Goal: Use online tool/utility: Utilize a website feature to perform a specific function

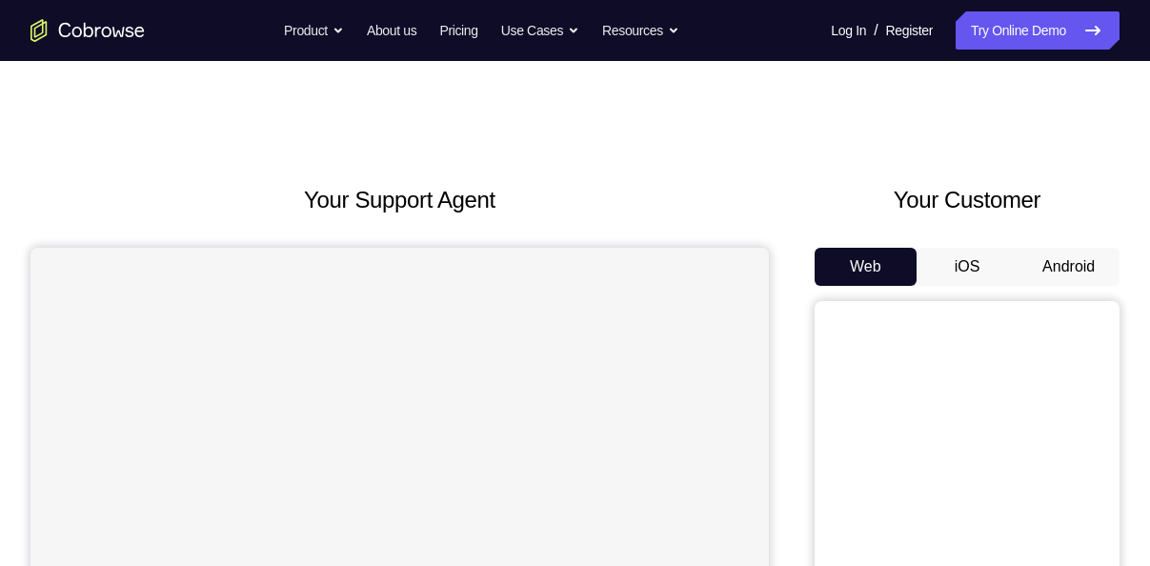
click at [1042, 254] on button "Android" at bounding box center [1068, 267] width 102 height 38
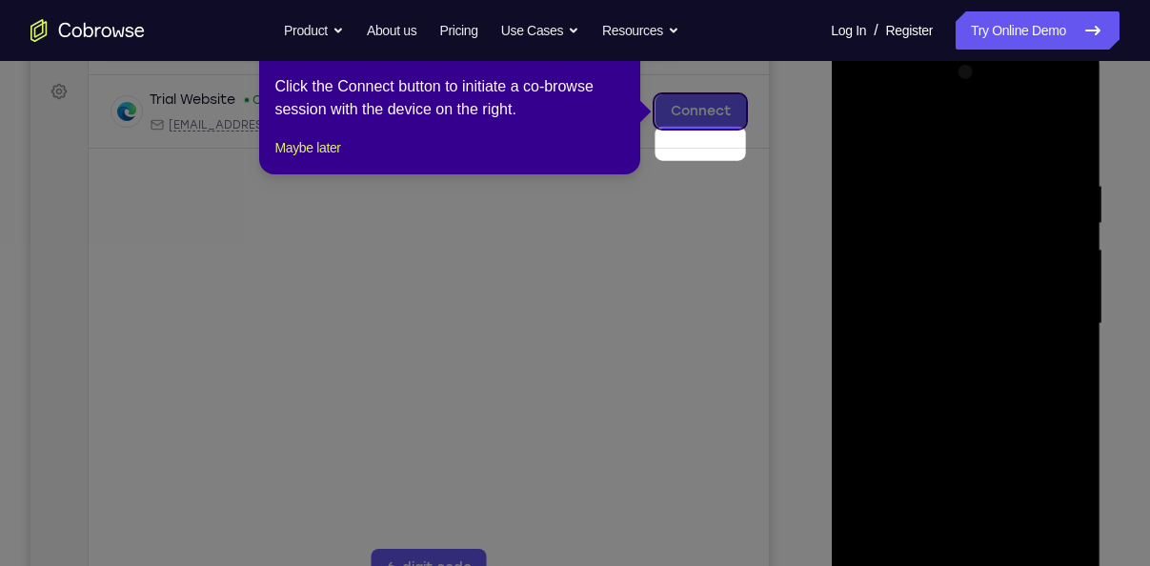
scroll to position [238, 0]
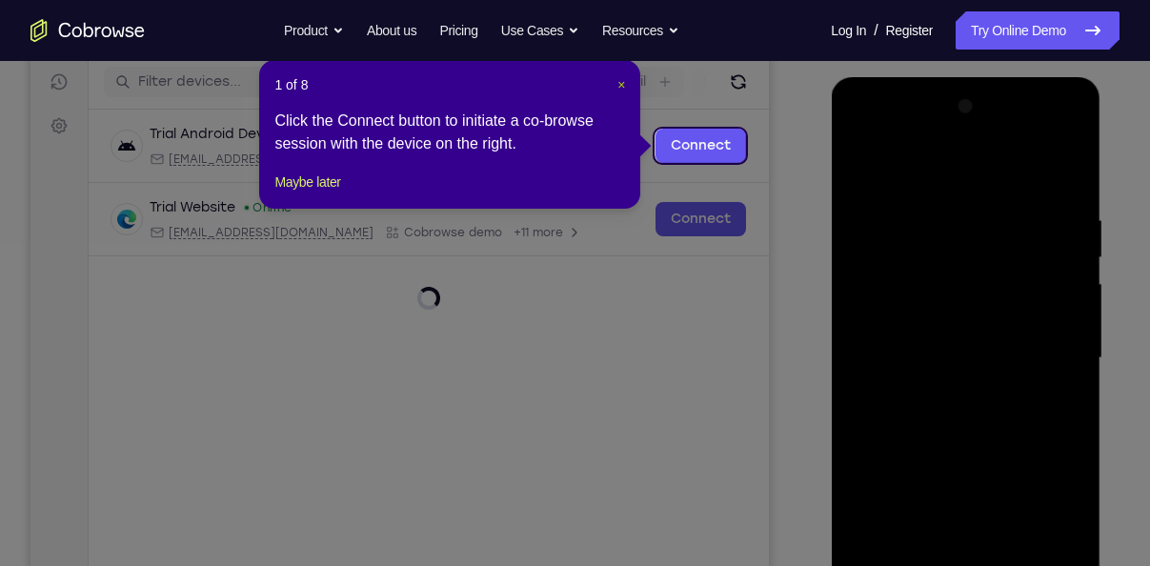
click at [625, 85] on span "×" at bounding box center [621, 84] width 8 height 15
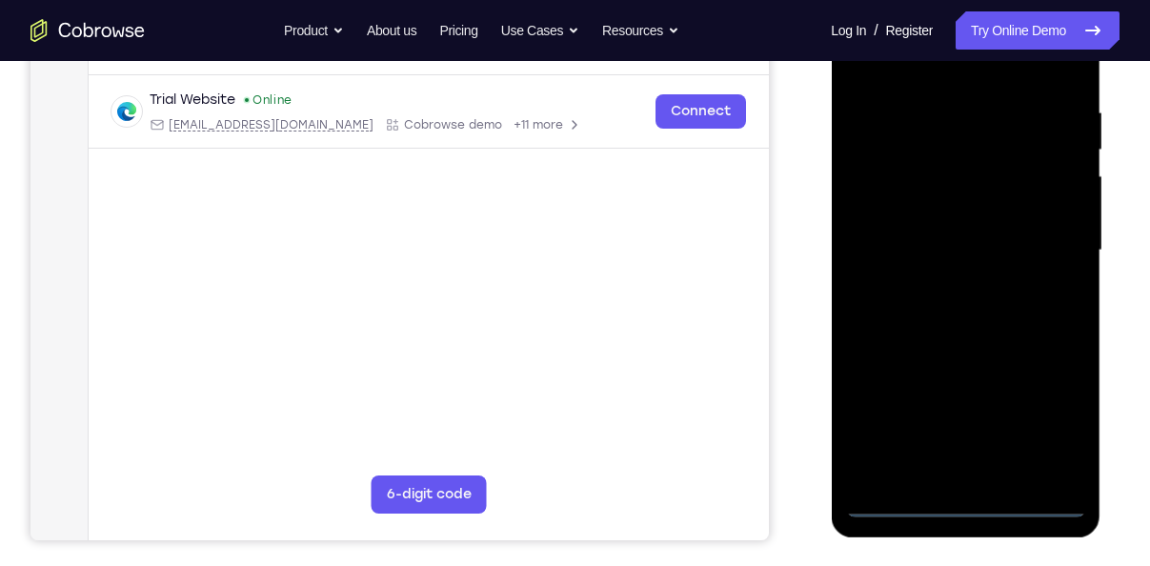
scroll to position [347, 0]
click at [962, 506] on div at bounding box center [965, 249] width 240 height 533
click at [1045, 430] on div at bounding box center [965, 249] width 240 height 533
click at [924, 74] on div at bounding box center [965, 249] width 240 height 533
click at [1045, 242] on div at bounding box center [965, 249] width 240 height 533
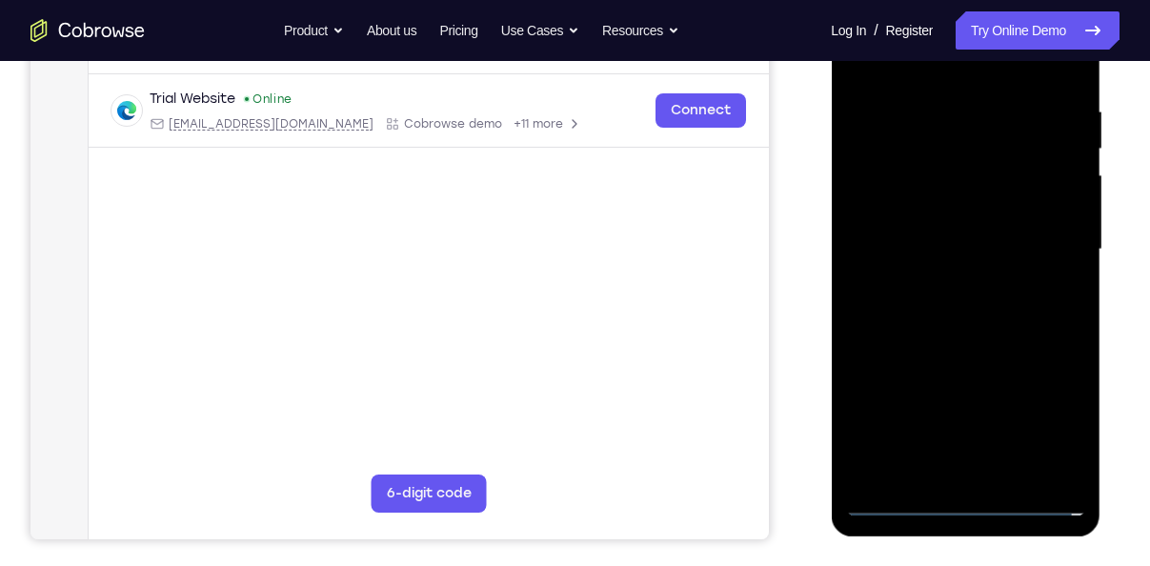
click at [942, 282] on div at bounding box center [965, 249] width 240 height 533
click at [951, 219] on div at bounding box center [965, 249] width 240 height 533
click at [947, 216] on div at bounding box center [965, 249] width 240 height 533
click at [953, 237] on div at bounding box center [965, 249] width 240 height 533
click at [944, 243] on div at bounding box center [965, 249] width 240 height 533
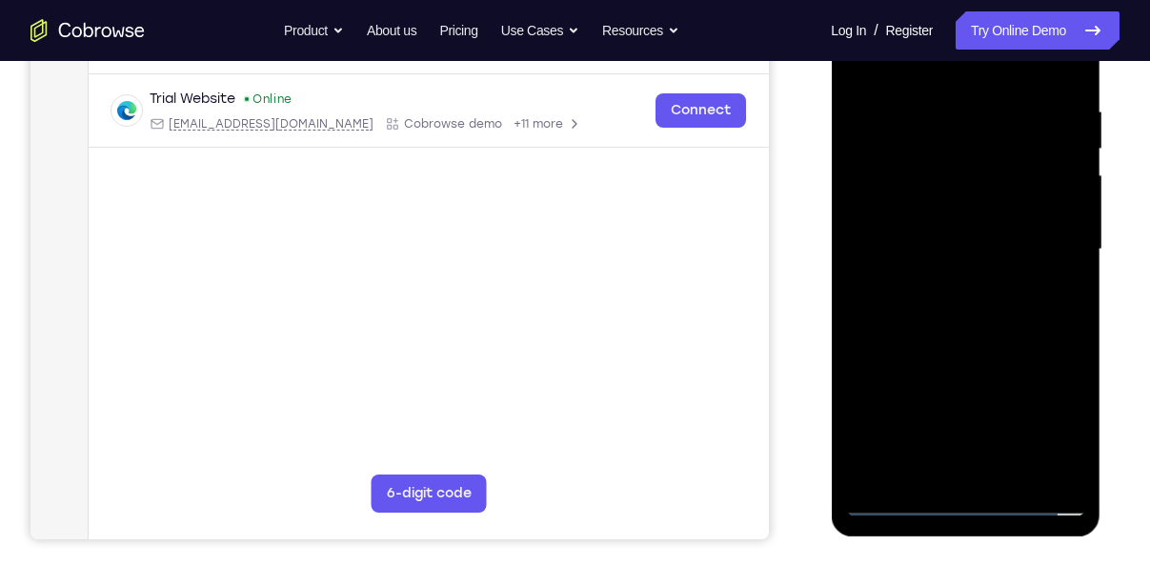
click at [940, 319] on div at bounding box center [965, 249] width 240 height 533
click at [953, 308] on div at bounding box center [965, 249] width 240 height 533
click at [938, 312] on div at bounding box center [965, 249] width 240 height 533
click at [975, 335] on div at bounding box center [965, 249] width 240 height 533
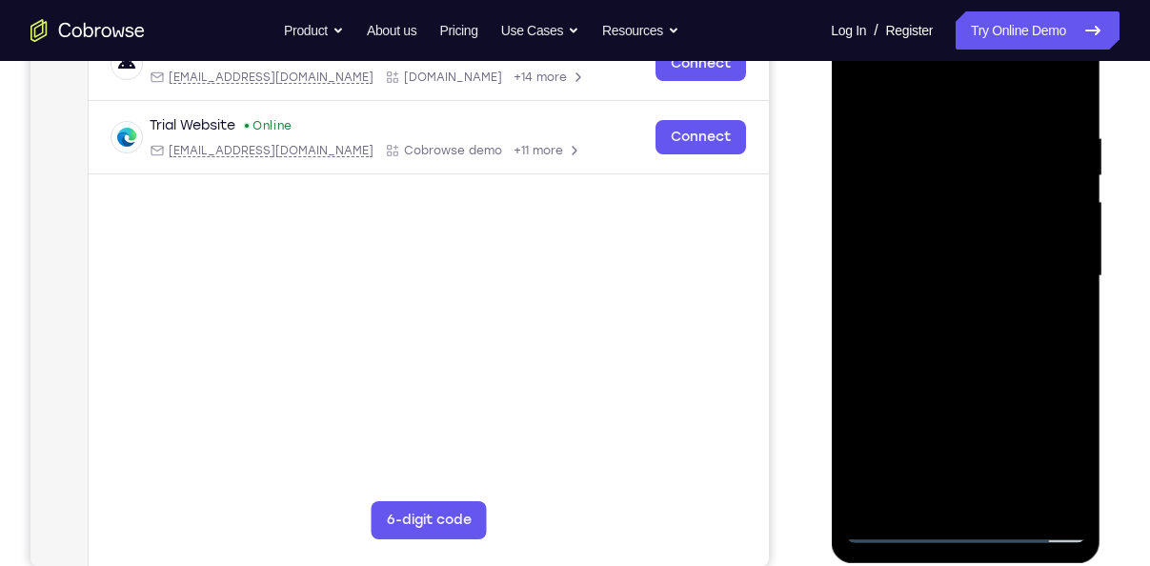
scroll to position [310, 0]
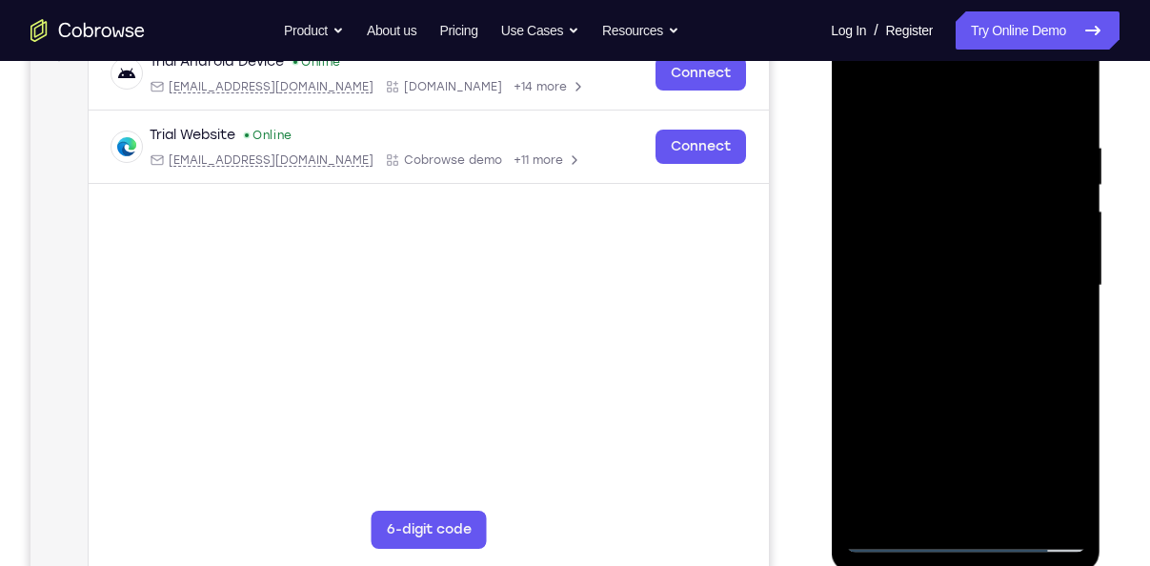
click at [1069, 92] on div at bounding box center [965, 285] width 240 height 533
click at [1013, 518] on div at bounding box center [965, 285] width 240 height 533
click at [961, 387] on div at bounding box center [965, 285] width 240 height 533
click at [950, 343] on div at bounding box center [965, 285] width 240 height 533
click at [865, 97] on div at bounding box center [965, 285] width 240 height 533
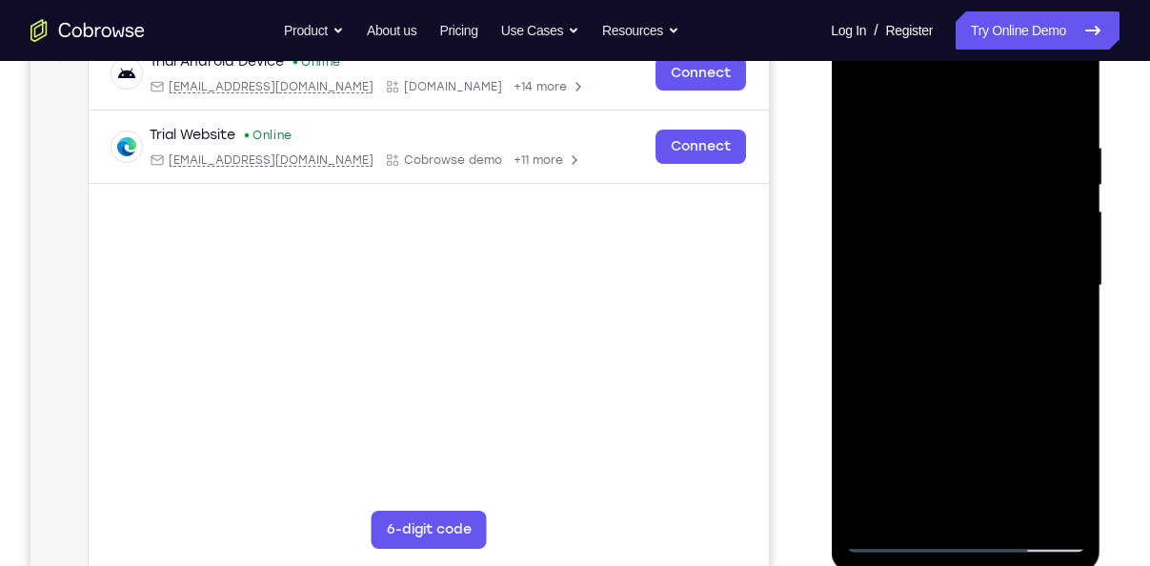
click at [917, 430] on div at bounding box center [965, 285] width 240 height 533
click at [866, 93] on div at bounding box center [965, 285] width 240 height 533
click at [930, 390] on div at bounding box center [965, 285] width 240 height 533
click at [853, 107] on div at bounding box center [965, 285] width 240 height 533
click at [932, 294] on div at bounding box center [965, 285] width 240 height 533
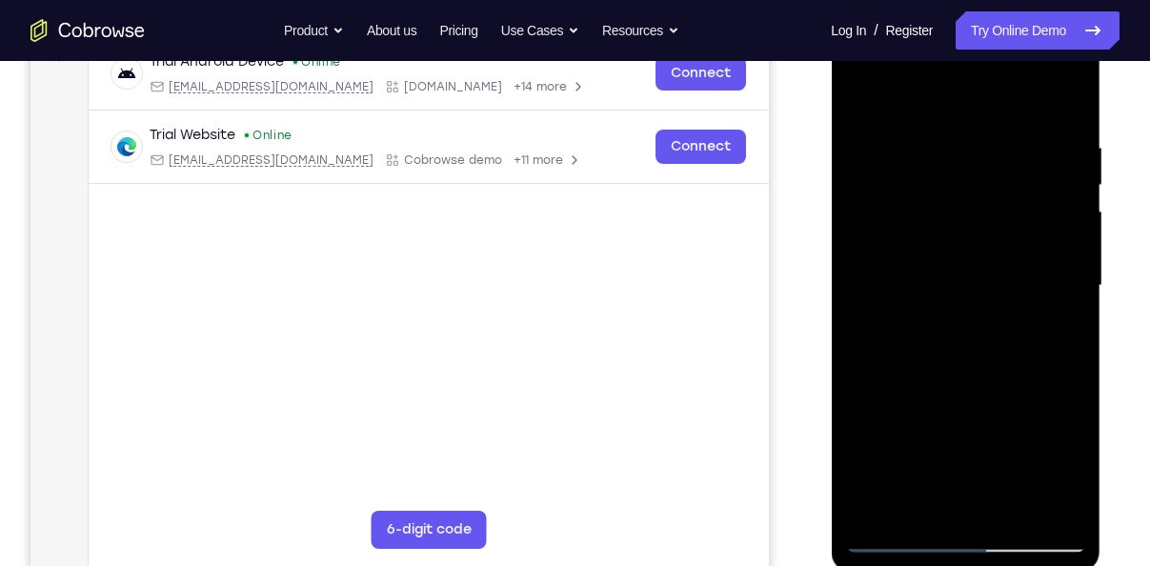
click at [858, 99] on div at bounding box center [965, 285] width 240 height 533
click at [932, 383] on div at bounding box center [965, 285] width 240 height 533
click at [932, 388] on div at bounding box center [965, 285] width 240 height 533
click at [860, 86] on div at bounding box center [965, 285] width 240 height 533
click at [977, 409] on div at bounding box center [965, 285] width 240 height 533
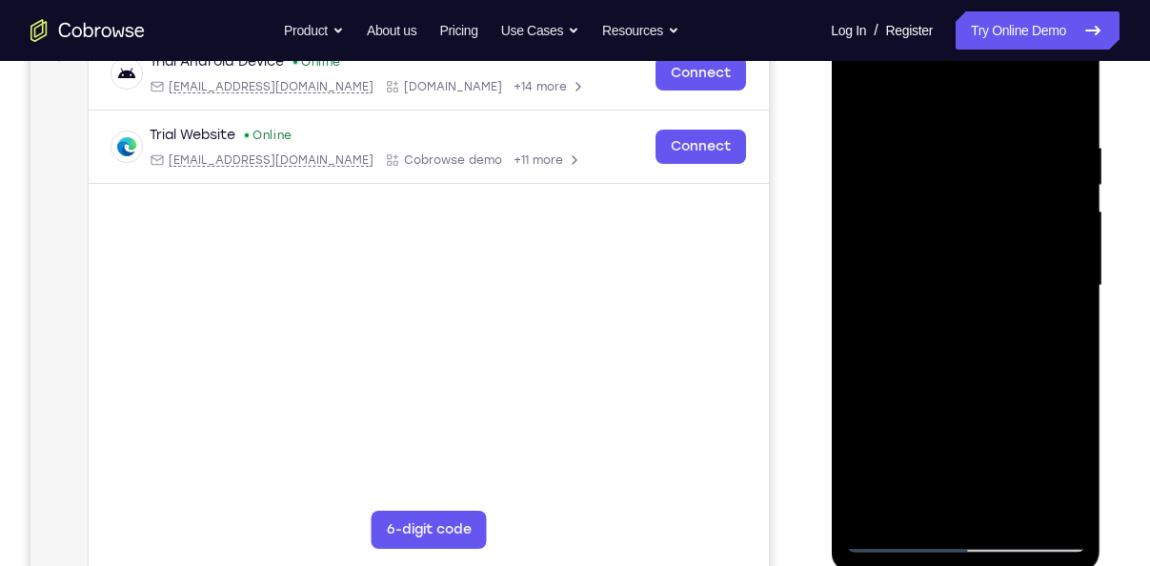
click at [977, 409] on div at bounding box center [965, 285] width 240 height 533
click at [1075, 371] on div at bounding box center [965, 285] width 240 height 533
click at [971, 350] on div at bounding box center [965, 285] width 240 height 533
click at [1076, 370] on div at bounding box center [965, 285] width 240 height 533
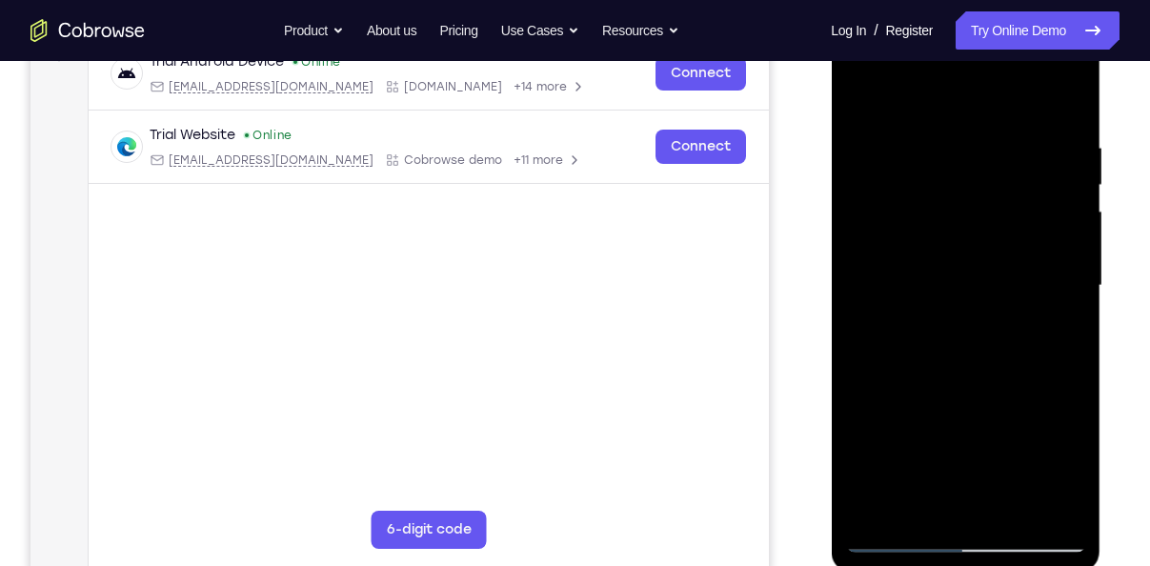
click at [1071, 368] on div at bounding box center [965, 285] width 240 height 533
click at [1069, 364] on div at bounding box center [965, 285] width 240 height 533
click at [966, 368] on div at bounding box center [965, 285] width 240 height 533
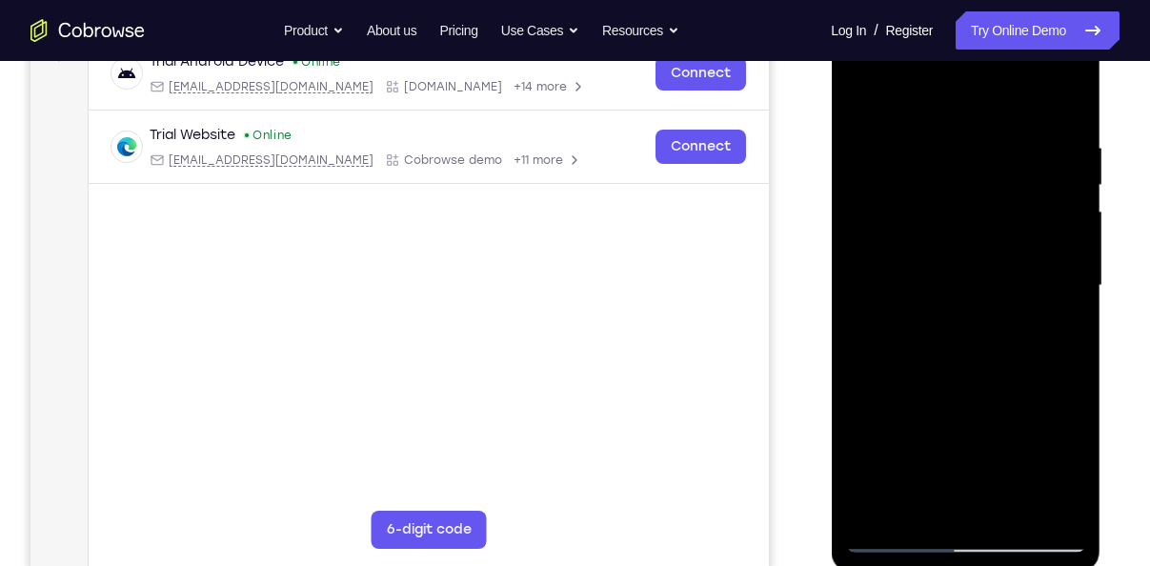
click at [868, 197] on div at bounding box center [965, 285] width 240 height 533
click at [1060, 508] on div at bounding box center [965, 285] width 240 height 533
click at [1065, 386] on div at bounding box center [965, 285] width 240 height 533
click at [1066, 501] on div at bounding box center [965, 285] width 240 height 533
click at [1071, 395] on div at bounding box center [965, 285] width 240 height 533
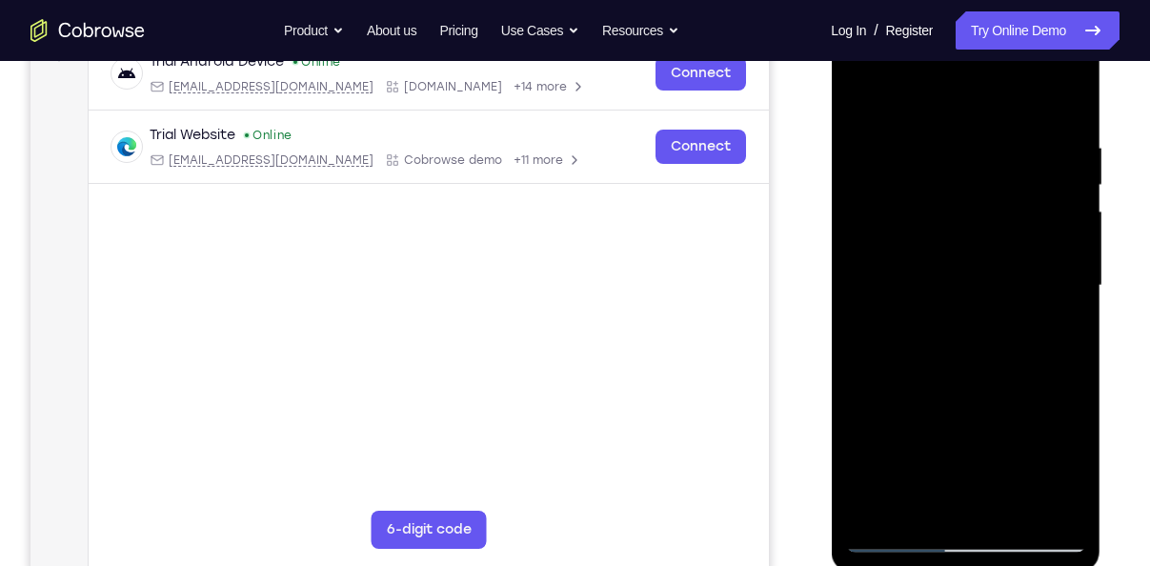
click at [1066, 495] on div at bounding box center [965, 285] width 240 height 533
click at [1064, 103] on div at bounding box center [965, 285] width 240 height 533
click at [943, 122] on div at bounding box center [965, 285] width 240 height 533
click at [1040, 502] on div at bounding box center [965, 285] width 240 height 533
click at [1066, 105] on div at bounding box center [965, 285] width 240 height 533
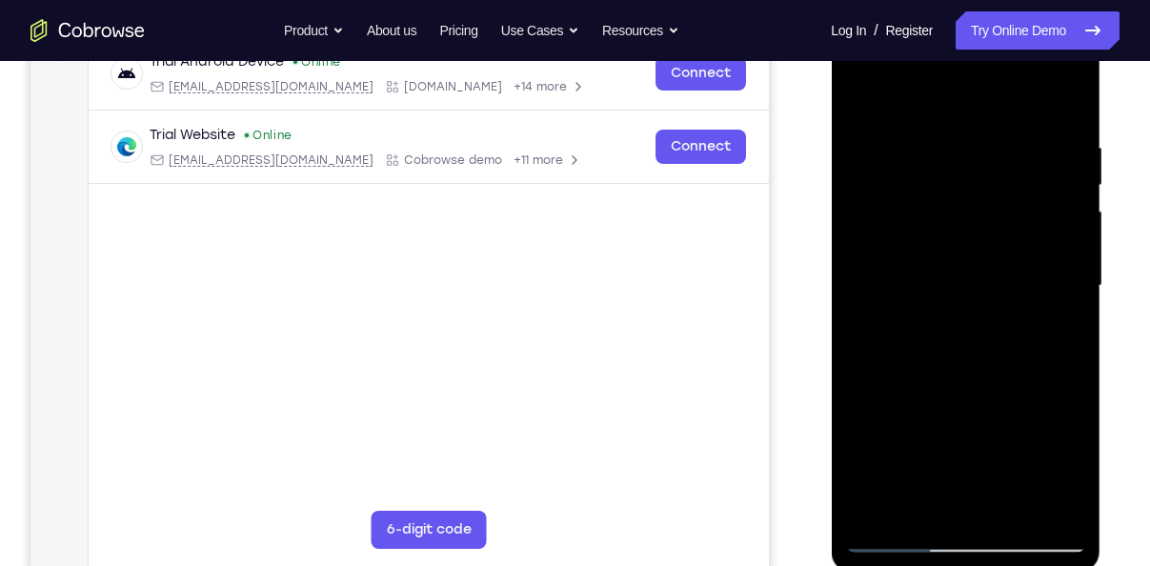
click at [1001, 131] on div at bounding box center [965, 285] width 240 height 533
click at [1050, 334] on div at bounding box center [965, 285] width 240 height 533
click at [1075, 311] on div at bounding box center [965, 285] width 240 height 533
click at [1037, 509] on div at bounding box center [965, 285] width 240 height 533
click at [1057, 354] on div at bounding box center [965, 285] width 240 height 533
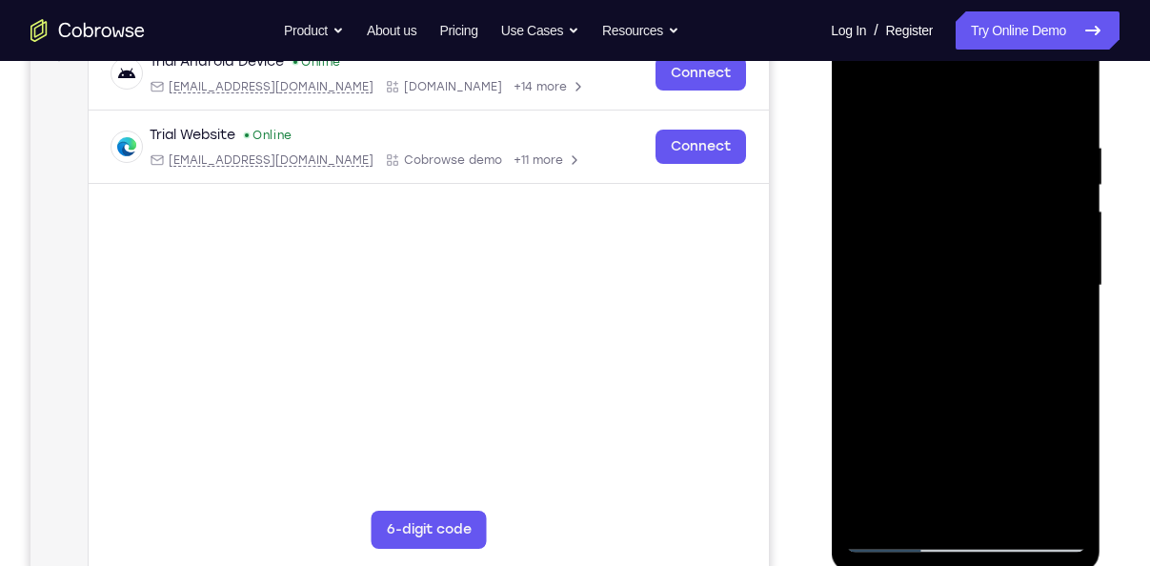
click at [1030, 500] on div at bounding box center [965, 285] width 240 height 533
click at [1038, 390] on div at bounding box center [965, 285] width 240 height 533
click at [1045, 506] on div at bounding box center [965, 285] width 240 height 533
click at [1056, 425] on div at bounding box center [965, 285] width 240 height 533
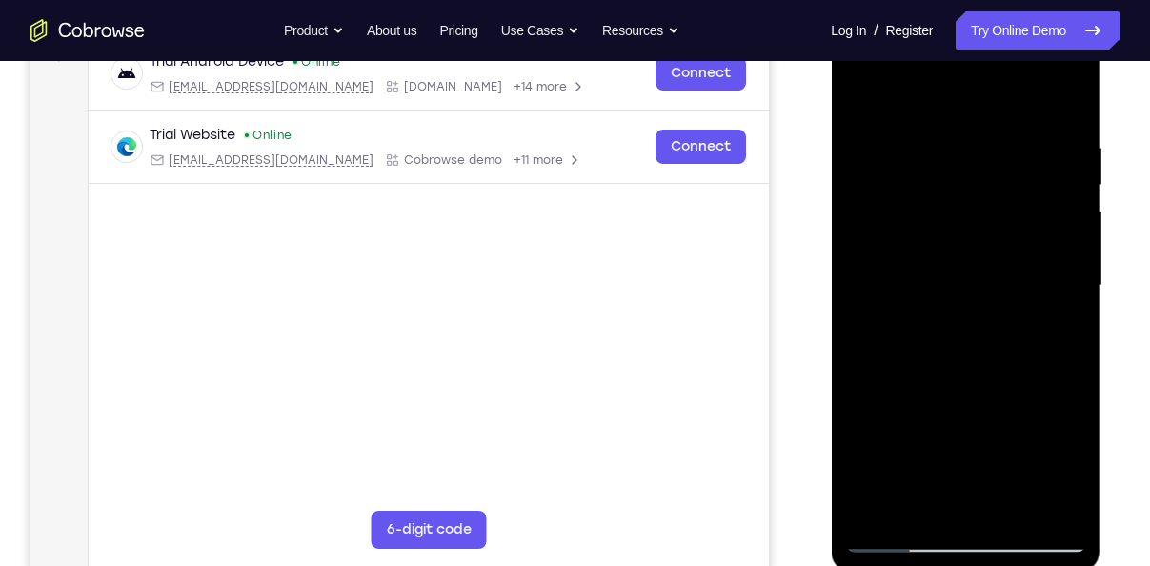
click at [1042, 498] on div at bounding box center [965, 285] width 240 height 533
click at [1061, 415] on div at bounding box center [965, 285] width 240 height 533
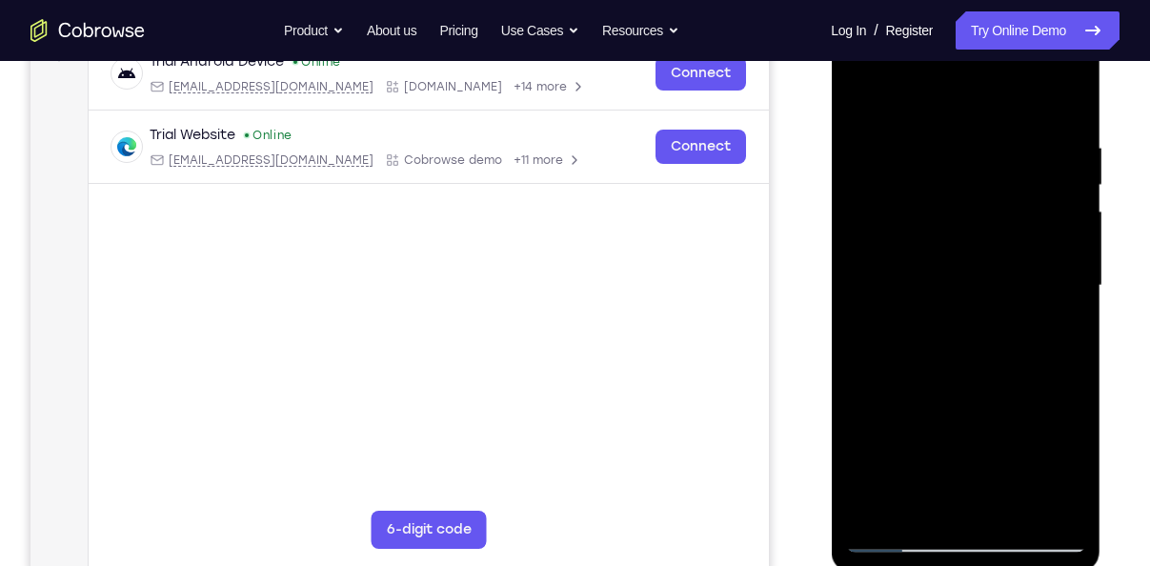
click at [1061, 415] on div at bounding box center [965, 285] width 240 height 533
click at [860, 415] on div at bounding box center [965, 285] width 240 height 533
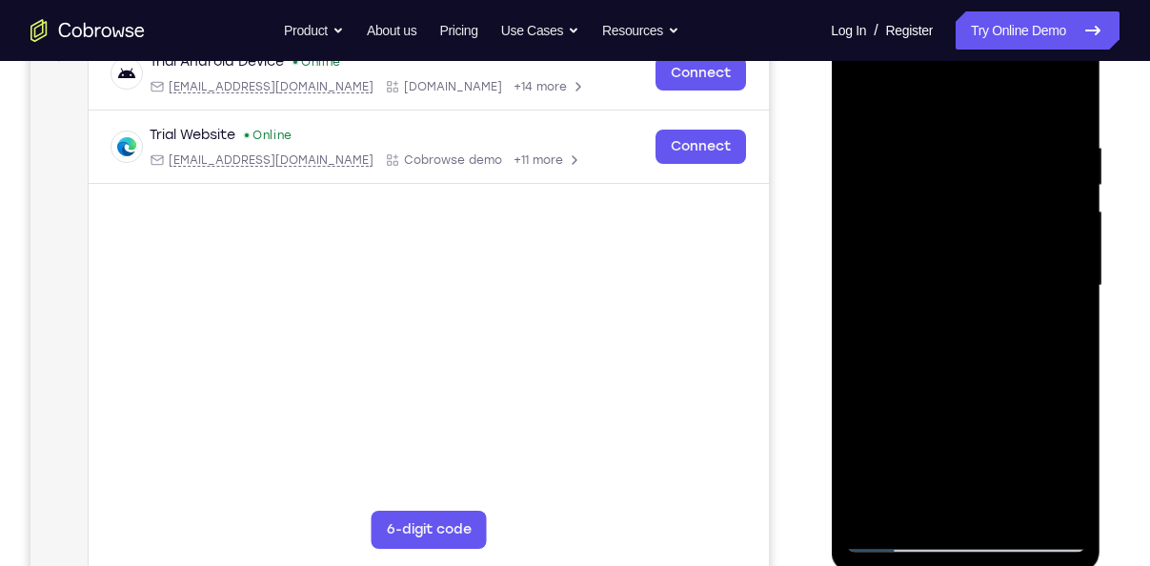
click at [1031, 505] on div at bounding box center [965, 285] width 240 height 533
click at [978, 504] on div at bounding box center [965, 285] width 240 height 533
click at [972, 275] on div at bounding box center [965, 285] width 240 height 533
click at [1006, 508] on div at bounding box center [965, 285] width 240 height 533
click at [1055, 501] on div at bounding box center [965, 285] width 240 height 533
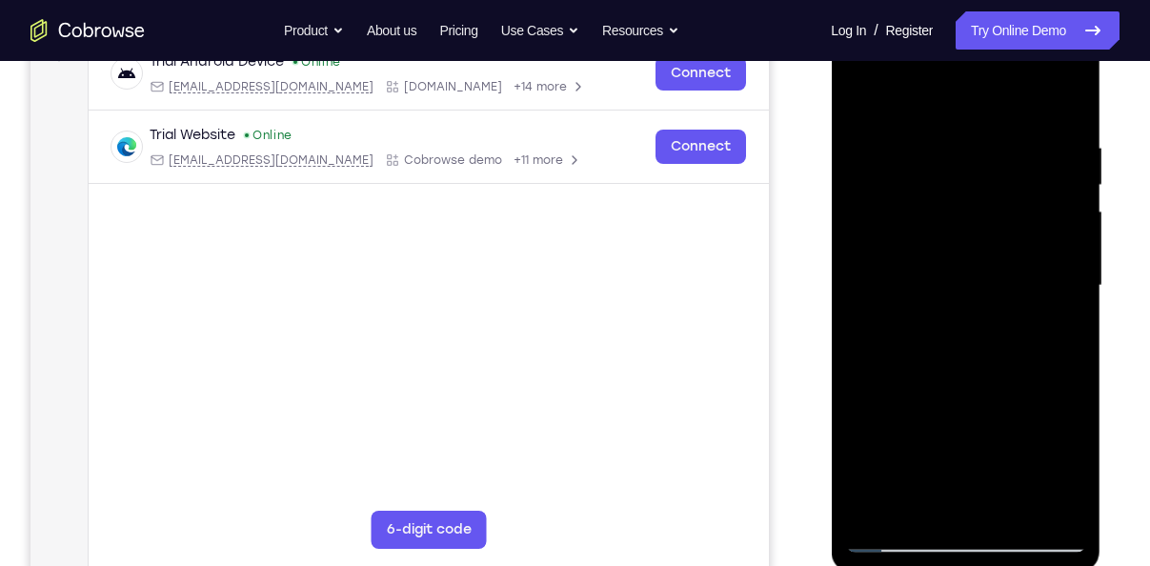
click at [1062, 107] on div at bounding box center [965, 285] width 240 height 533
click at [1009, 507] on div at bounding box center [965, 285] width 240 height 533
click at [947, 250] on div at bounding box center [965, 285] width 240 height 533
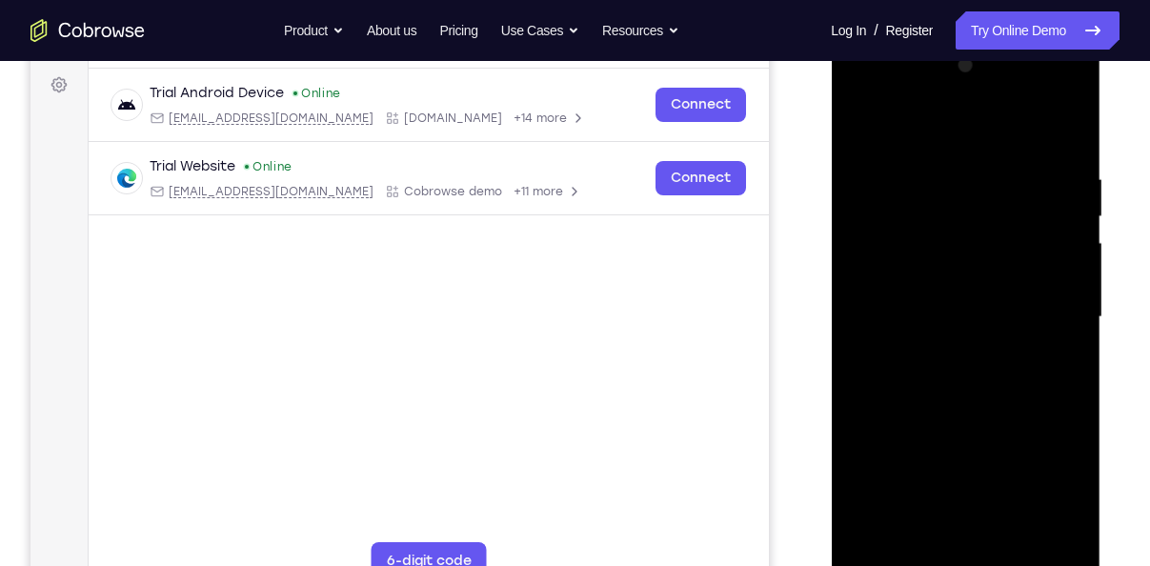
scroll to position [278, 0]
click at [857, 140] on div at bounding box center [965, 317] width 240 height 533
drag, startPoint x: 948, startPoint y: 503, endPoint x: 956, endPoint y: 380, distance: 123.2
click at [956, 380] on div at bounding box center [965, 317] width 240 height 533
click at [930, 422] on div at bounding box center [965, 317] width 240 height 533
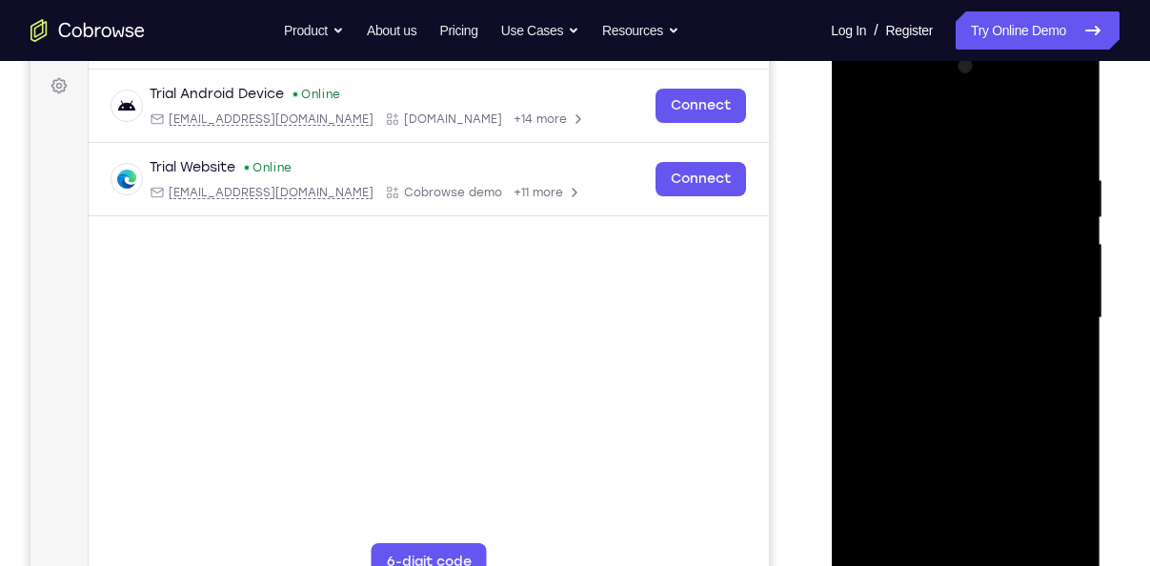
click at [856, 105] on div at bounding box center [965, 317] width 240 height 533
click at [885, 260] on div at bounding box center [965, 317] width 240 height 533
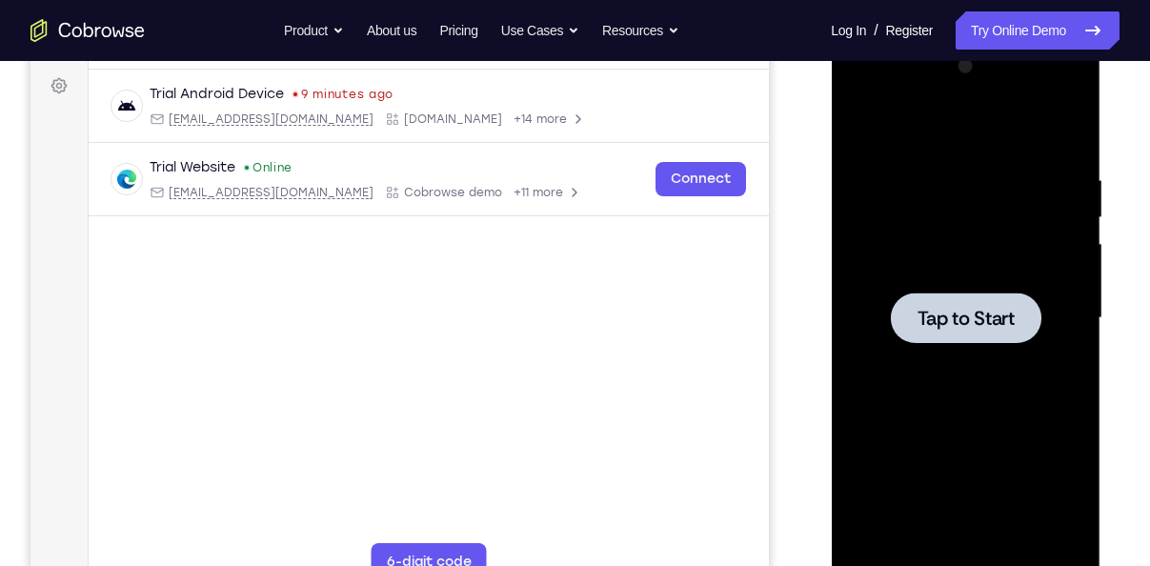
click at [948, 373] on div at bounding box center [965, 317] width 240 height 533
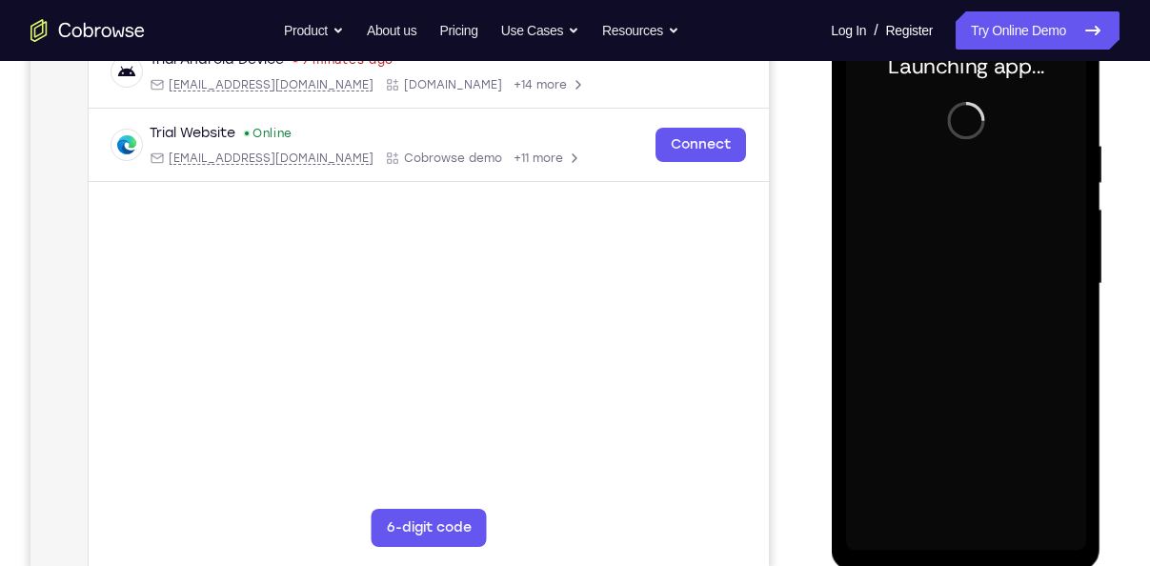
scroll to position [316, 0]
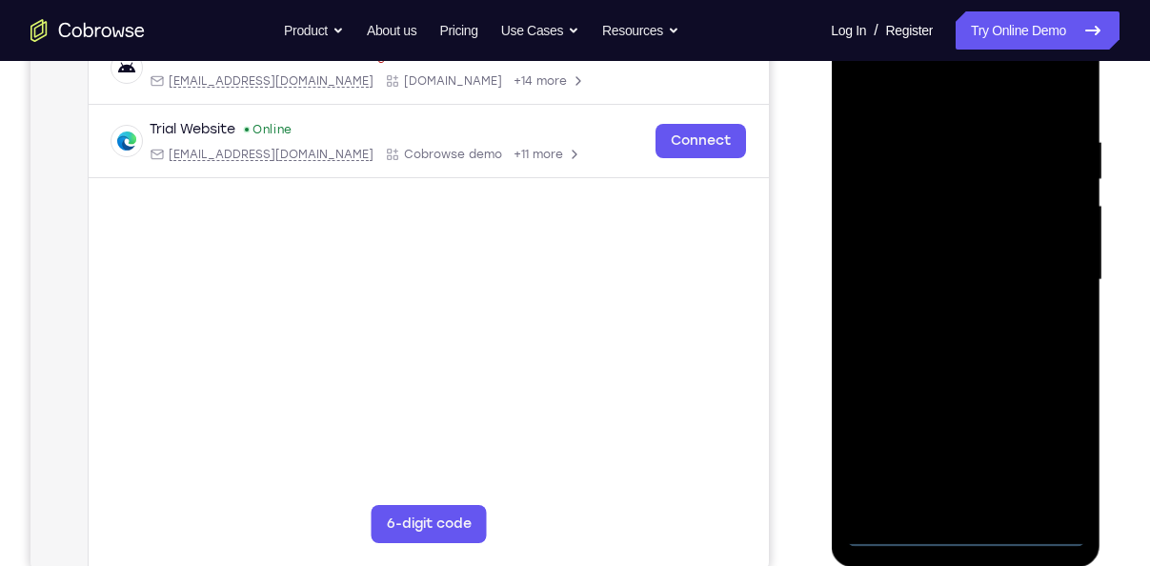
click at [967, 528] on div at bounding box center [965, 279] width 240 height 533
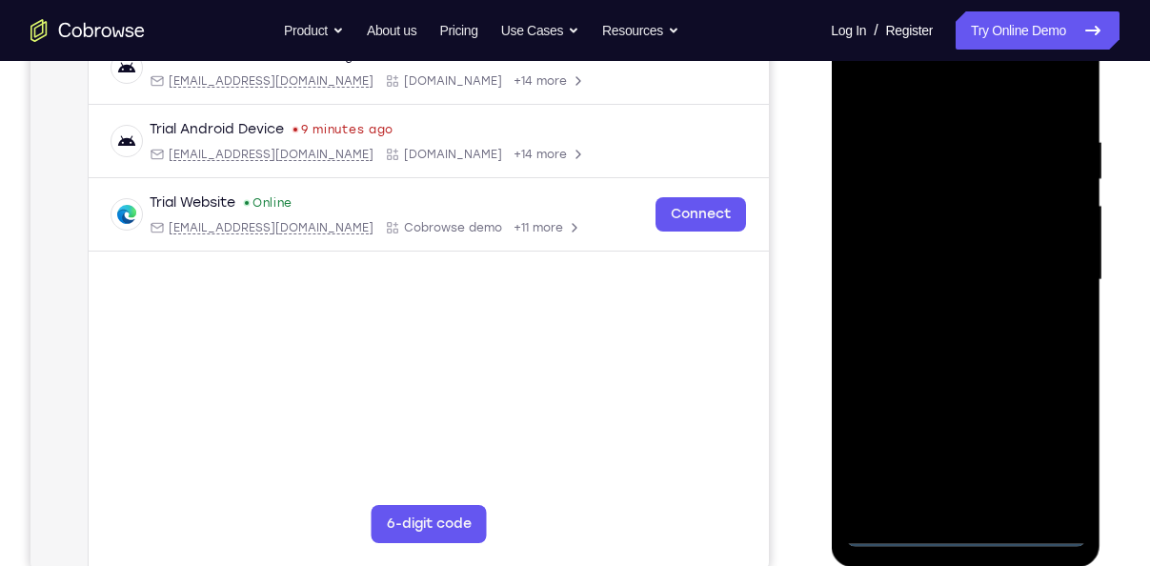
click at [1037, 449] on div at bounding box center [965, 279] width 240 height 533
click at [904, 103] on div at bounding box center [965, 279] width 240 height 533
click at [1041, 270] on div at bounding box center [965, 279] width 240 height 533
click at [944, 303] on div at bounding box center [965, 279] width 240 height 533
click at [954, 311] on div at bounding box center [965, 279] width 240 height 533
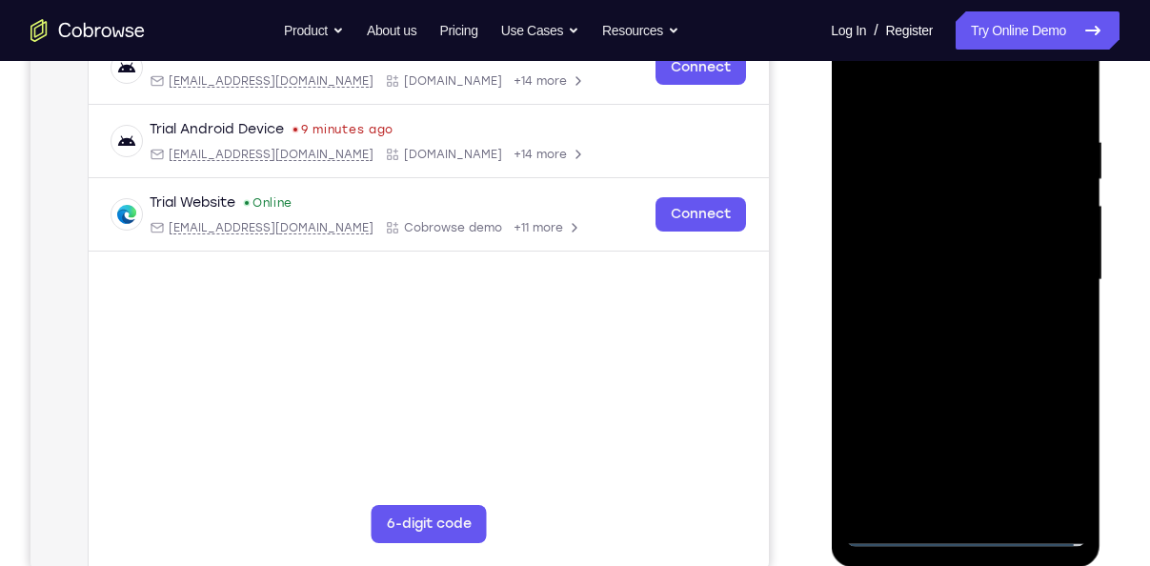
click at [934, 246] on div at bounding box center [965, 279] width 240 height 533
click at [928, 257] on div at bounding box center [965, 279] width 240 height 533
click at [936, 244] on div at bounding box center [965, 279] width 240 height 533
click at [936, 240] on div at bounding box center [965, 279] width 240 height 533
click at [940, 242] on div at bounding box center [965, 279] width 240 height 533
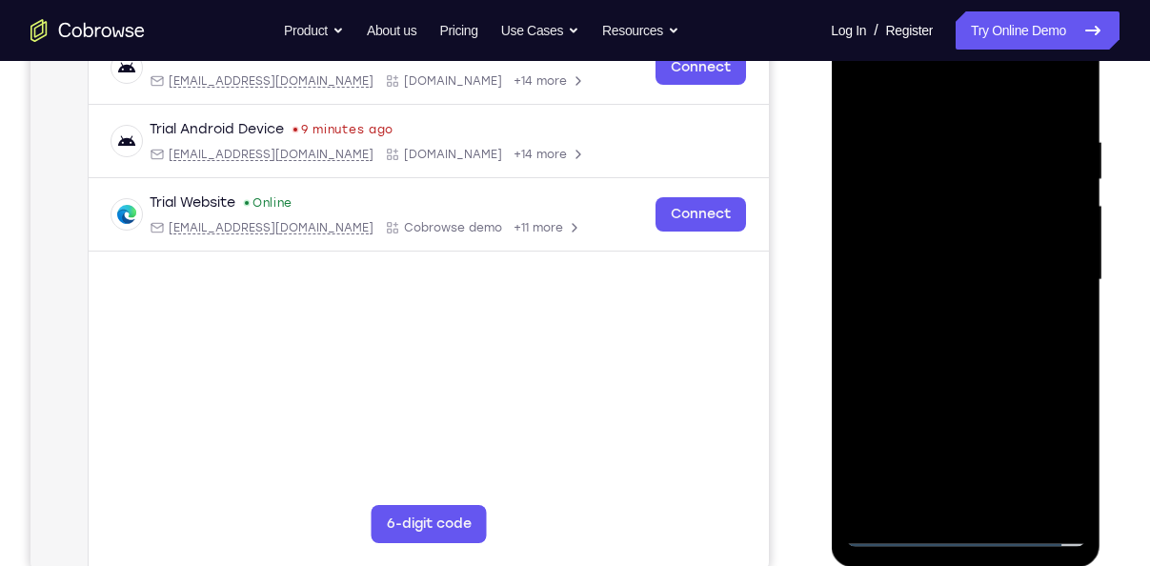
click at [915, 264] on div at bounding box center [965, 279] width 240 height 533
click at [974, 310] on div at bounding box center [965, 279] width 240 height 533
click at [962, 239] on div at bounding box center [965, 279] width 240 height 533
click at [996, 136] on div at bounding box center [965, 279] width 240 height 533
click at [997, 153] on div at bounding box center [965, 279] width 240 height 533
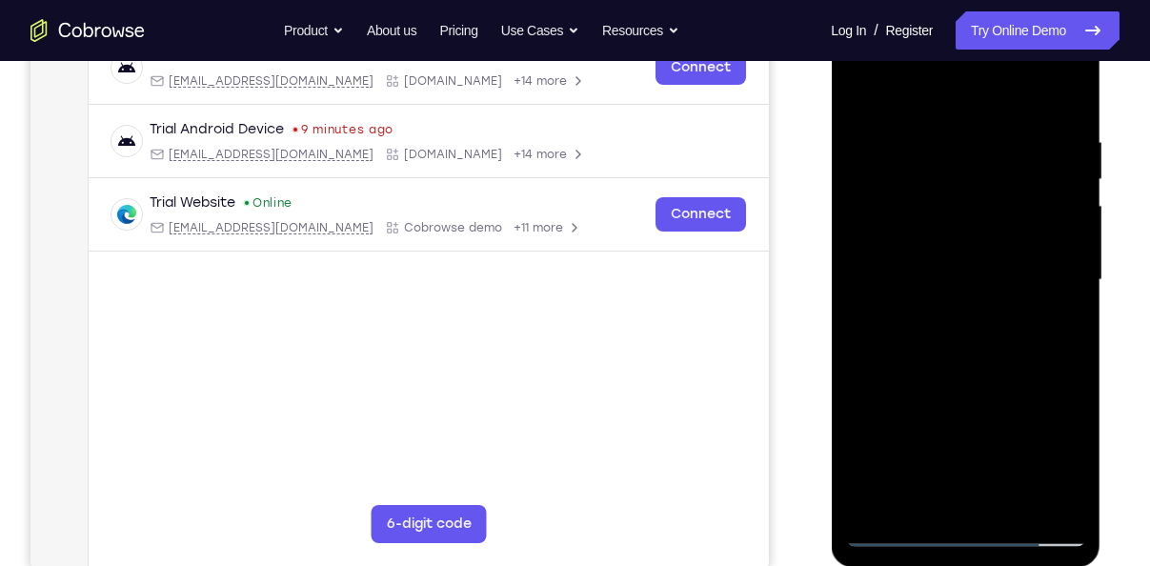
click at [1040, 505] on div at bounding box center [965, 279] width 240 height 533
click at [1047, 413] on div at bounding box center [965, 279] width 240 height 533
click at [1043, 493] on div at bounding box center [965, 279] width 240 height 533
click at [1045, 354] on div at bounding box center [965, 279] width 240 height 533
click at [1068, 97] on div at bounding box center [965, 279] width 240 height 533
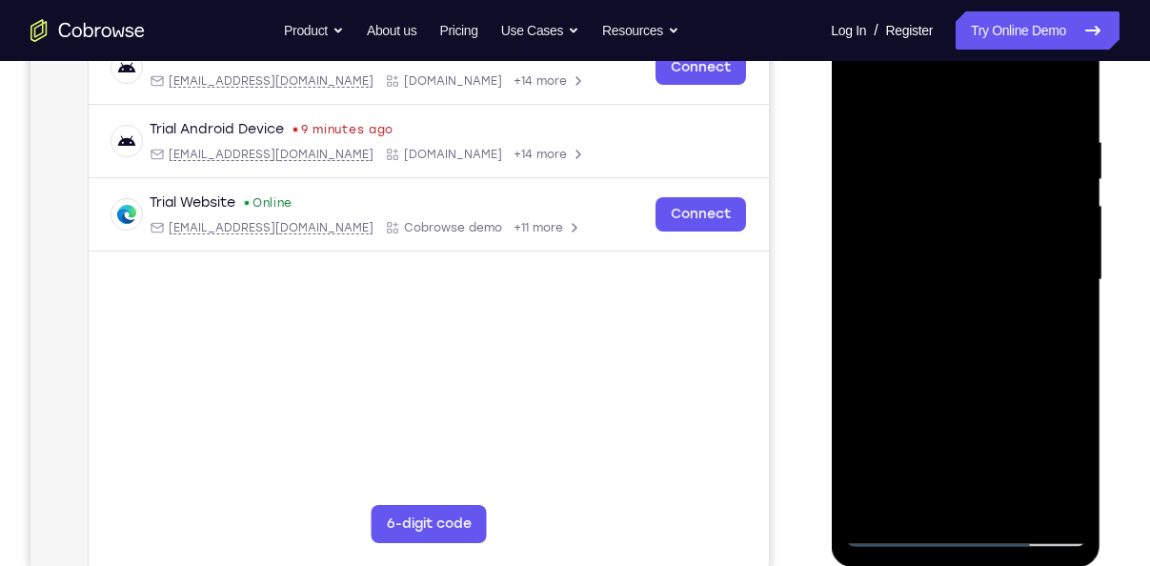
click at [1019, 504] on div at bounding box center [965, 279] width 240 height 533
click at [974, 375] on div at bounding box center [965, 279] width 240 height 533
click at [976, 253] on div at bounding box center [965, 279] width 240 height 533
click at [863, 97] on div at bounding box center [965, 279] width 240 height 533
click at [866, 87] on div at bounding box center [965, 279] width 240 height 533
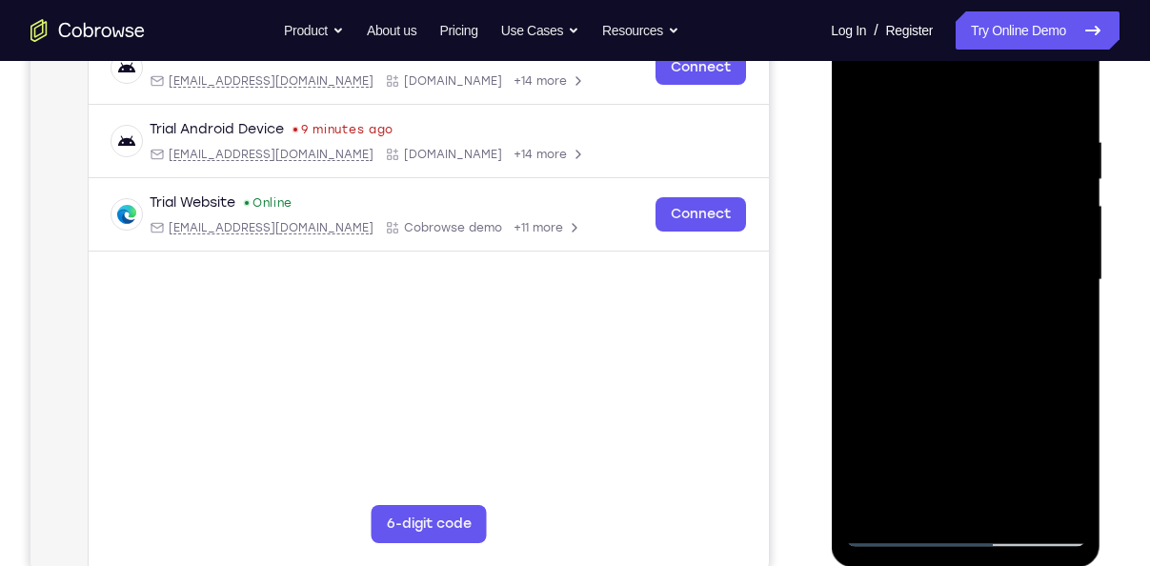
drag, startPoint x: 951, startPoint y: 190, endPoint x: 972, endPoint y: 326, distance: 136.9
click at [972, 326] on div at bounding box center [965, 279] width 240 height 533
click at [936, 109] on div at bounding box center [965, 279] width 240 height 533
click at [1035, 497] on div at bounding box center [965, 279] width 240 height 533
click at [1056, 404] on div at bounding box center [965, 279] width 240 height 533
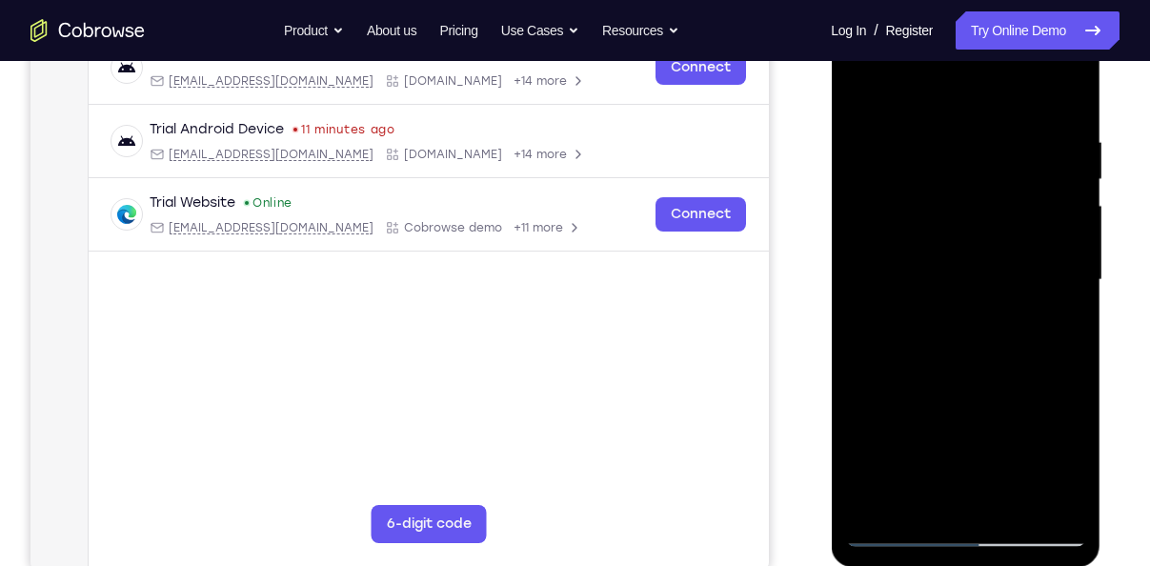
click at [1044, 495] on div at bounding box center [965, 279] width 240 height 533
click at [1074, 370] on div at bounding box center [965, 279] width 240 height 533
click at [941, 495] on div at bounding box center [965, 279] width 240 height 533
click at [957, 289] on div at bounding box center [965, 279] width 240 height 533
click at [1014, 482] on div at bounding box center [965, 279] width 240 height 533
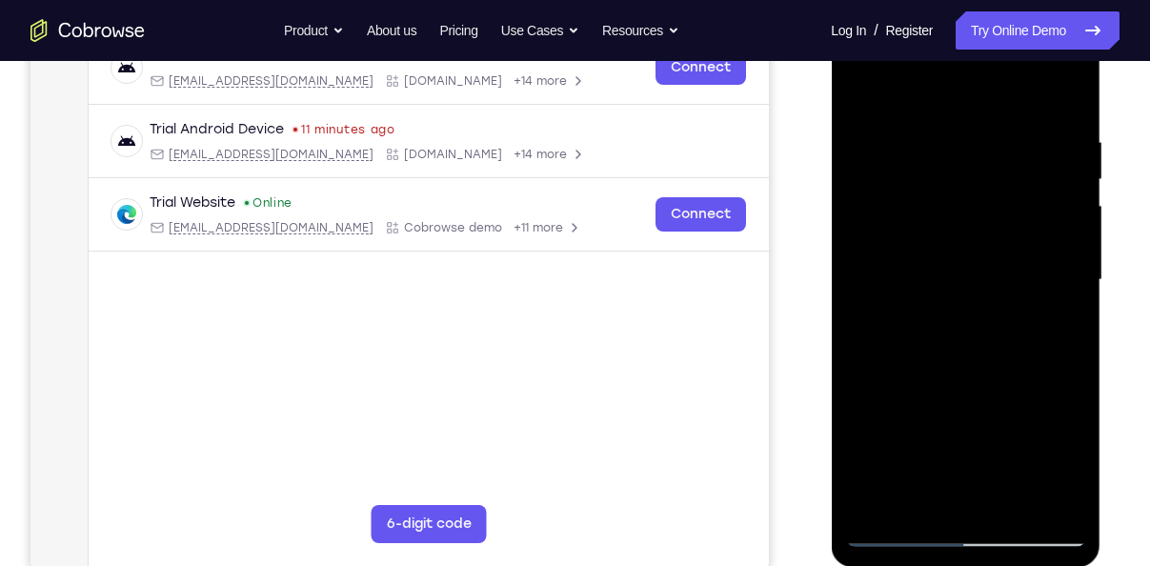
click at [1008, 489] on div at bounding box center [965, 279] width 240 height 533
click at [1070, 373] on div at bounding box center [965, 279] width 240 height 533
click at [1035, 493] on div at bounding box center [965, 279] width 240 height 533
click at [971, 505] on div at bounding box center [965, 279] width 240 height 533
click at [951, 256] on div at bounding box center [965, 279] width 240 height 533
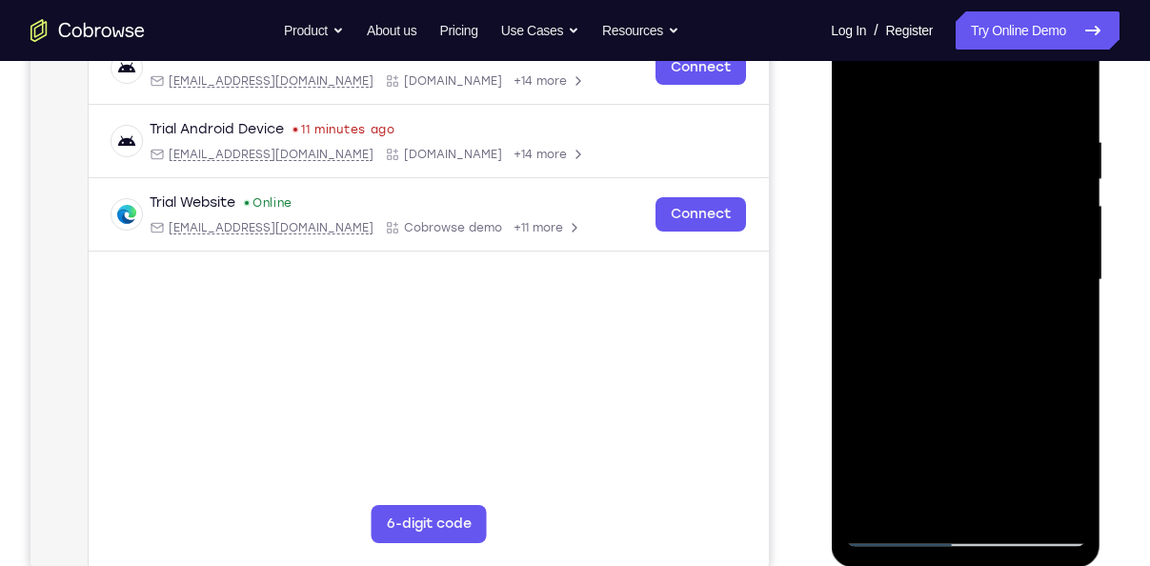
click at [1008, 493] on div at bounding box center [965, 279] width 240 height 533
click at [1052, 491] on div at bounding box center [965, 279] width 240 height 533
click at [1030, 323] on div at bounding box center [965, 279] width 240 height 533
click at [1041, 355] on div at bounding box center [965, 279] width 240 height 533
click at [1061, 254] on div at bounding box center [965, 279] width 240 height 533
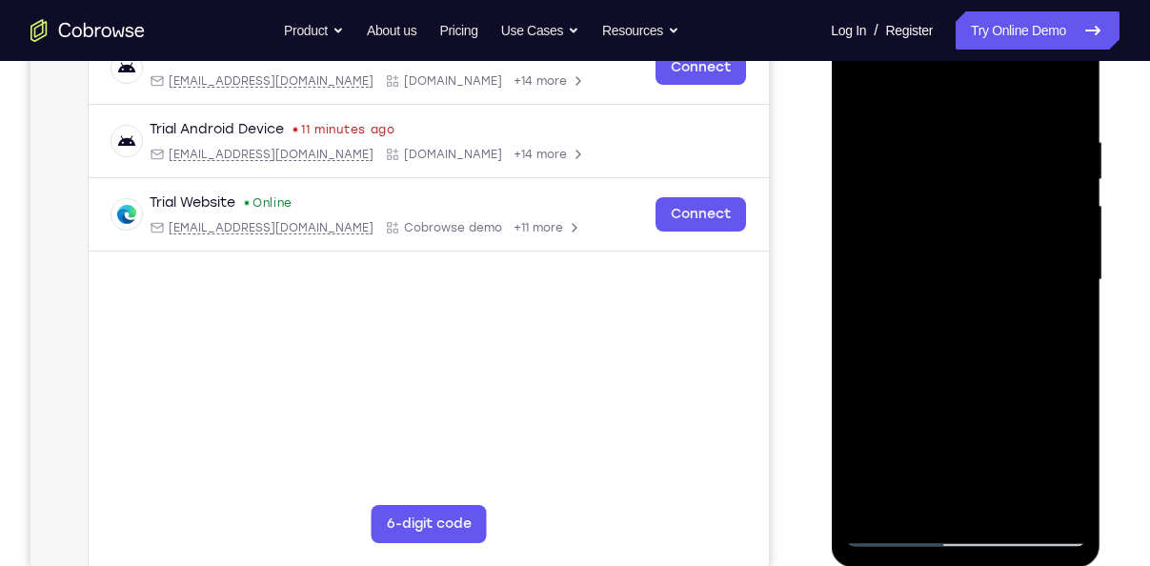
click at [1061, 254] on div at bounding box center [965, 279] width 240 height 533
click at [1068, 350] on div at bounding box center [965, 279] width 240 height 533
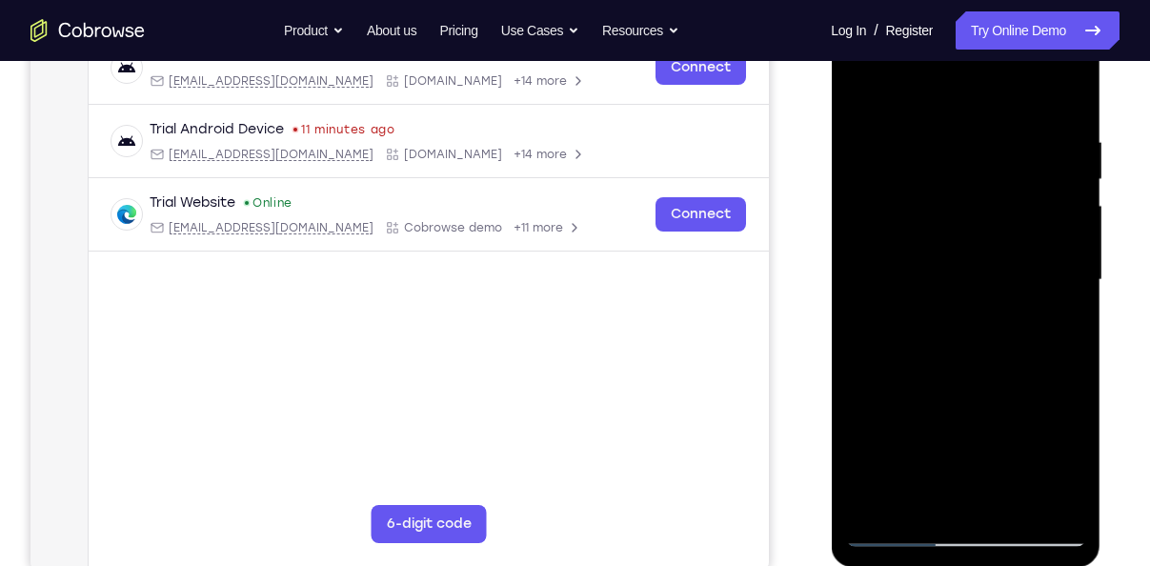
click at [1059, 394] on div at bounding box center [965, 279] width 240 height 533
click at [1062, 245] on div at bounding box center [965, 279] width 240 height 533
click at [1065, 90] on div at bounding box center [965, 279] width 240 height 533
click at [1001, 504] on div at bounding box center [965, 279] width 240 height 533
click at [907, 539] on div at bounding box center [965, 279] width 240 height 533
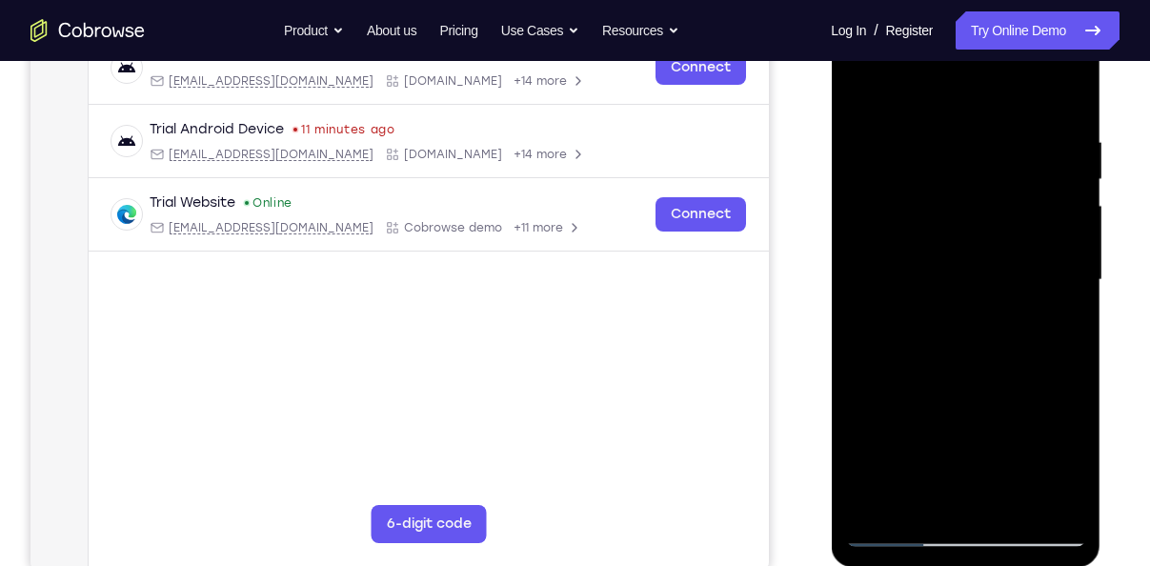
drag, startPoint x: 988, startPoint y: 189, endPoint x: 987, endPoint y: 346, distance: 157.1
click at [987, 346] on div at bounding box center [965, 279] width 240 height 533
drag, startPoint x: 969, startPoint y: 403, endPoint x: 994, endPoint y: 230, distance: 174.3
click at [994, 230] on div at bounding box center [965, 279] width 240 height 533
drag, startPoint x: 994, startPoint y: 230, endPoint x: 1003, endPoint y: 375, distance: 145.0
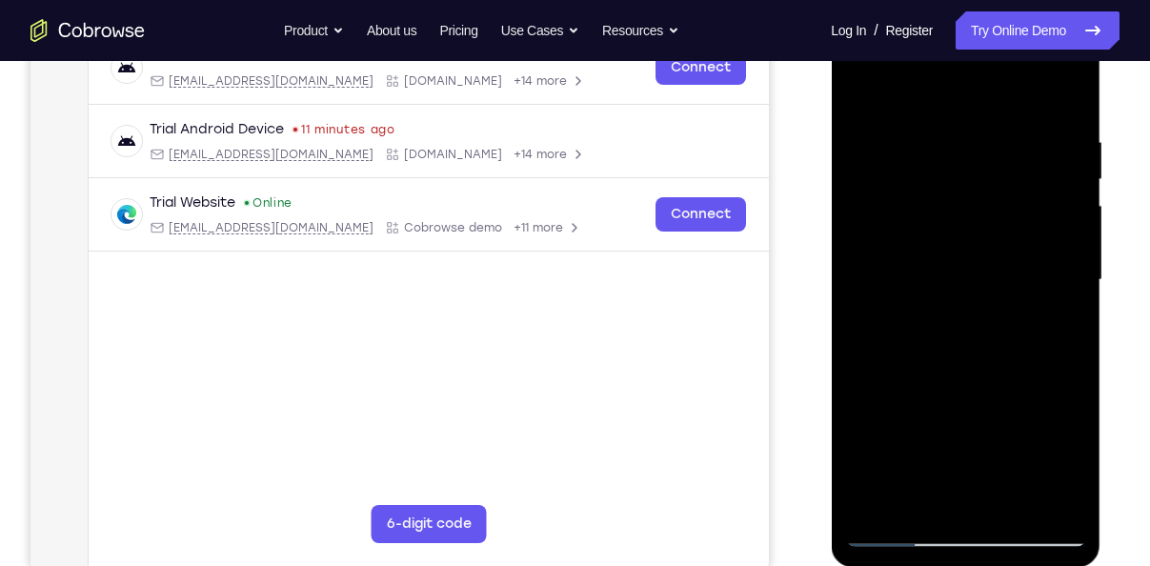
click at [1003, 375] on div at bounding box center [965, 279] width 240 height 533
click at [946, 125] on div at bounding box center [965, 279] width 240 height 533
click at [1068, 263] on div at bounding box center [965, 279] width 240 height 533
click at [863, 274] on div at bounding box center [965, 279] width 240 height 533
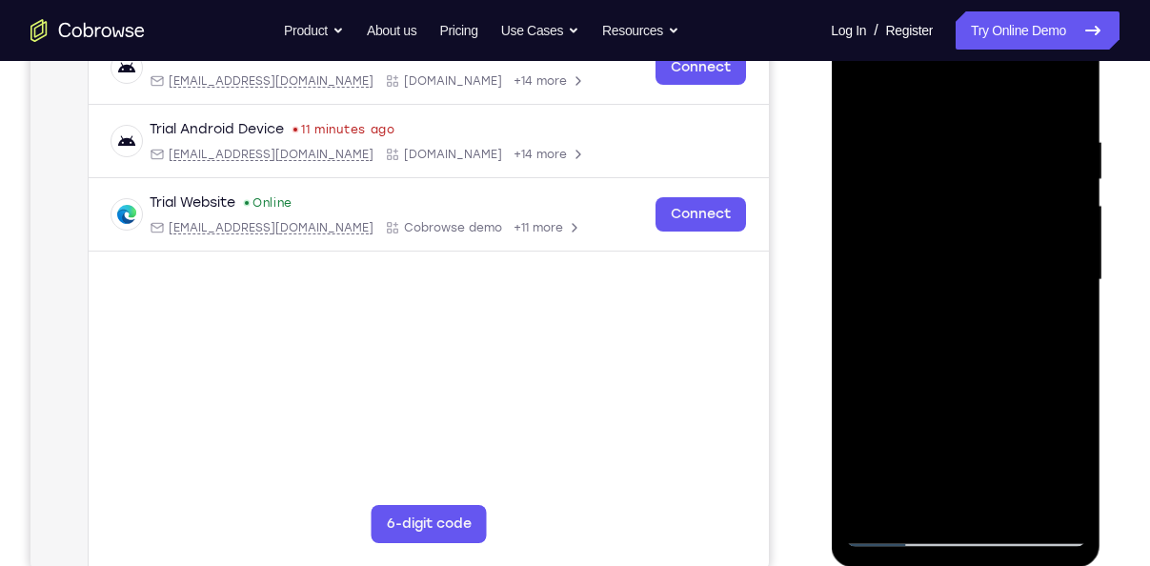
click at [946, 414] on div at bounding box center [965, 279] width 240 height 533
click at [952, 388] on div at bounding box center [965, 279] width 240 height 533
click at [907, 436] on div at bounding box center [965, 279] width 240 height 533
click at [864, 86] on div at bounding box center [965, 279] width 240 height 533
drag, startPoint x: 1048, startPoint y: 439, endPoint x: 930, endPoint y: 428, distance: 117.7
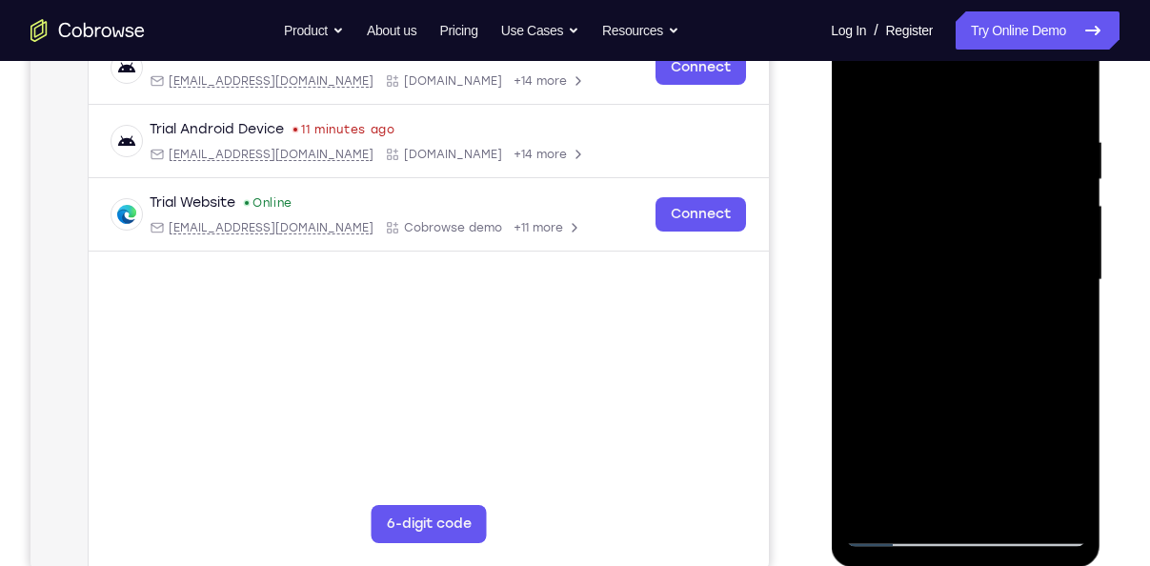
click at [930, 428] on div at bounding box center [965, 279] width 240 height 533
click at [1076, 437] on div at bounding box center [965, 279] width 240 height 533
click at [859, 437] on div at bounding box center [965, 279] width 240 height 533
click at [993, 437] on div at bounding box center [965, 279] width 240 height 533
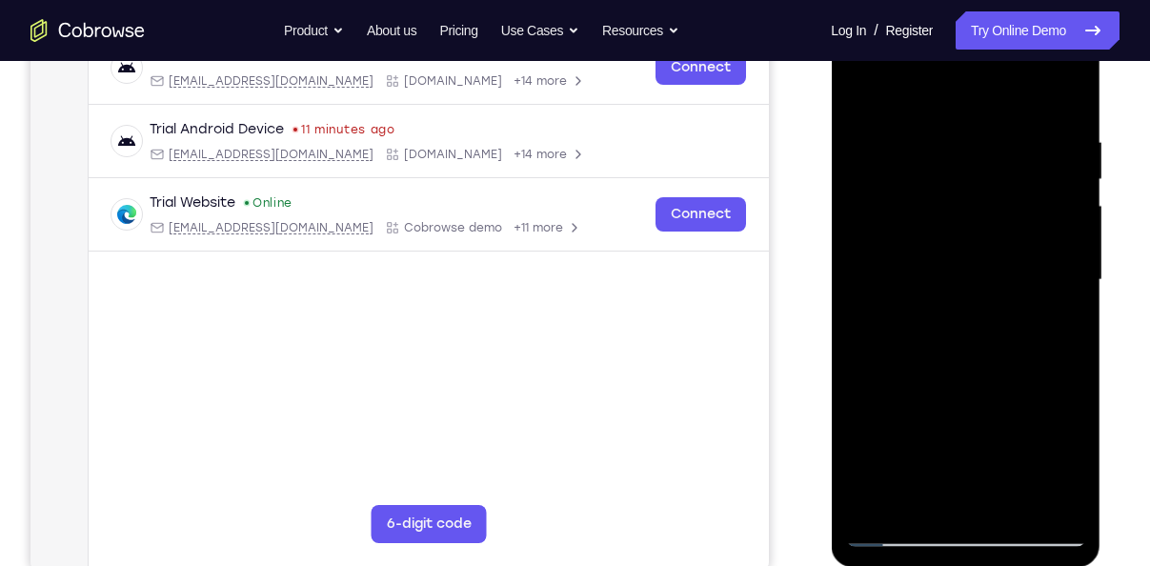
click at [882, 431] on div at bounding box center [965, 279] width 240 height 533
click at [862, 89] on div at bounding box center [965, 279] width 240 height 533
click at [950, 156] on div at bounding box center [965, 279] width 240 height 533
click at [988, 275] on div at bounding box center [965, 279] width 240 height 533
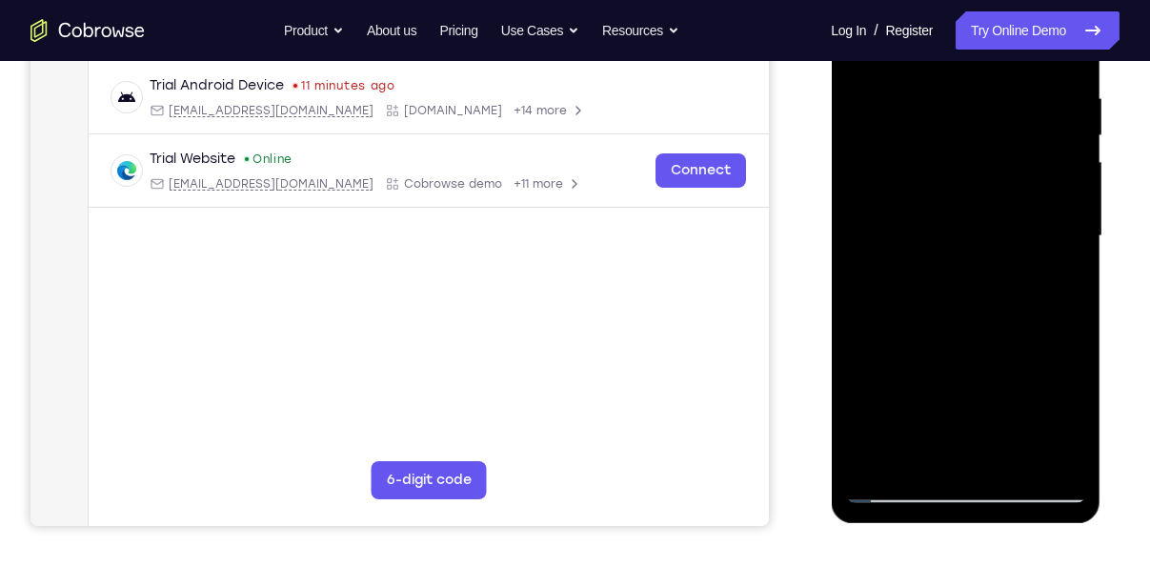
scroll to position [360, 0]
click at [895, 492] on div at bounding box center [965, 236] width 240 height 533
click at [995, 460] on div at bounding box center [965, 236] width 240 height 533
click at [935, 210] on div at bounding box center [965, 236] width 240 height 533
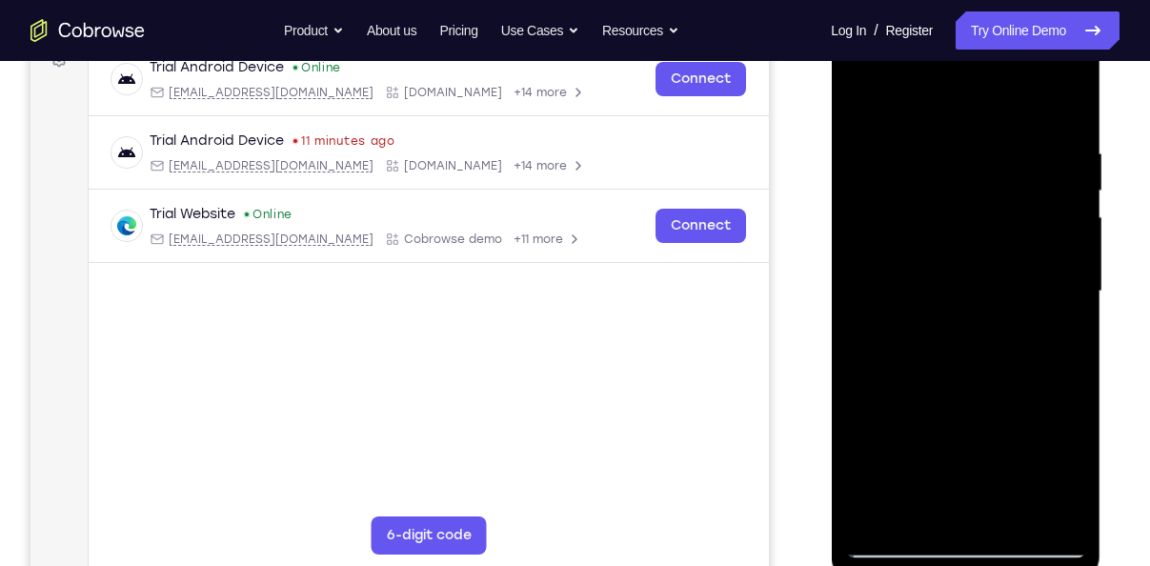
scroll to position [305, 0]
click at [862, 97] on div at bounding box center [965, 291] width 240 height 533
click at [901, 509] on div at bounding box center [965, 291] width 240 height 533
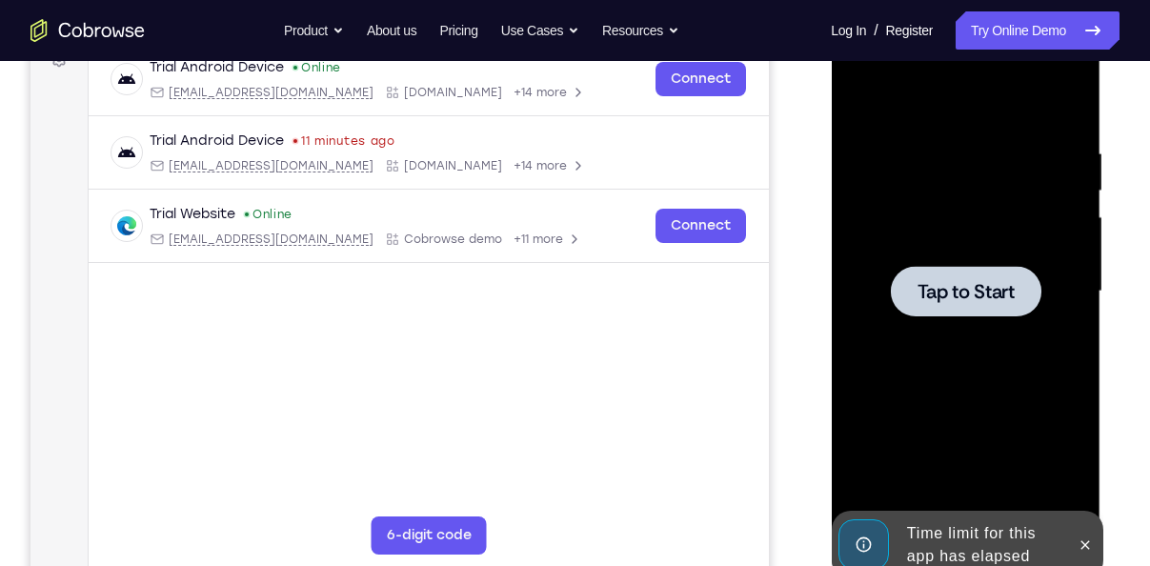
click at [947, 282] on span "Tap to Start" at bounding box center [964, 291] width 97 height 19
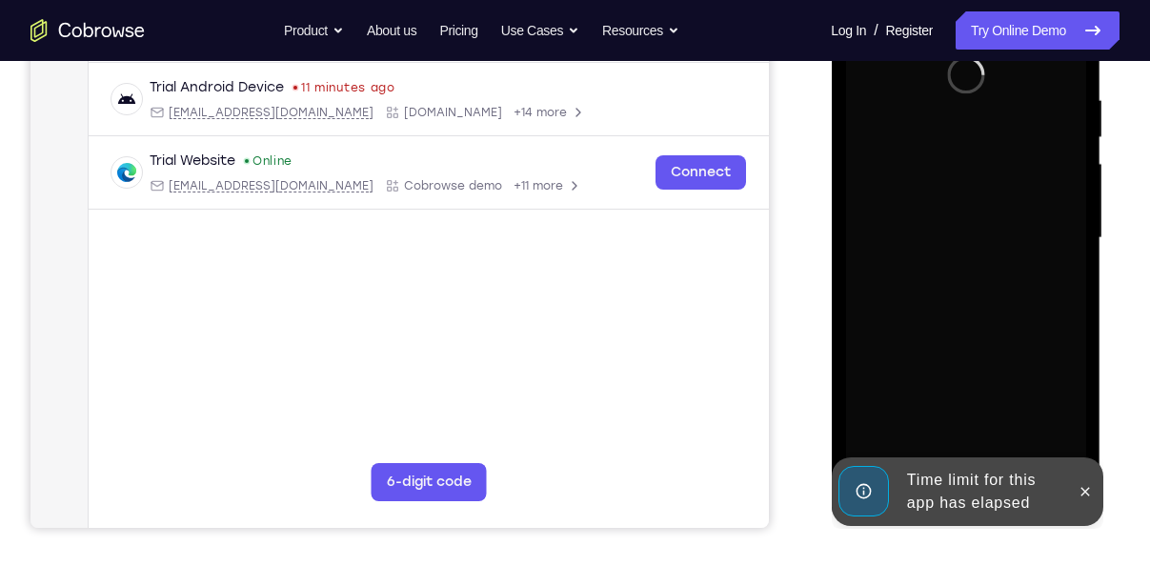
scroll to position [359, 0]
click at [1093, 497] on button at bounding box center [1084, 490] width 30 height 30
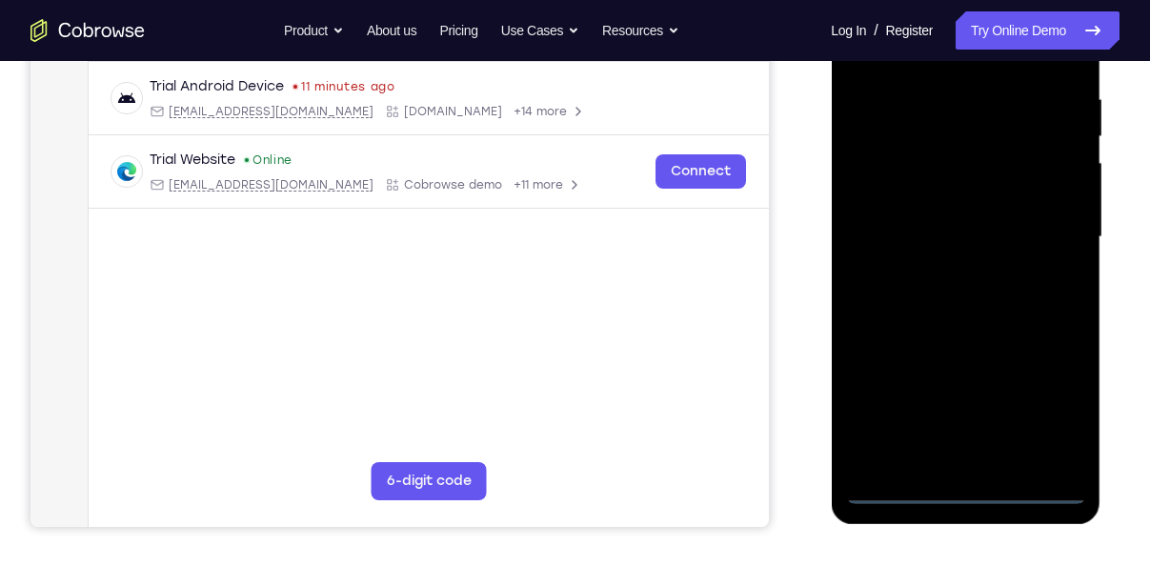
click at [970, 489] on div at bounding box center [965, 236] width 240 height 533
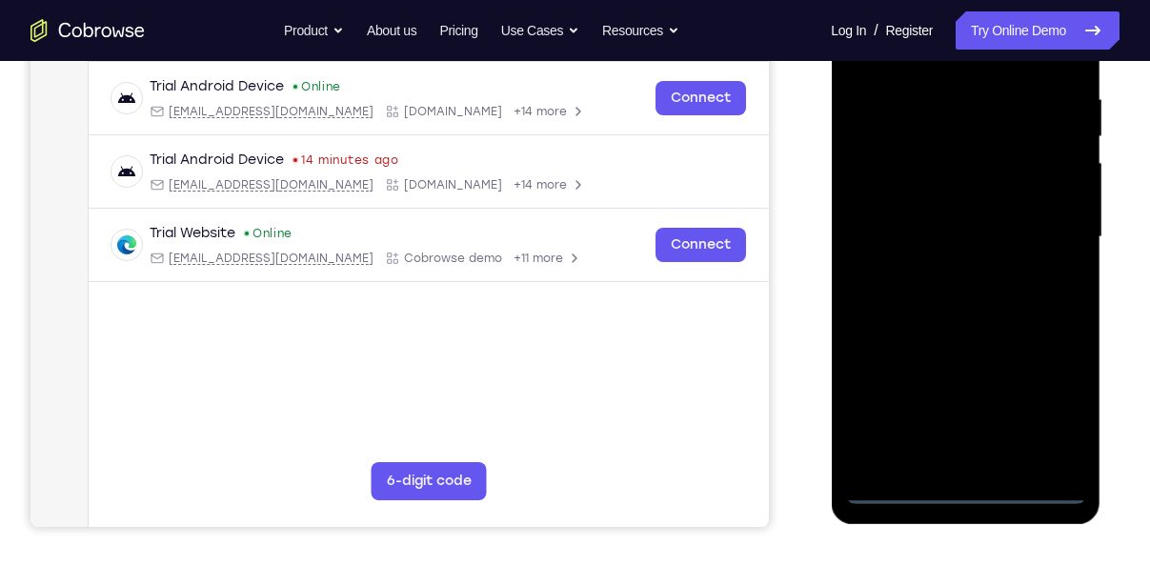
click at [1062, 426] on div at bounding box center [965, 236] width 240 height 533
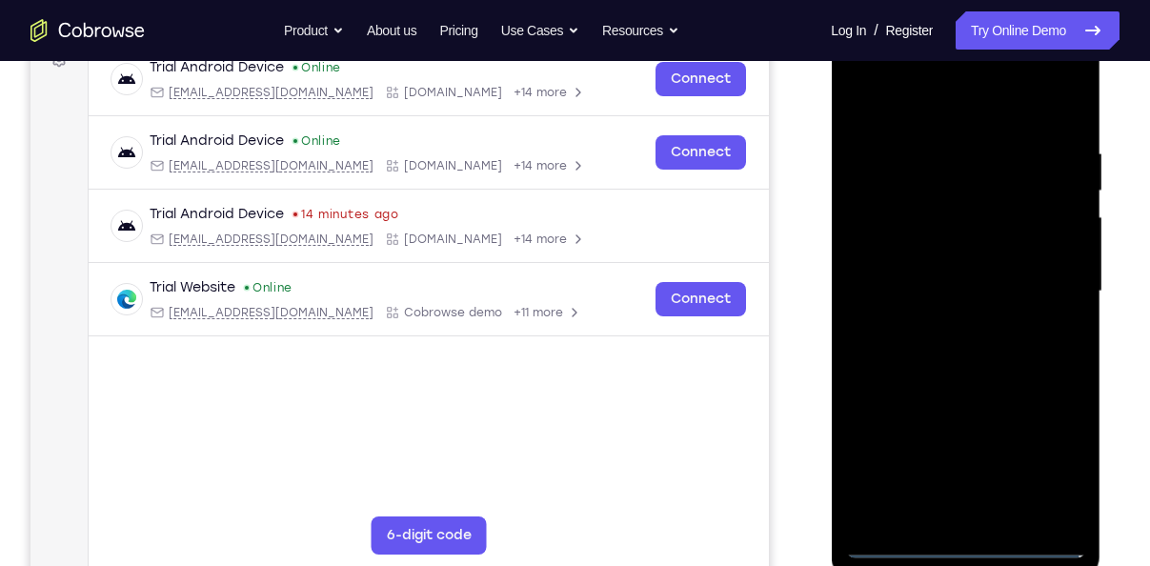
scroll to position [303, 0]
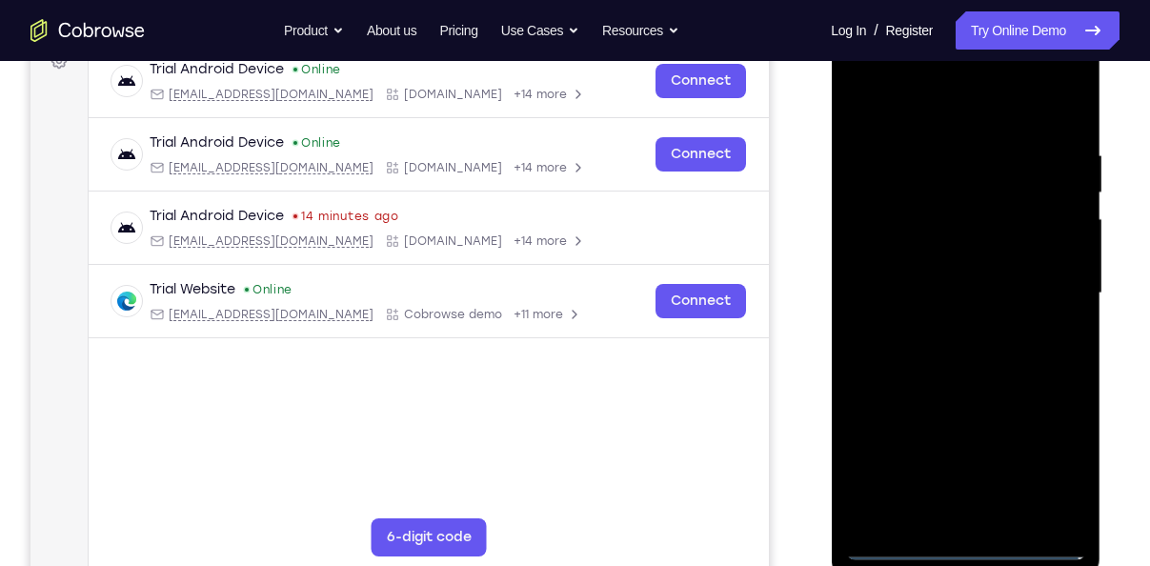
click at [937, 112] on div at bounding box center [965, 293] width 240 height 533
click at [1054, 300] on div at bounding box center [965, 293] width 240 height 533
click at [949, 332] on div at bounding box center [965, 293] width 240 height 533
click at [902, 274] on div at bounding box center [965, 293] width 240 height 533
click at [912, 262] on div at bounding box center [965, 293] width 240 height 533
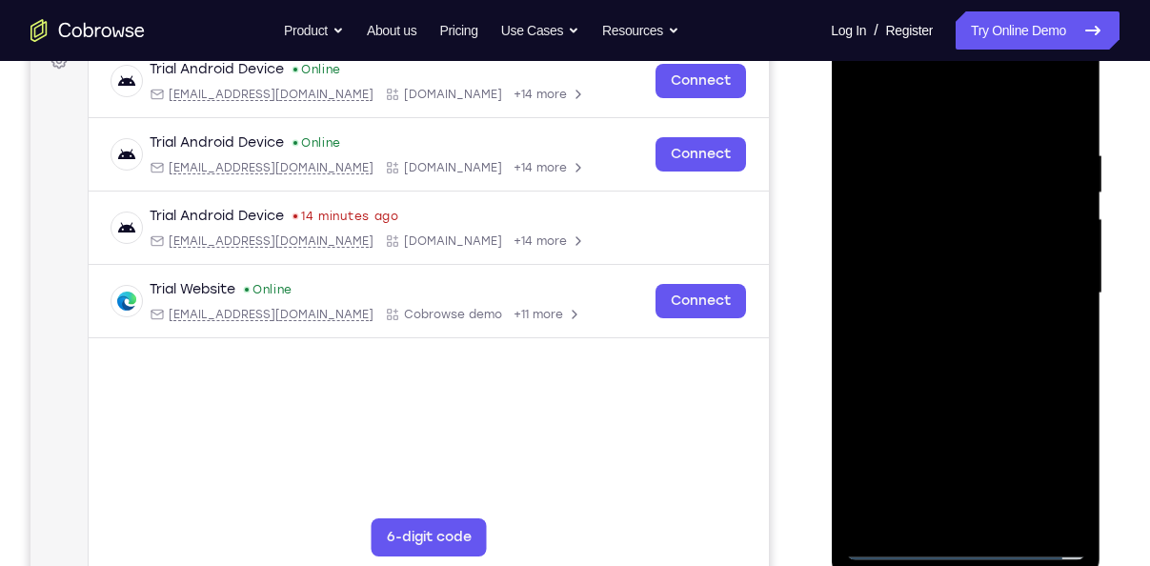
click at [935, 292] on div at bounding box center [965, 293] width 240 height 533
click at [958, 353] on div at bounding box center [965, 293] width 240 height 533
click at [963, 349] on div at bounding box center [965, 293] width 240 height 533
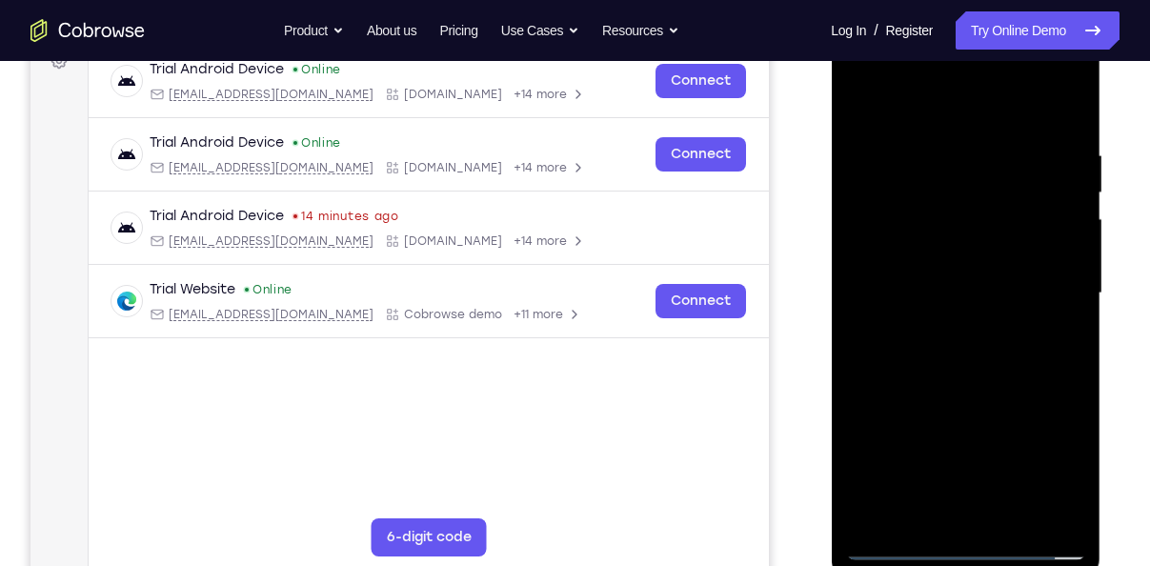
click at [1062, 139] on div at bounding box center [965, 293] width 240 height 533
click at [950, 353] on div at bounding box center [965, 293] width 240 height 533
click at [928, 513] on div at bounding box center [965, 293] width 240 height 533
click at [932, 353] on div at bounding box center [965, 293] width 240 height 533
drag, startPoint x: 971, startPoint y: 261, endPoint x: 954, endPoint y: 344, distance: 84.6
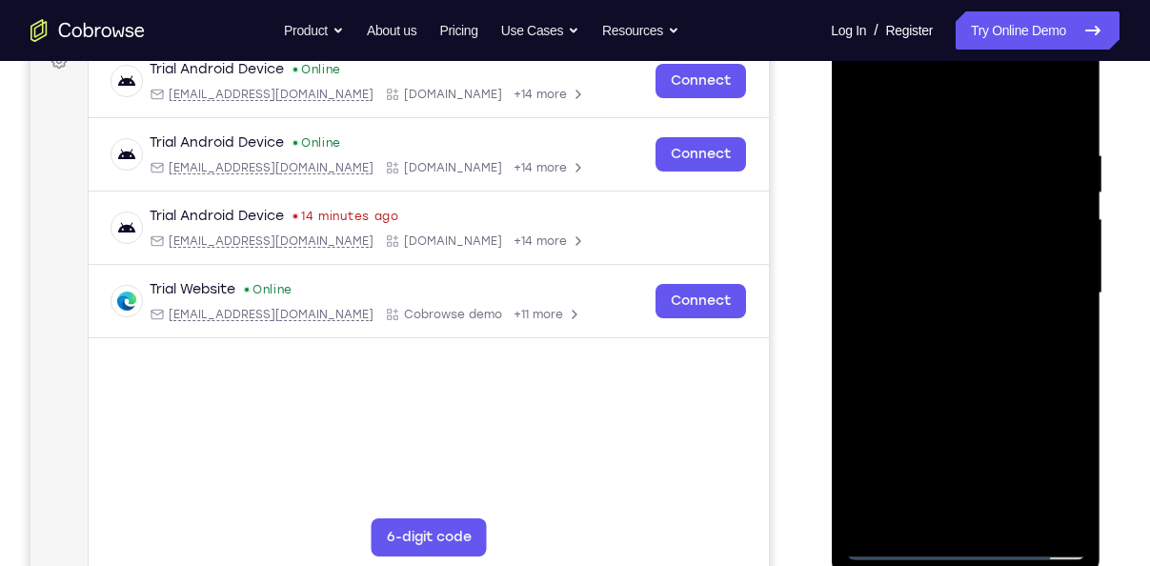
click at [954, 344] on div at bounding box center [965, 293] width 240 height 533
click at [946, 391] on div at bounding box center [965, 293] width 240 height 533
drag, startPoint x: 992, startPoint y: 427, endPoint x: 998, endPoint y: 228, distance: 199.1
click at [998, 228] on div at bounding box center [965, 293] width 240 height 533
drag, startPoint x: 968, startPoint y: 443, endPoint x: 989, endPoint y: 254, distance: 189.7
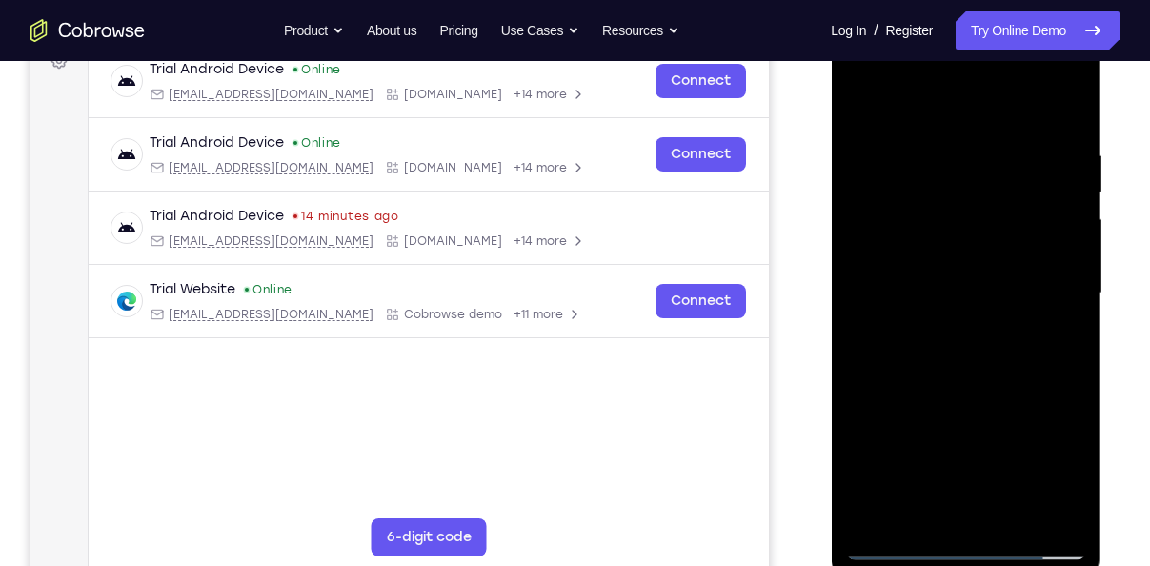
click at [989, 254] on div at bounding box center [965, 293] width 240 height 533
drag, startPoint x: 965, startPoint y: 364, endPoint x: 990, endPoint y: 189, distance: 177.0
click at [990, 189] on div at bounding box center [965, 293] width 240 height 533
drag, startPoint x: 971, startPoint y: 373, endPoint x: 998, endPoint y: 186, distance: 189.5
click at [998, 186] on div at bounding box center [965, 293] width 240 height 533
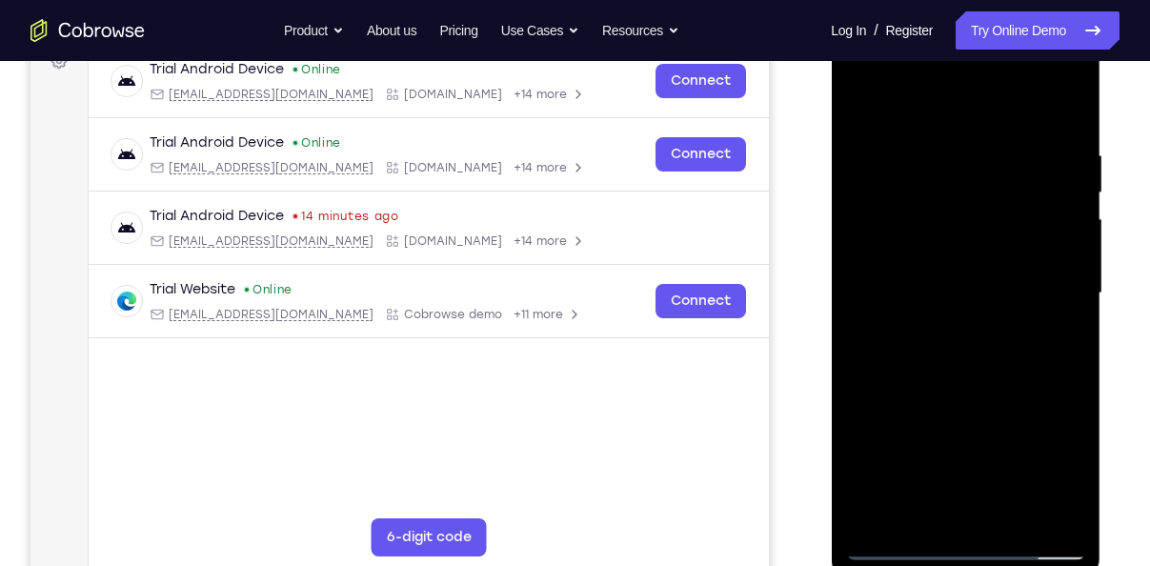
drag, startPoint x: 975, startPoint y: 408, endPoint x: 998, endPoint y: 241, distance: 168.2
click at [998, 241] on div at bounding box center [965, 293] width 240 height 533
drag, startPoint x: 970, startPoint y: 411, endPoint x: 971, endPoint y: 225, distance: 186.7
click at [971, 225] on div at bounding box center [965, 293] width 240 height 533
drag, startPoint x: 976, startPoint y: 390, endPoint x: 993, endPoint y: 203, distance: 187.5
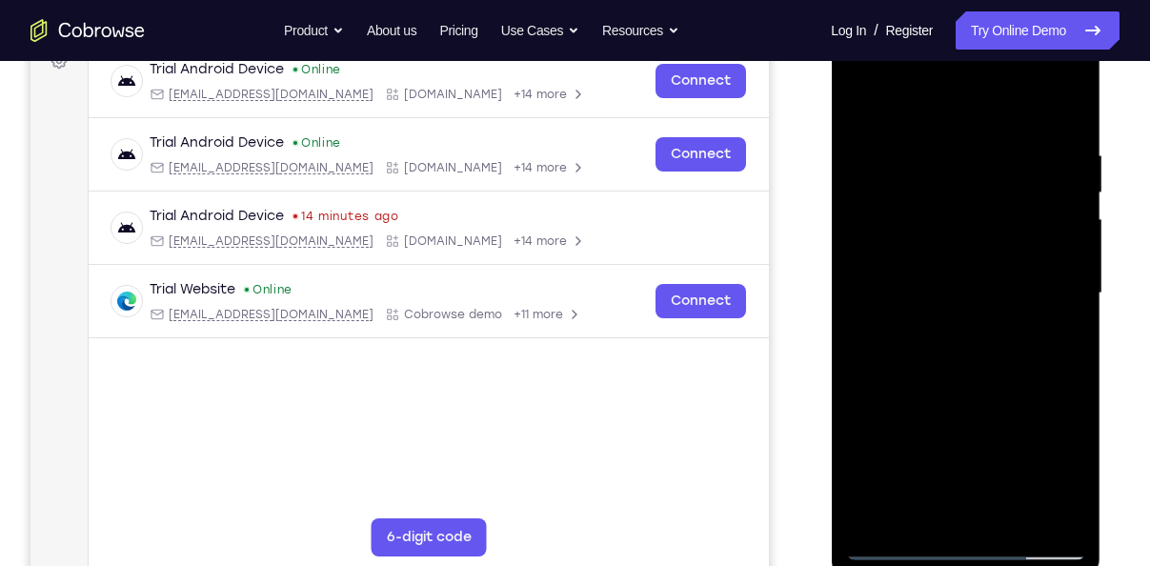
click at [993, 203] on div at bounding box center [965, 293] width 240 height 533
click at [993, 176] on div at bounding box center [965, 293] width 240 height 533
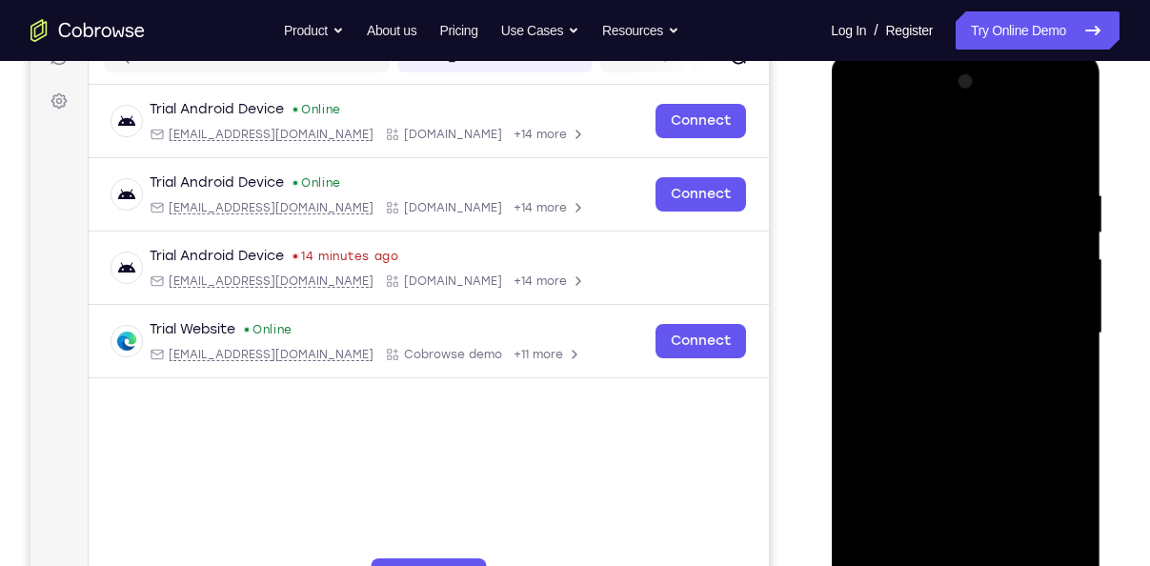
scroll to position [245, 0]
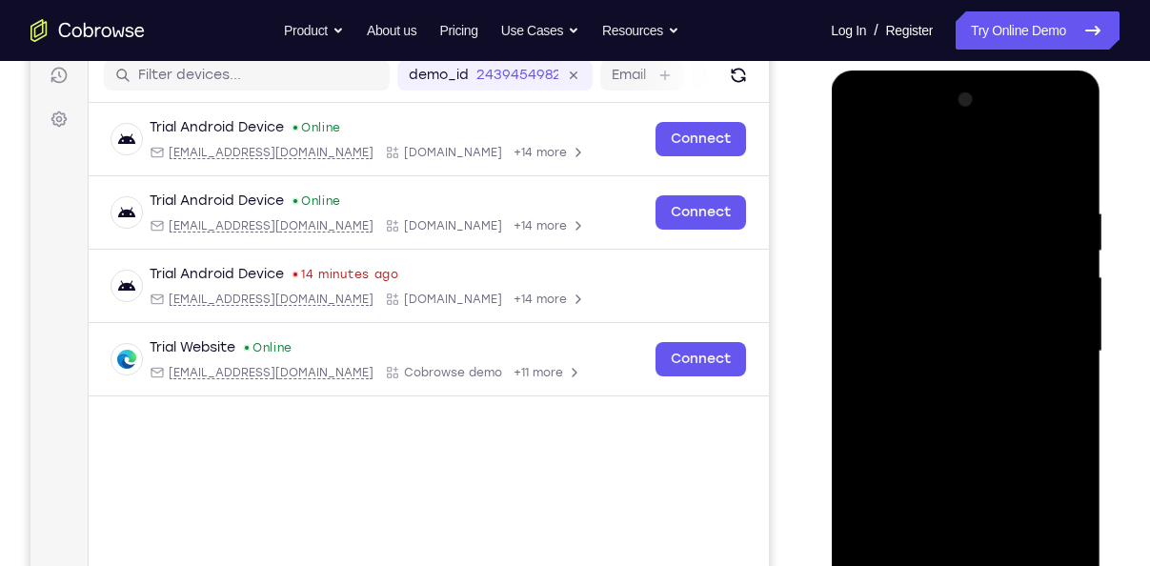
drag, startPoint x: 981, startPoint y: 204, endPoint x: 1025, endPoint y: 456, distance: 256.2
click at [1025, 456] on div at bounding box center [965, 351] width 240 height 533
drag, startPoint x: 991, startPoint y: 281, endPoint x: 1019, endPoint y: 491, distance: 212.3
click at [1019, 491] on div at bounding box center [965, 351] width 240 height 533
drag, startPoint x: 990, startPoint y: 253, endPoint x: 1002, endPoint y: 486, distance: 232.7
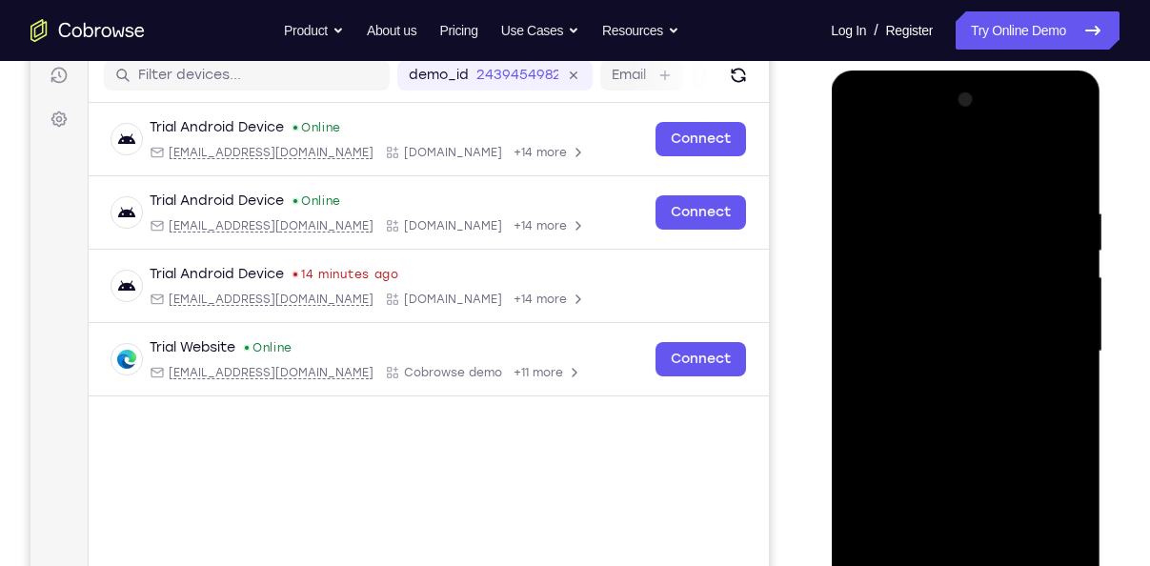
click at [1002, 486] on div at bounding box center [965, 351] width 240 height 533
drag, startPoint x: 991, startPoint y: 299, endPoint x: 1017, endPoint y: 551, distance: 253.7
click at [1017, 551] on div at bounding box center [965, 351] width 240 height 533
drag, startPoint x: 1006, startPoint y: 261, endPoint x: 1024, endPoint y: 550, distance: 290.1
click at [1024, 550] on div at bounding box center [965, 351] width 240 height 533
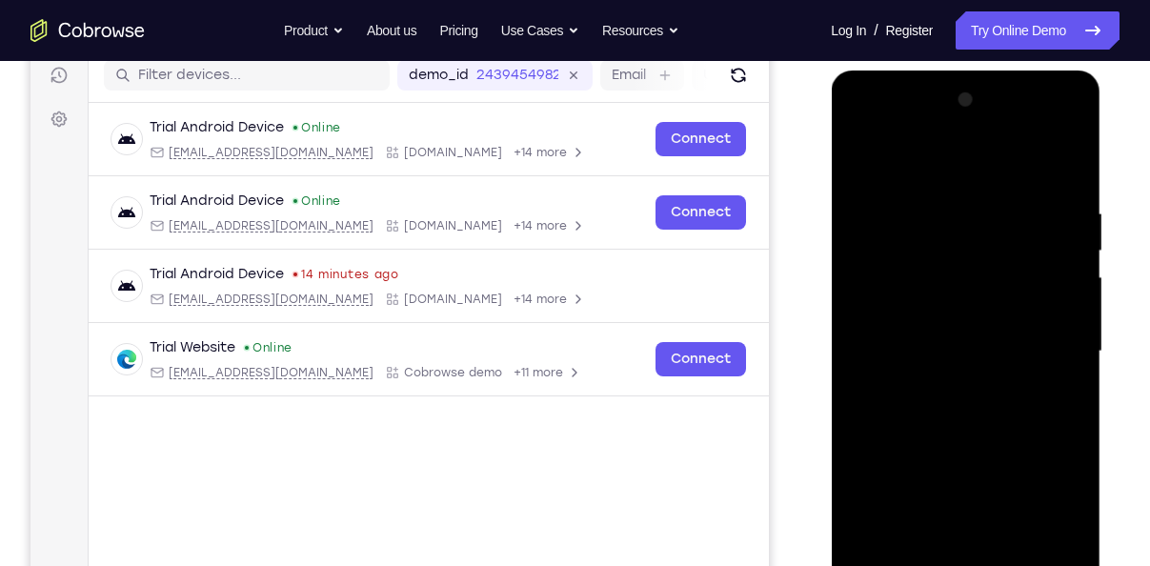
click at [954, 226] on div at bounding box center [965, 351] width 240 height 533
click at [1070, 349] on div at bounding box center [965, 351] width 240 height 533
click at [905, 355] on div at bounding box center [965, 351] width 240 height 533
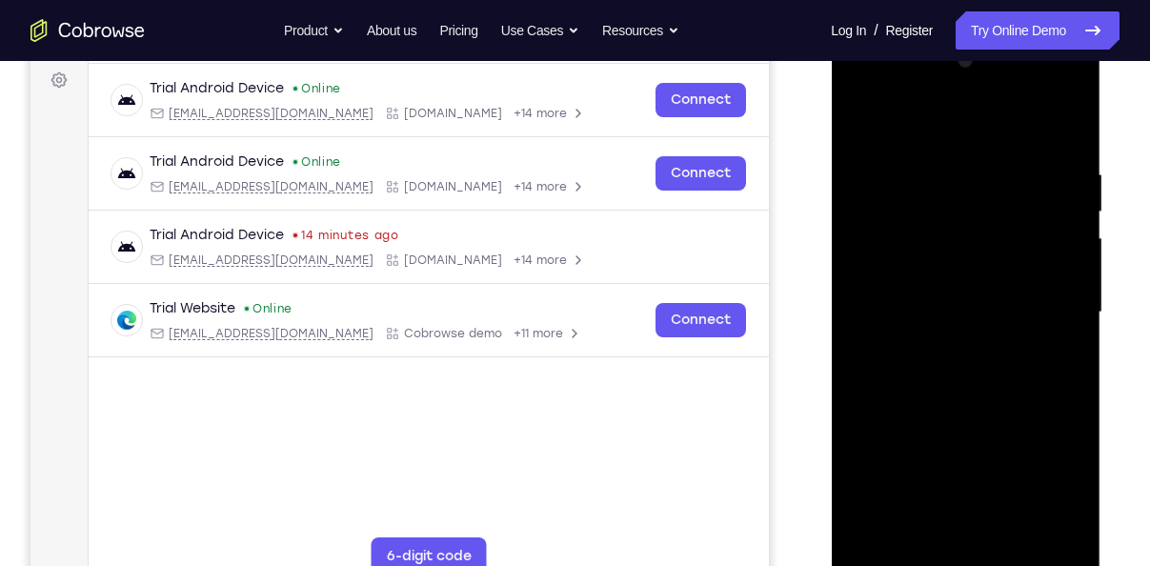
scroll to position [285, 0]
click at [993, 483] on div at bounding box center [965, 311] width 240 height 533
click at [864, 124] on div at bounding box center [965, 311] width 240 height 533
click at [1070, 490] on div at bounding box center [965, 311] width 240 height 533
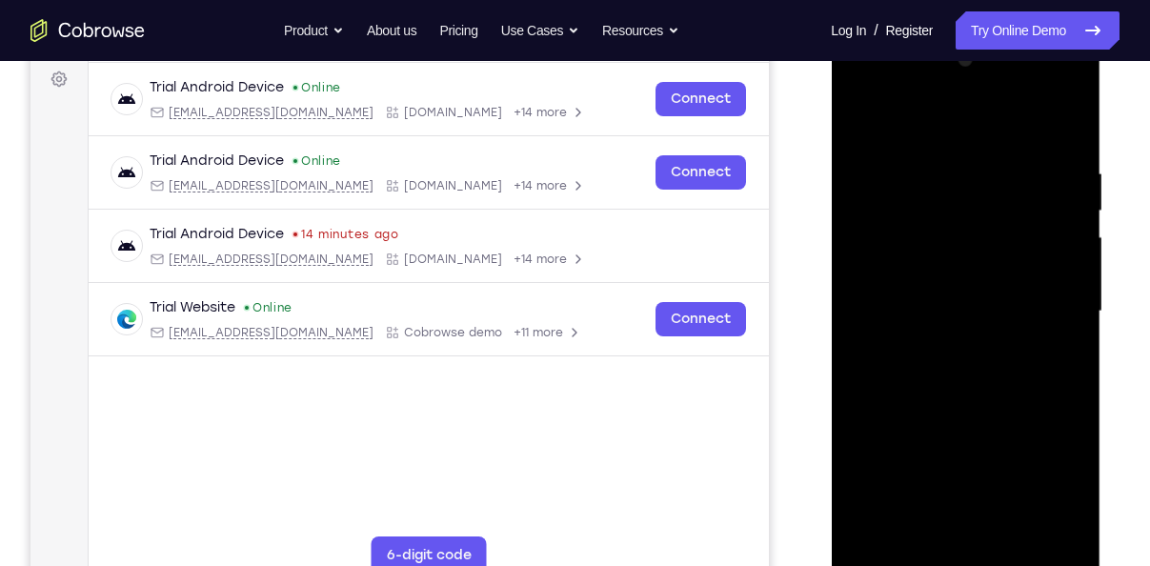
click at [1070, 490] on div at bounding box center [965, 311] width 240 height 533
click at [1000, 476] on div at bounding box center [965, 311] width 240 height 533
click at [877, 155] on div at bounding box center [965, 311] width 240 height 533
click at [909, 468] on div at bounding box center [965, 311] width 240 height 533
click at [961, 190] on div at bounding box center [965, 311] width 240 height 533
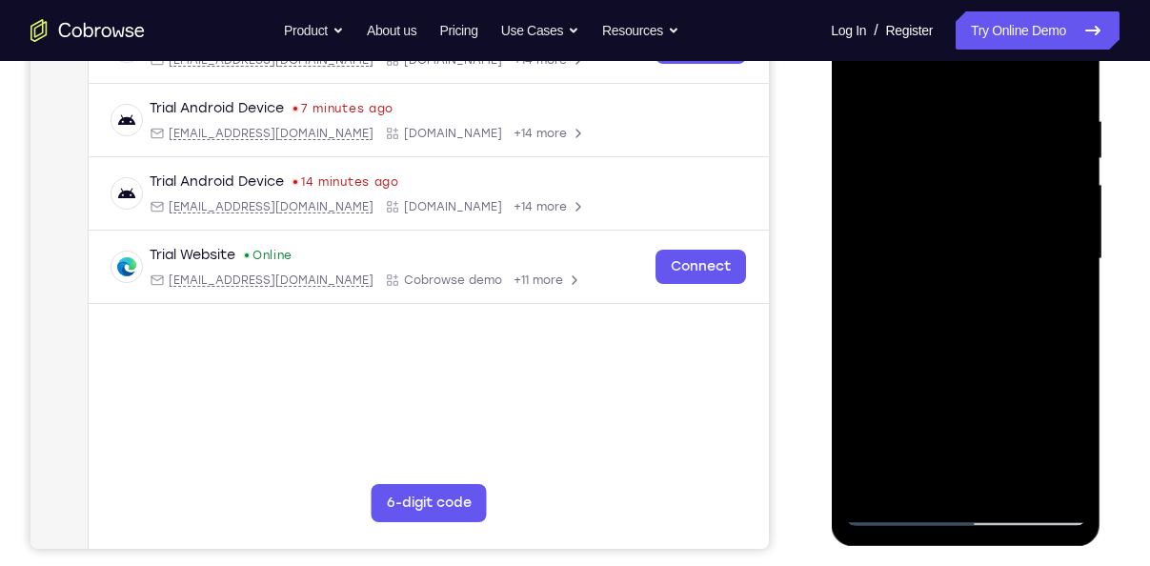
scroll to position [338, 0]
click at [1075, 425] on div at bounding box center [965, 257] width 240 height 533
click at [905, 420] on div at bounding box center [965, 257] width 240 height 533
click at [866, 255] on div at bounding box center [965, 257] width 240 height 533
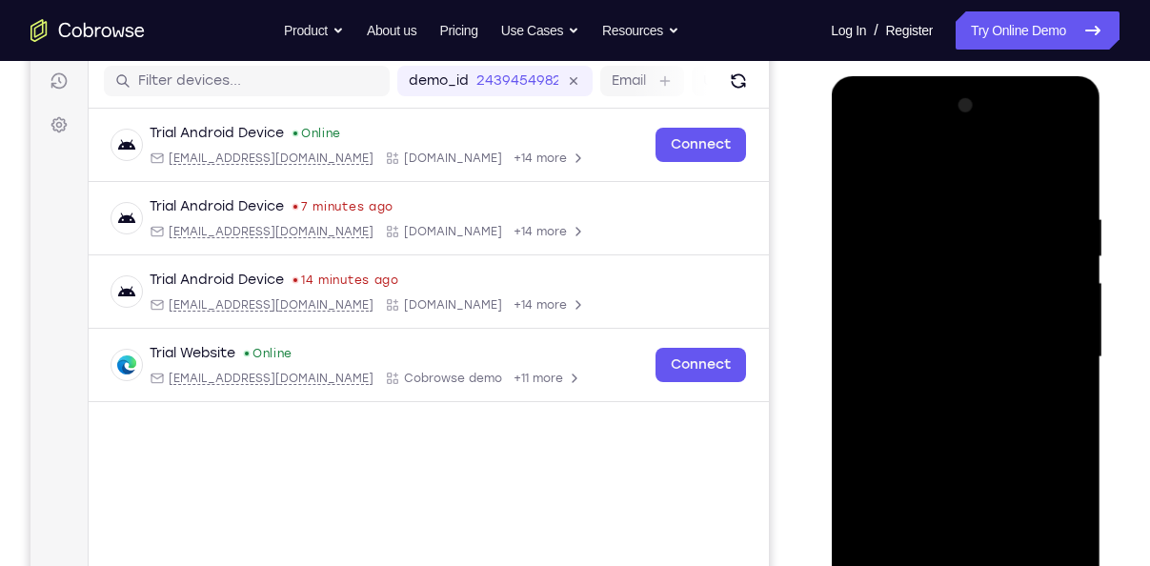
scroll to position [237, 0]
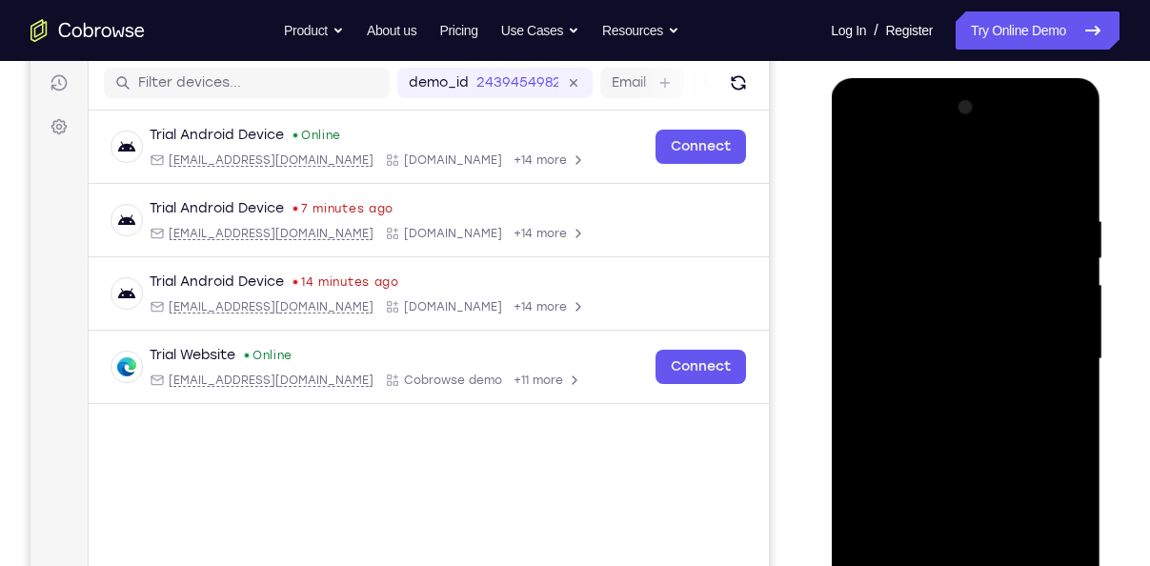
click at [1042, 264] on div at bounding box center [965, 358] width 240 height 533
click at [1067, 112] on div at bounding box center [965, 358] width 240 height 533
click at [964, 228] on div at bounding box center [965, 358] width 240 height 533
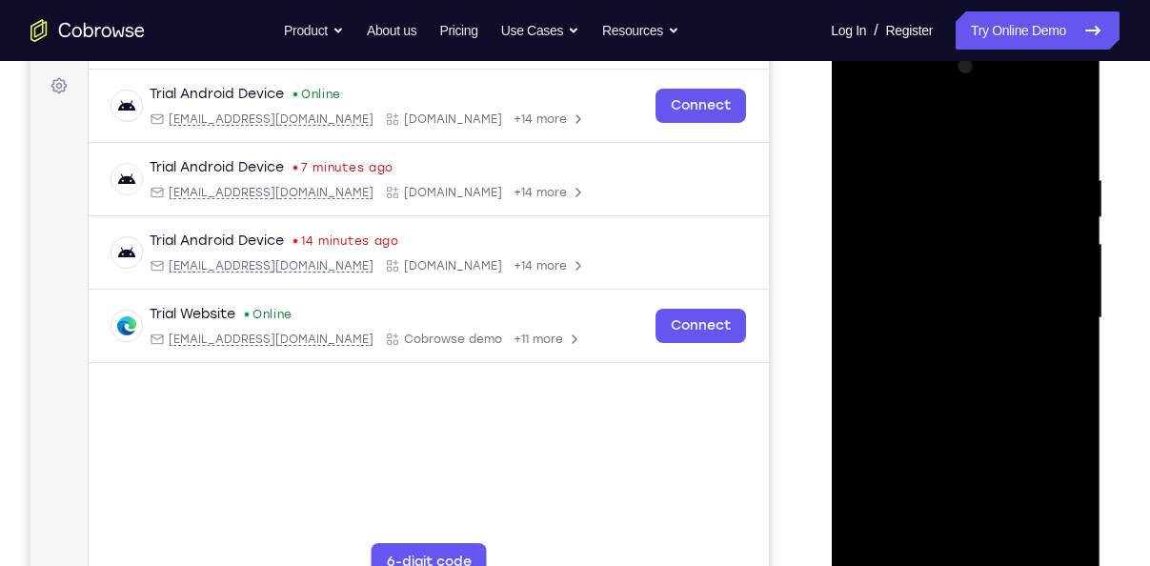
scroll to position [278, 0]
click at [898, 314] on div at bounding box center [965, 317] width 240 height 533
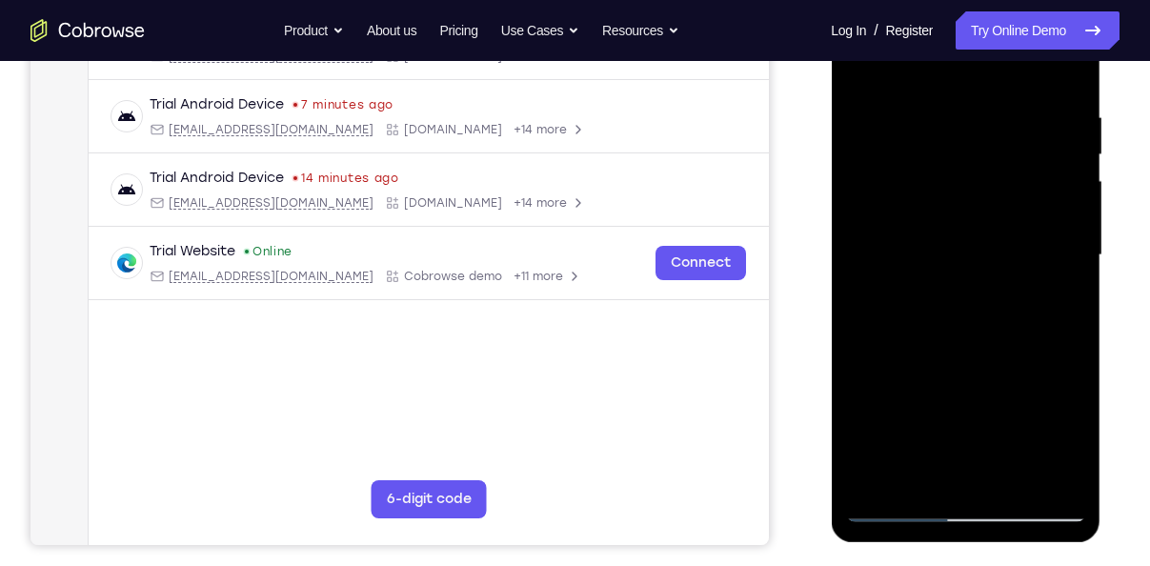
click at [899, 426] on div at bounding box center [965, 255] width 240 height 533
click at [907, 417] on div at bounding box center [965, 255] width 240 height 533
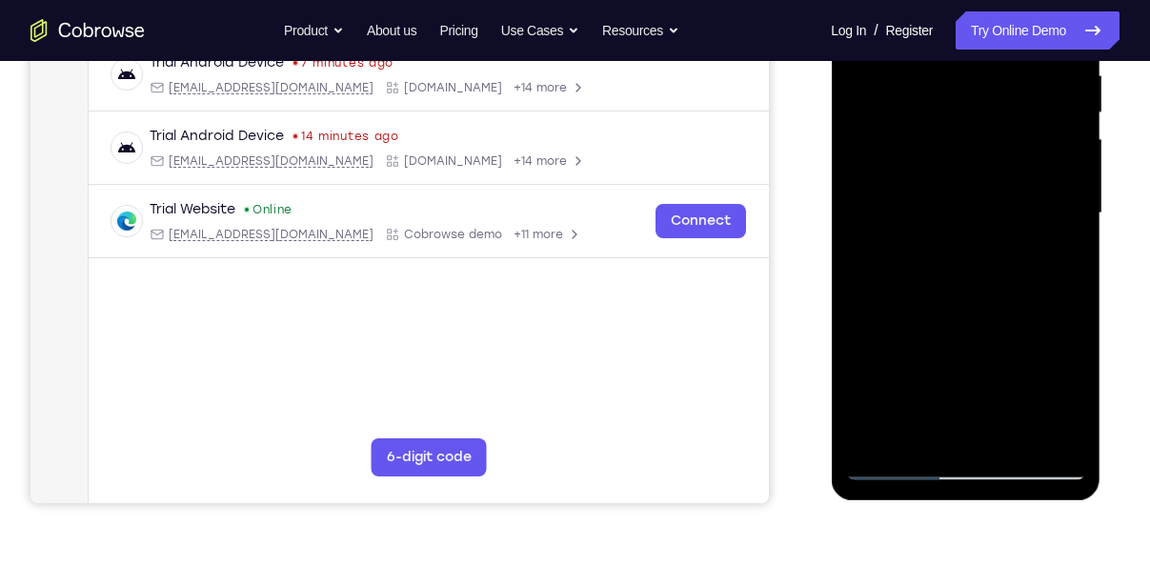
scroll to position [385, 0]
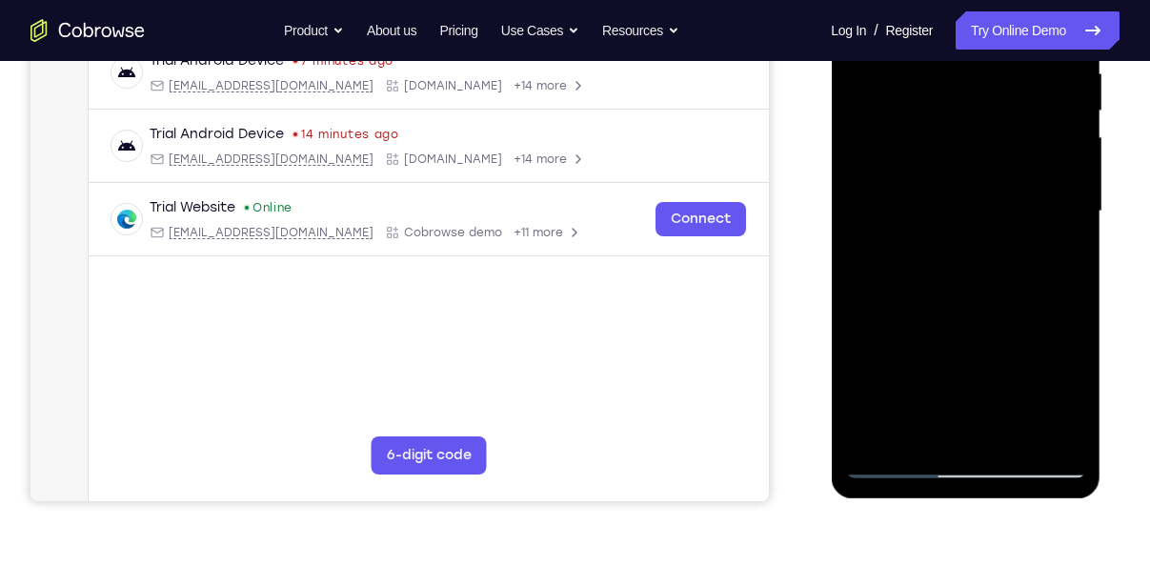
drag, startPoint x: 973, startPoint y: 365, endPoint x: 970, endPoint y: 270, distance: 94.3
click at [970, 270] on div at bounding box center [965, 211] width 240 height 533
drag, startPoint x: 961, startPoint y: 326, endPoint x: 942, endPoint y: 212, distance: 114.9
click at [942, 212] on div at bounding box center [965, 211] width 240 height 533
click at [897, 331] on div at bounding box center [965, 211] width 240 height 533
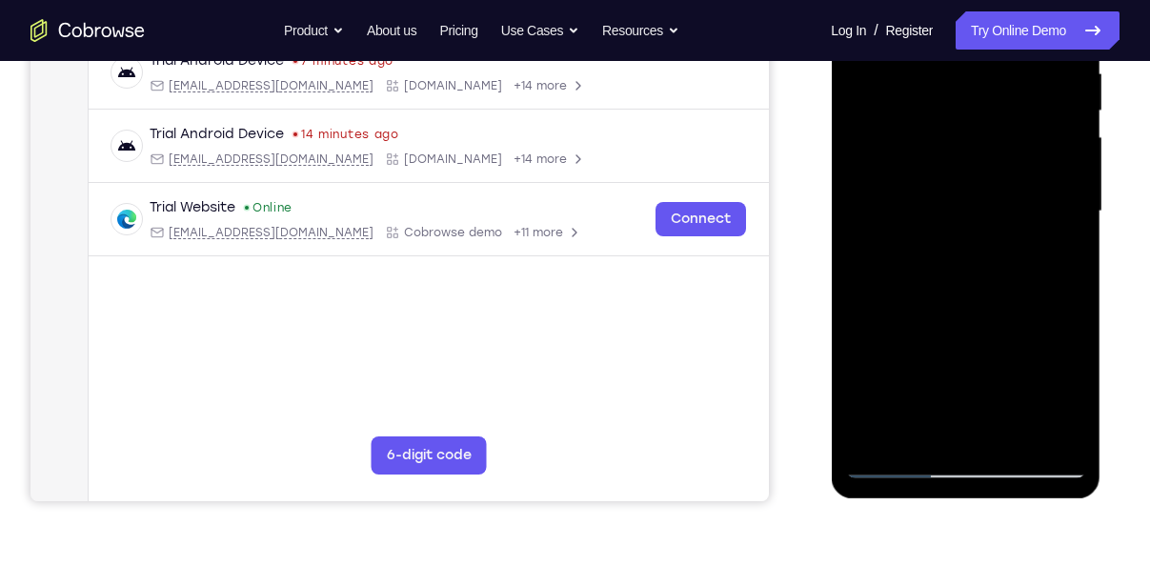
click at [899, 318] on div at bounding box center [965, 211] width 240 height 533
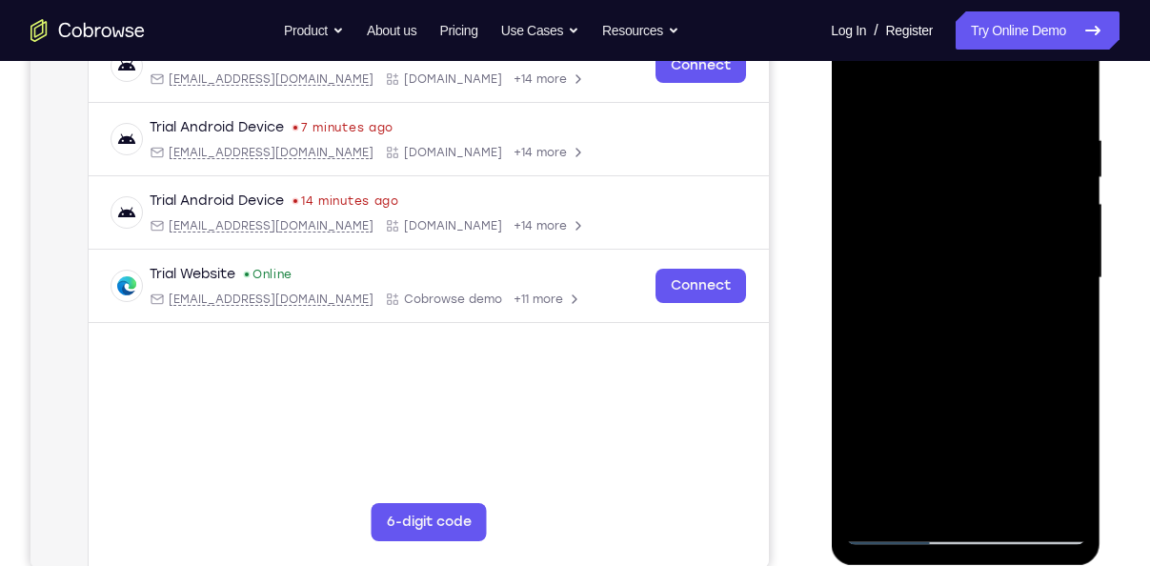
scroll to position [310, 0]
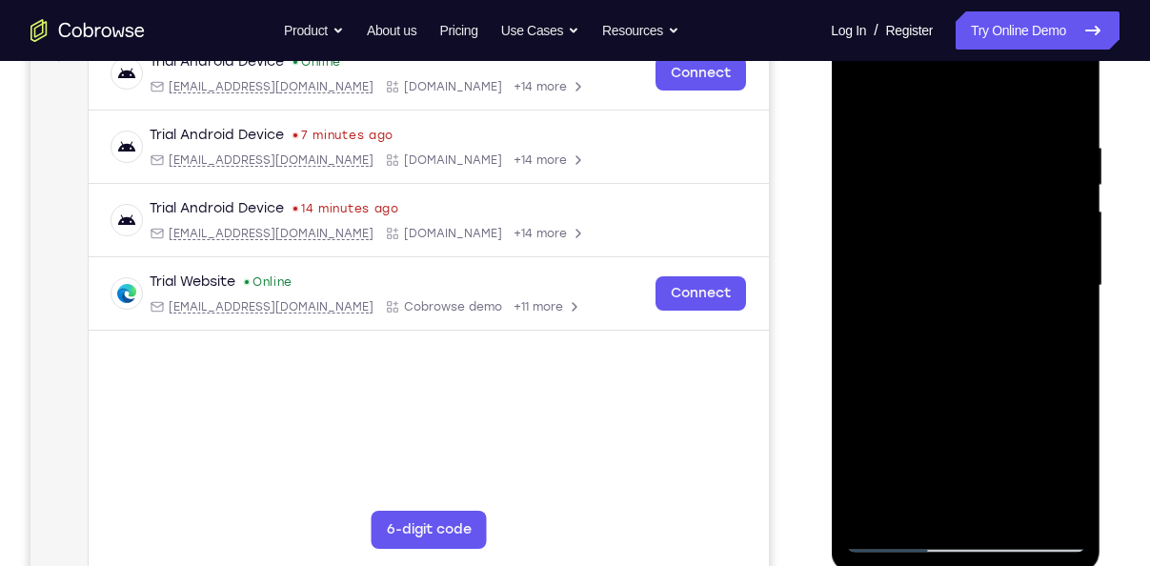
drag, startPoint x: 985, startPoint y: 179, endPoint x: 955, endPoint y: 327, distance: 150.5
click at [955, 327] on div at bounding box center [965, 285] width 240 height 533
click at [871, 510] on div at bounding box center [965, 285] width 240 height 533
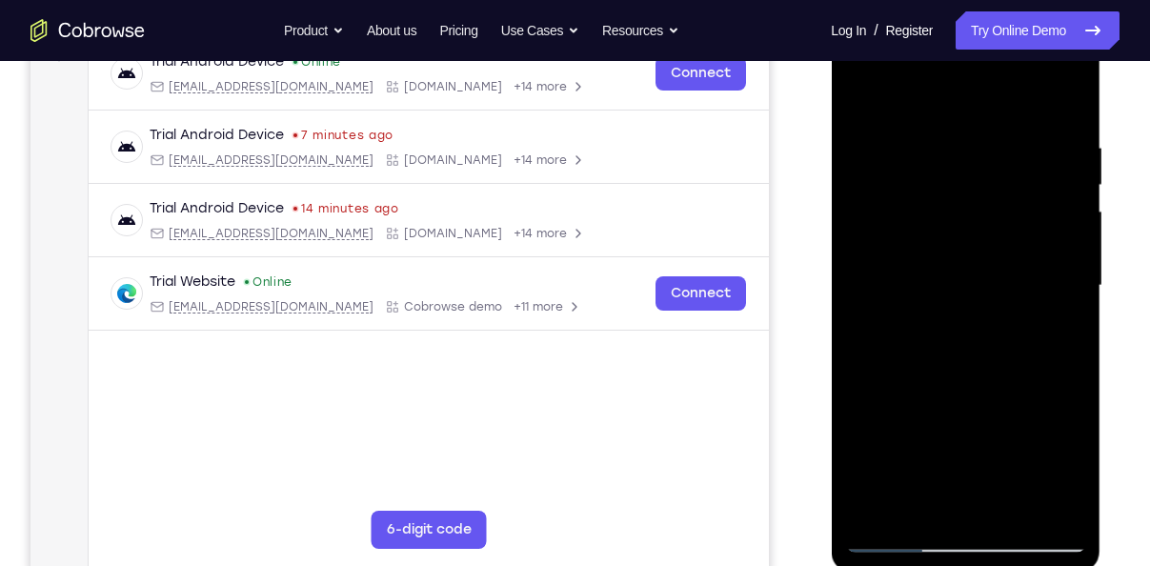
click at [871, 510] on div at bounding box center [965, 285] width 240 height 533
click at [956, 149] on div at bounding box center [965, 285] width 240 height 533
click at [1048, 242] on div at bounding box center [965, 285] width 240 height 533
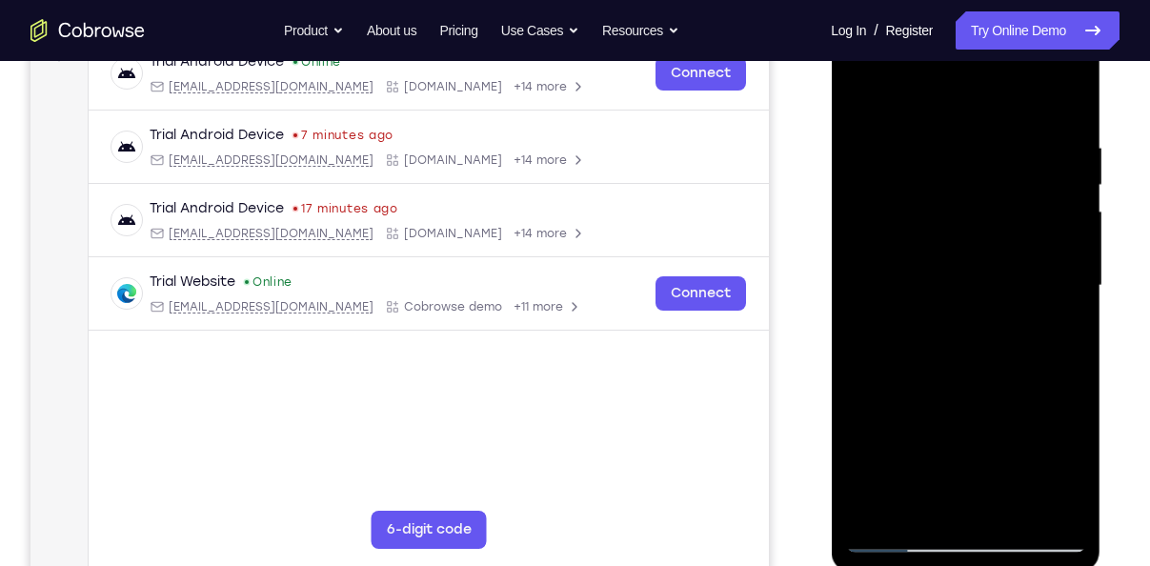
click at [1048, 242] on div at bounding box center [965, 285] width 240 height 533
click at [1041, 388] on div at bounding box center [965, 285] width 240 height 533
click at [1041, 504] on div at bounding box center [965, 285] width 240 height 533
click at [1067, 384] on div at bounding box center [965, 285] width 240 height 533
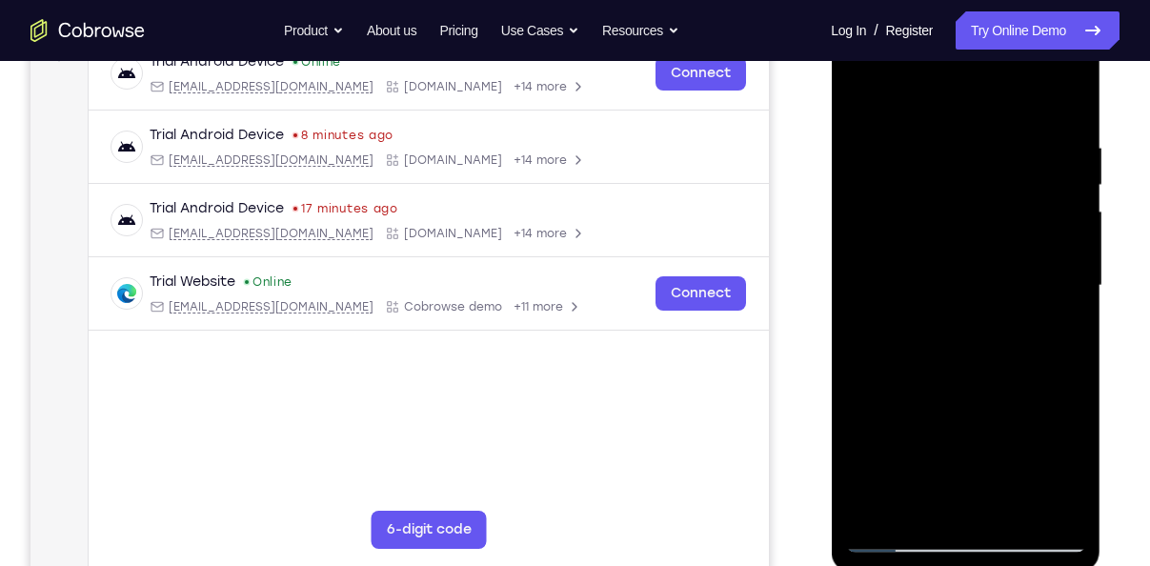
click at [1067, 384] on div at bounding box center [965, 285] width 240 height 533
click at [1038, 513] on div at bounding box center [965, 285] width 240 height 533
click at [1041, 406] on div at bounding box center [965, 285] width 240 height 533
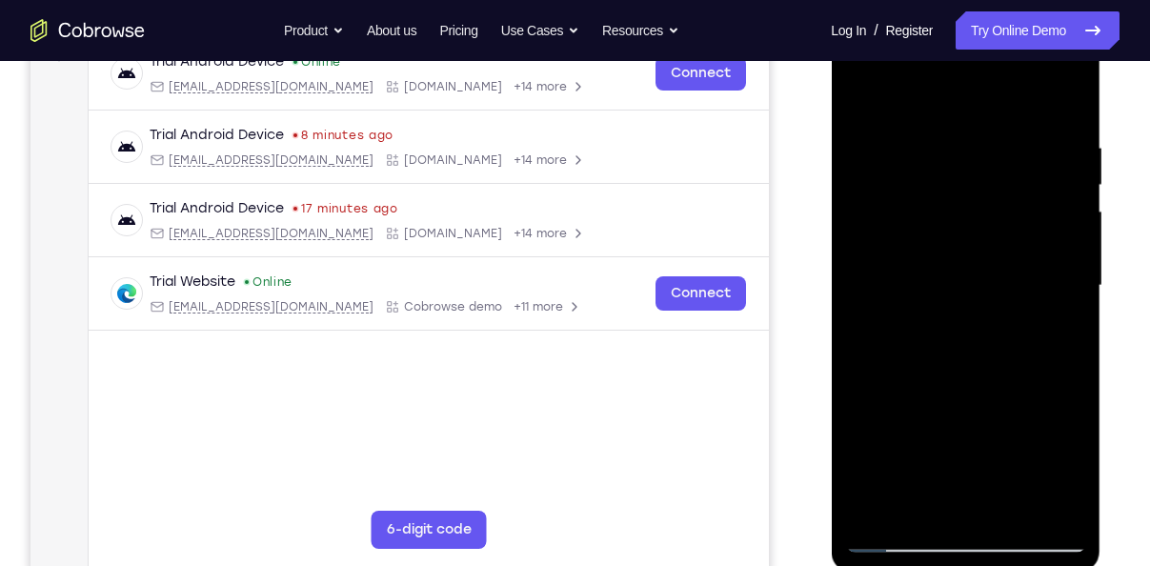
click at [1041, 406] on div at bounding box center [965, 285] width 240 height 533
drag, startPoint x: 1069, startPoint y: 389, endPoint x: 923, endPoint y: 395, distance: 145.9
click at [923, 395] on div at bounding box center [965, 285] width 240 height 533
drag, startPoint x: 1058, startPoint y: 259, endPoint x: 925, endPoint y: 281, distance: 135.1
click at [925, 281] on div at bounding box center [965, 285] width 240 height 533
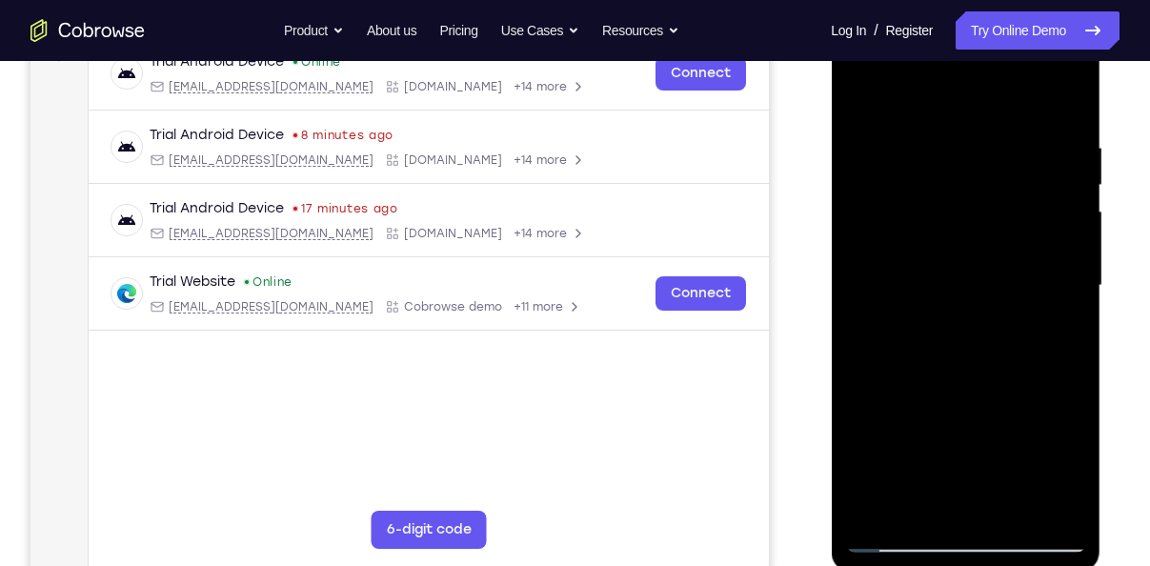
click at [1059, 300] on div at bounding box center [965, 285] width 240 height 533
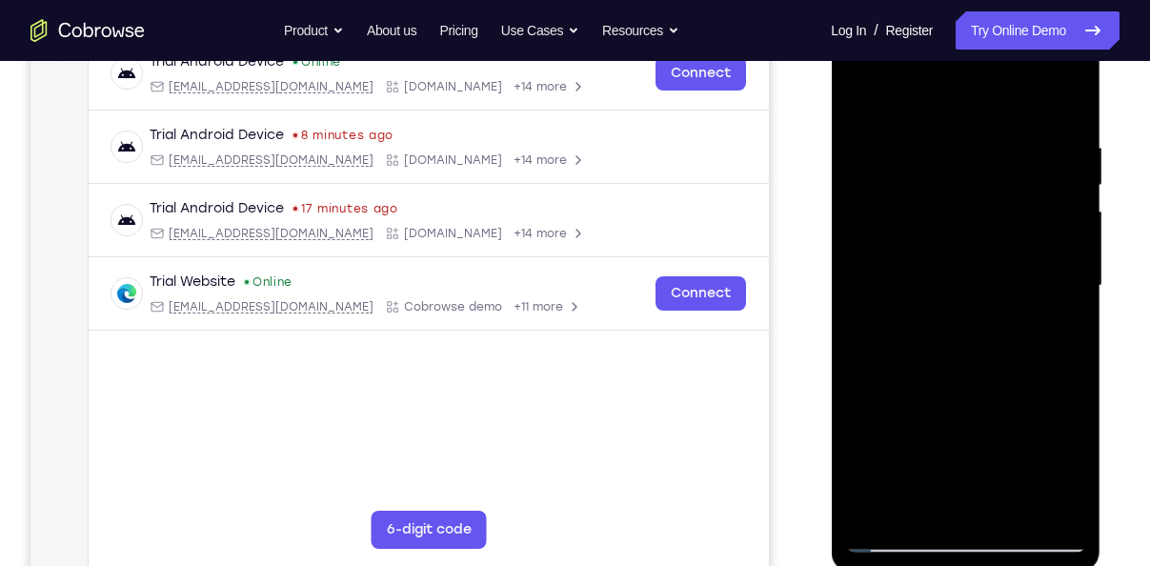
click at [1058, 180] on div at bounding box center [965, 285] width 240 height 533
click at [1065, 99] on div at bounding box center [965, 285] width 240 height 533
click at [1002, 504] on div at bounding box center [965, 285] width 240 height 533
click at [937, 387] on div at bounding box center [965, 285] width 240 height 533
click at [923, 267] on div at bounding box center [965, 285] width 240 height 533
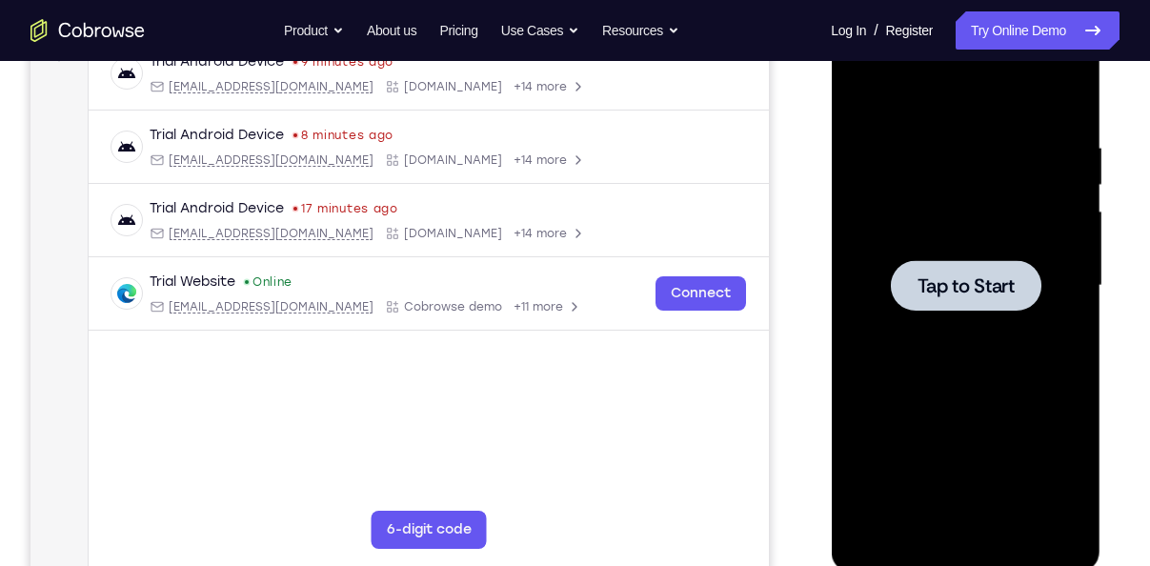
click at [954, 255] on div at bounding box center [965, 285] width 240 height 533
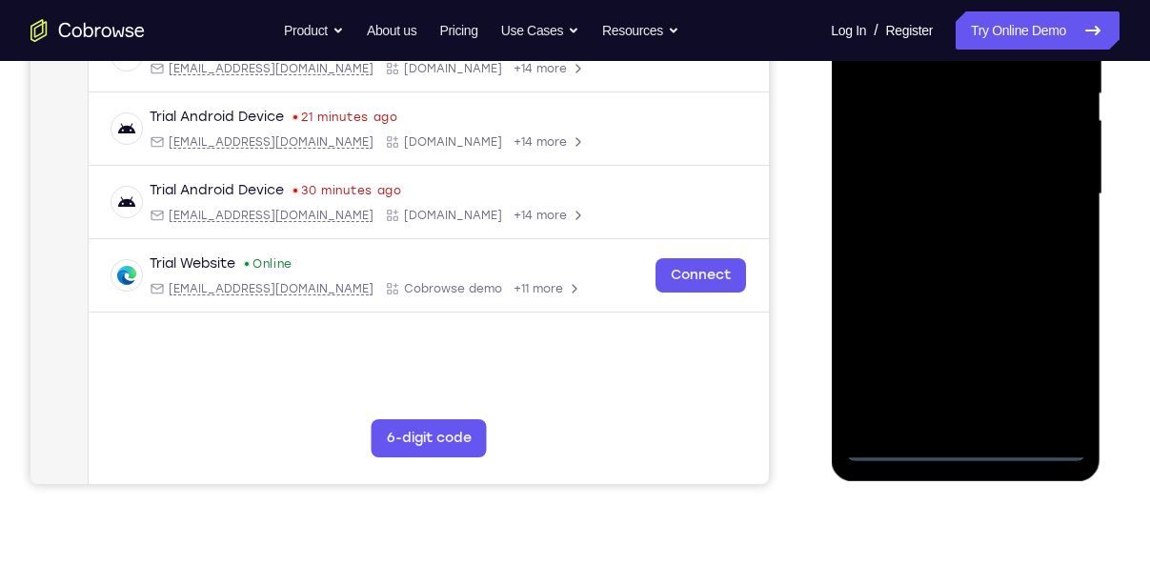
scroll to position [407, 0]
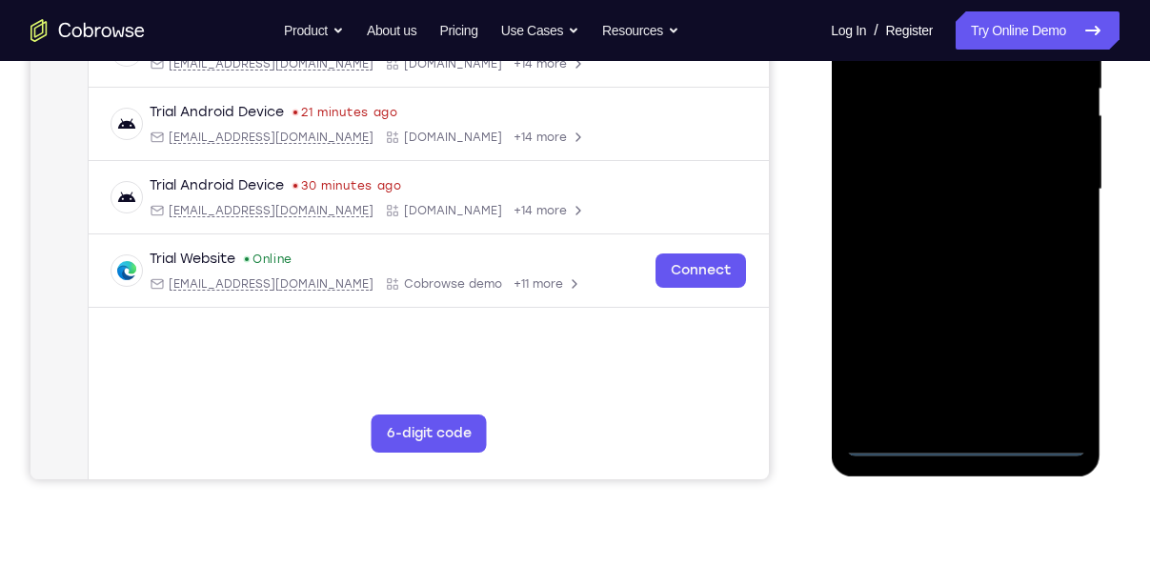
click at [960, 444] on div at bounding box center [965, 189] width 240 height 533
click at [1052, 342] on div at bounding box center [965, 189] width 240 height 533
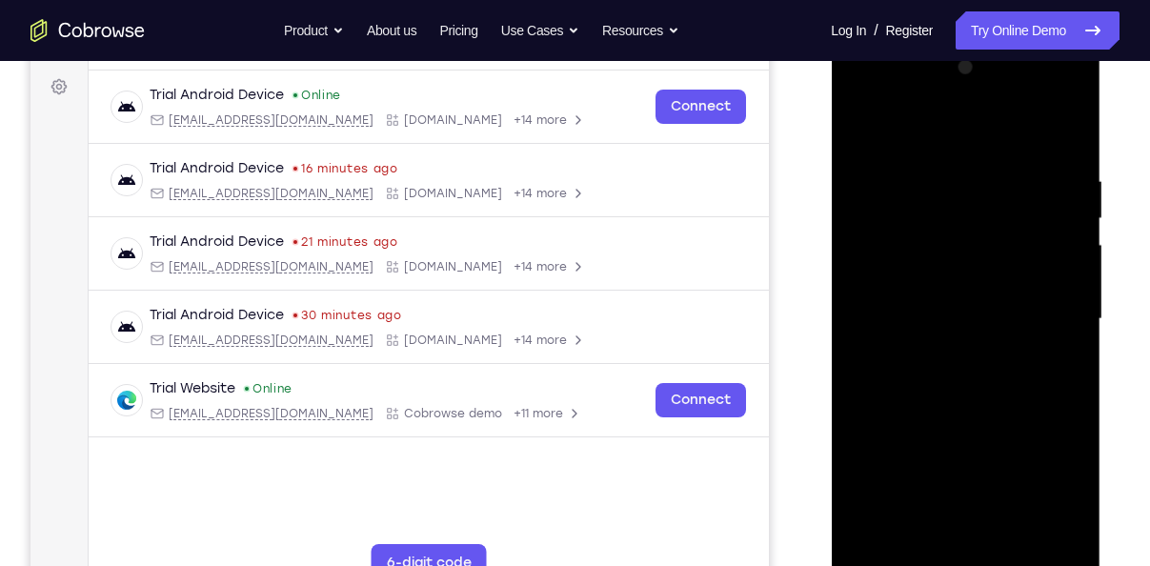
scroll to position [276, 0]
click at [909, 125] on div at bounding box center [965, 319] width 240 height 533
click at [1034, 308] on div at bounding box center [965, 319] width 240 height 533
click at [935, 360] on div at bounding box center [965, 319] width 240 height 533
click at [928, 291] on div at bounding box center [965, 319] width 240 height 533
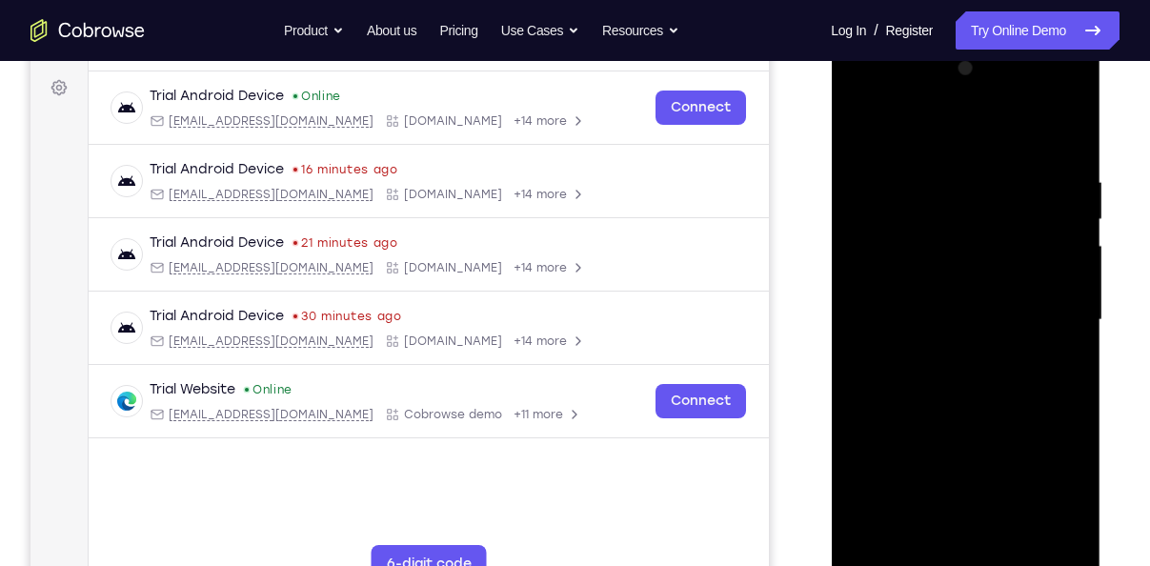
click at [949, 277] on div at bounding box center [965, 319] width 240 height 533
click at [962, 315] on div at bounding box center [965, 319] width 240 height 533
click at [968, 389] on div at bounding box center [965, 319] width 240 height 533
click at [974, 423] on div at bounding box center [965, 319] width 240 height 533
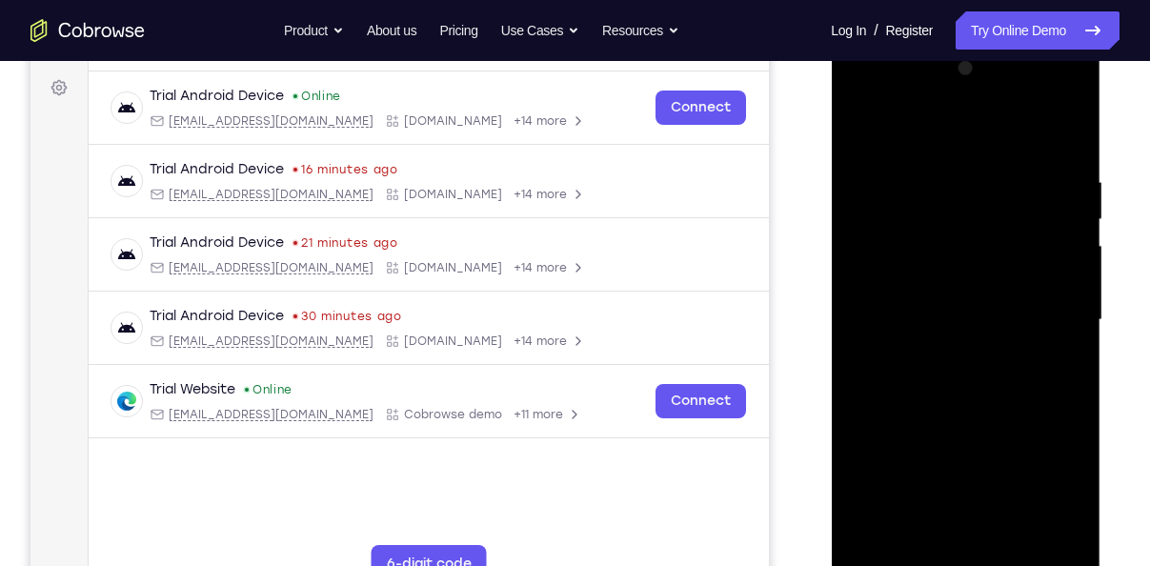
drag, startPoint x: 1018, startPoint y: 213, endPoint x: 1037, endPoint y: 70, distance: 145.1
click at [1037, 70] on div at bounding box center [965, 319] width 240 height 533
drag, startPoint x: 986, startPoint y: 472, endPoint x: 1011, endPoint y: 283, distance: 191.3
click at [1011, 283] on div at bounding box center [965, 319] width 240 height 533
drag, startPoint x: 970, startPoint y: 427, endPoint x: 989, endPoint y: 287, distance: 141.3
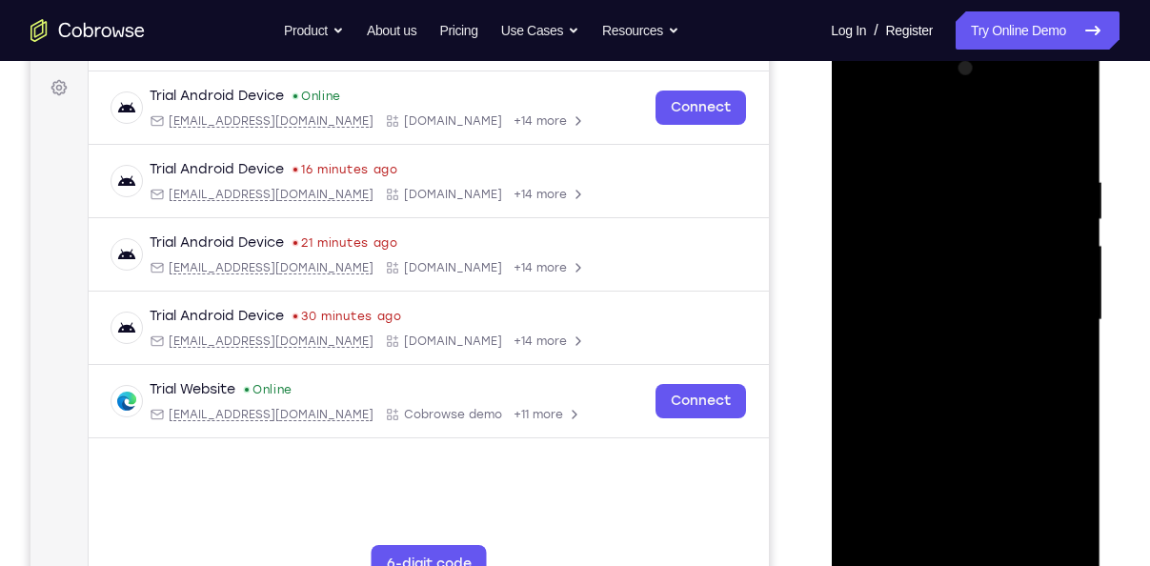
click at [989, 287] on div at bounding box center [965, 319] width 240 height 533
drag, startPoint x: 964, startPoint y: 410, endPoint x: 992, endPoint y: 250, distance: 162.5
click at [992, 250] on div at bounding box center [965, 319] width 240 height 533
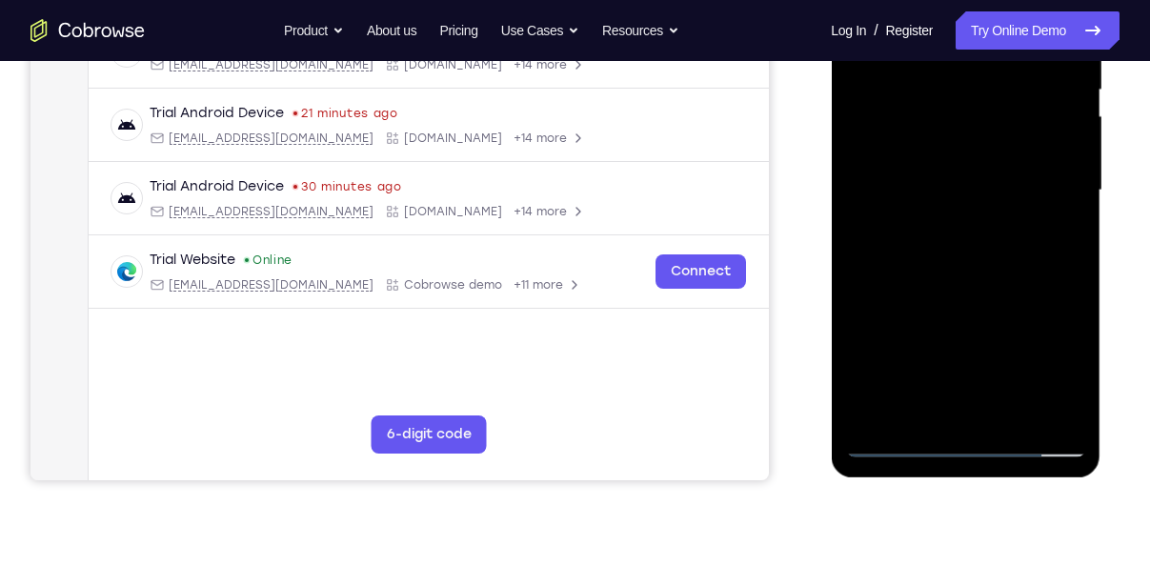
scroll to position [409, 0]
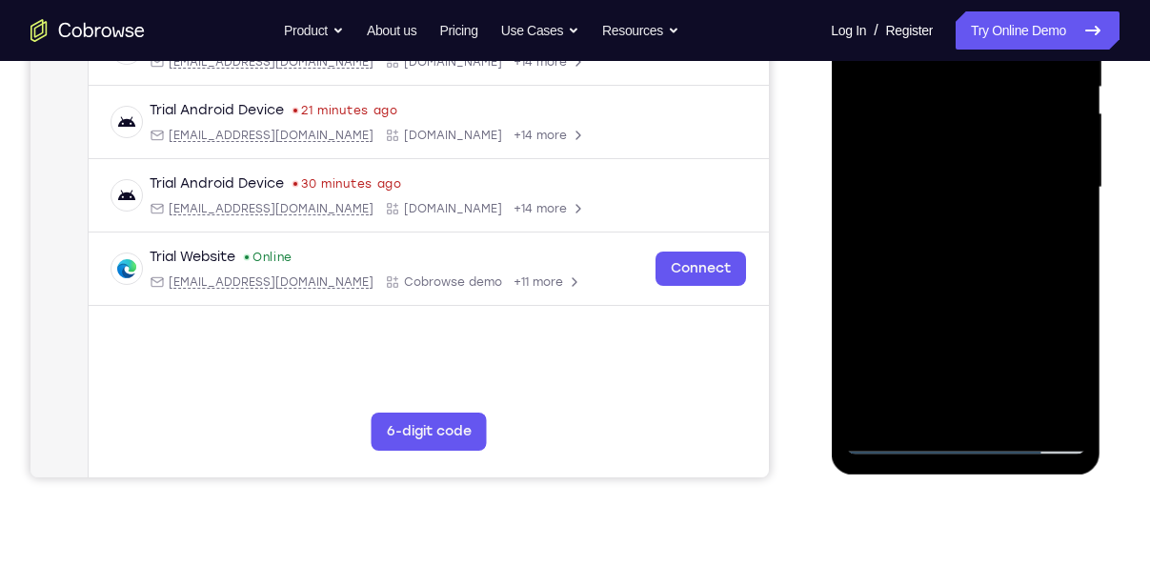
click at [1077, 407] on div at bounding box center [965, 187] width 240 height 533
click at [999, 419] on div at bounding box center [965, 187] width 240 height 533
click at [957, 282] on div at bounding box center [965, 187] width 240 height 533
click at [963, 165] on div at bounding box center [965, 187] width 240 height 533
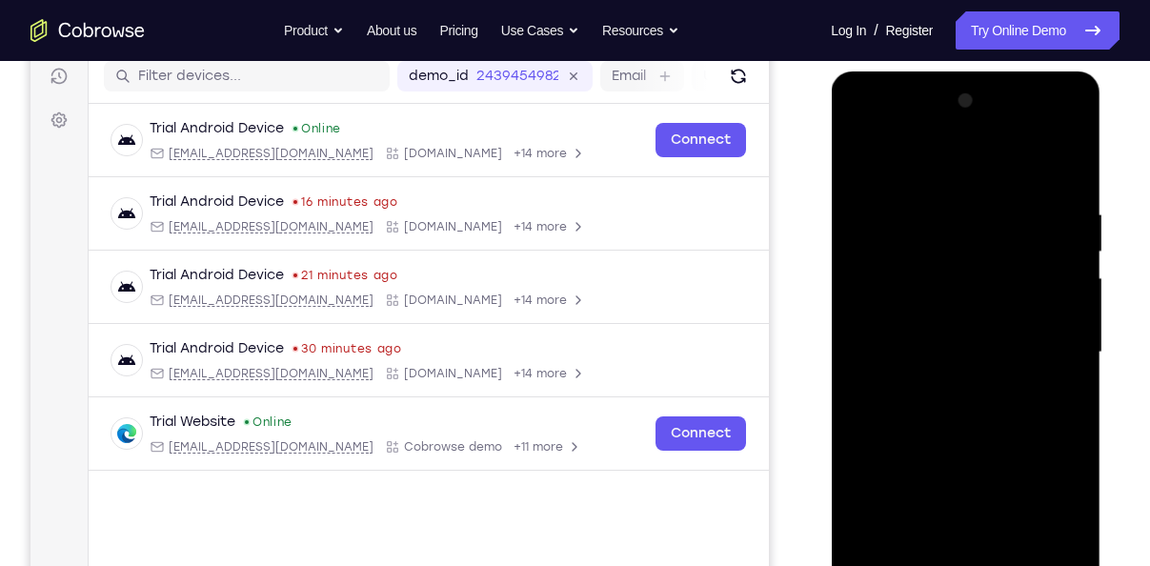
scroll to position [242, 0]
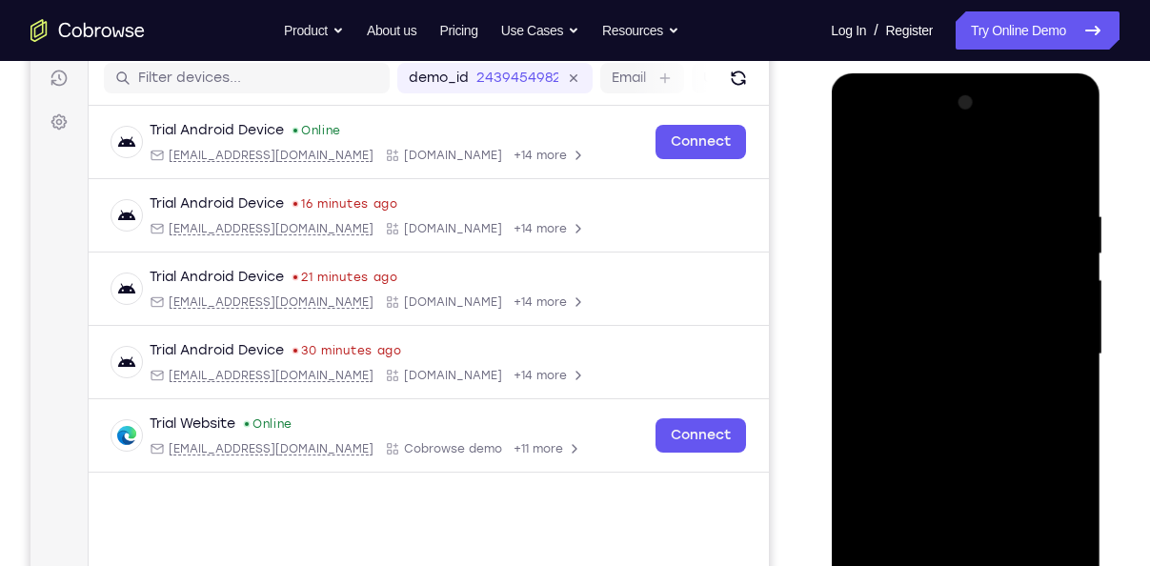
click at [862, 177] on div at bounding box center [965, 354] width 240 height 533
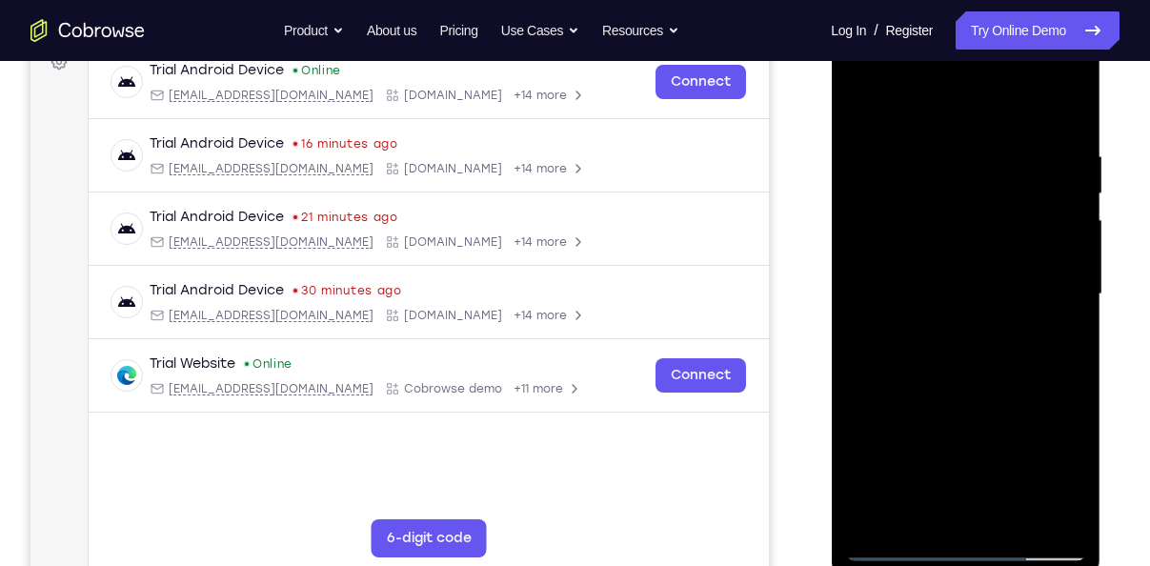
scroll to position [327, 0]
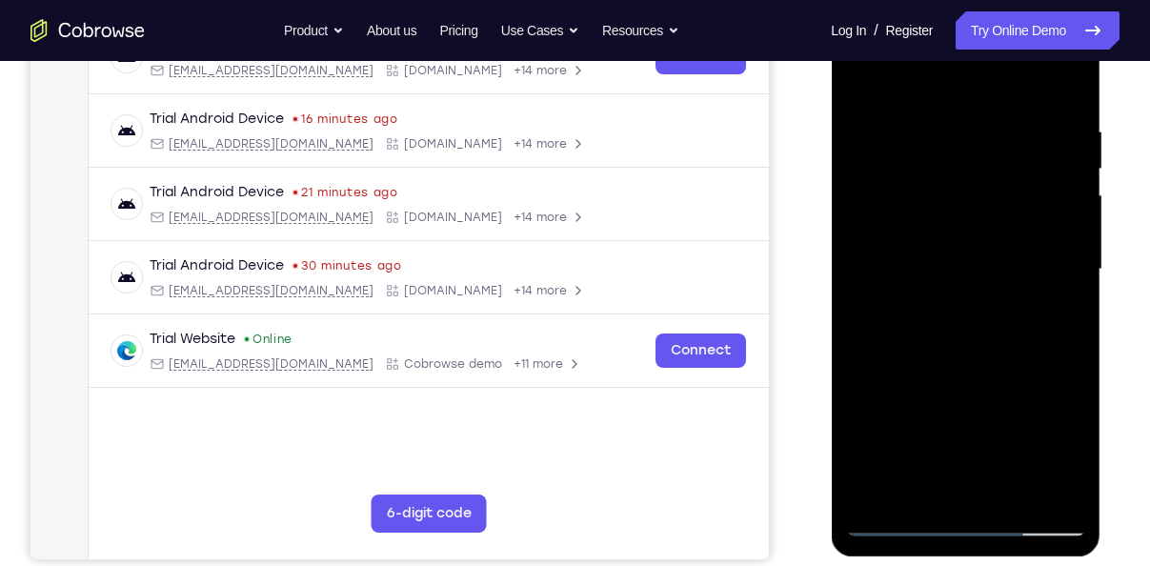
click at [938, 484] on div at bounding box center [965, 269] width 240 height 533
click at [851, 88] on div at bounding box center [965, 269] width 240 height 533
click at [860, 88] on div at bounding box center [965, 269] width 240 height 533
click at [940, 110] on div at bounding box center [965, 269] width 240 height 533
click at [916, 487] on div at bounding box center [965, 269] width 240 height 533
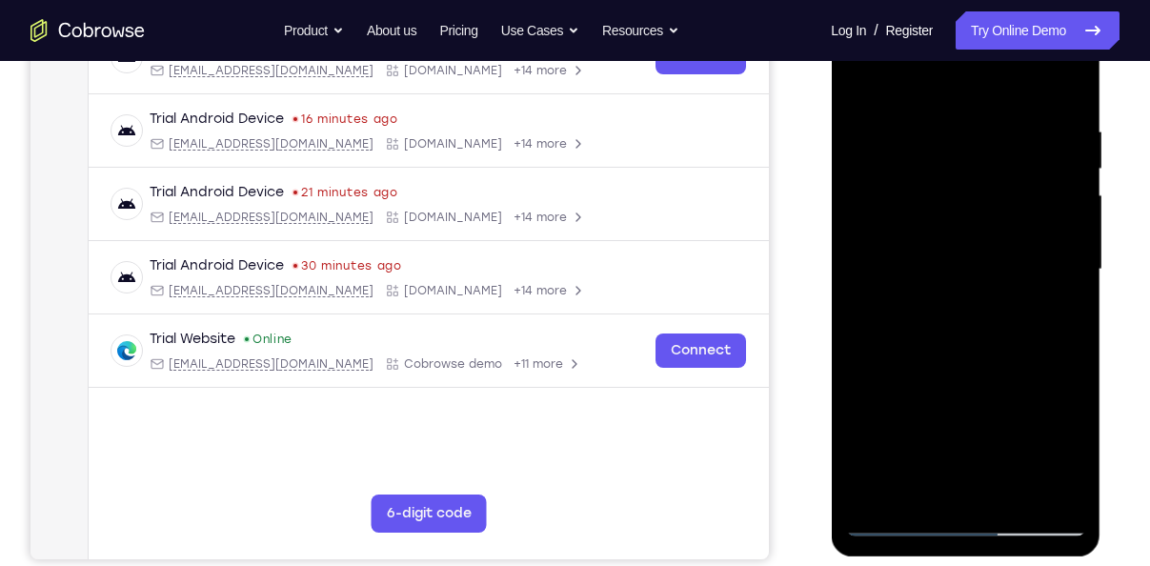
click at [957, 265] on div at bounding box center [965, 269] width 240 height 533
click at [1017, 470] on div at bounding box center [965, 269] width 240 height 533
click at [1021, 483] on div at bounding box center [965, 269] width 240 height 533
click at [1051, 481] on div at bounding box center [965, 269] width 240 height 533
click at [1030, 280] on div at bounding box center [965, 269] width 240 height 533
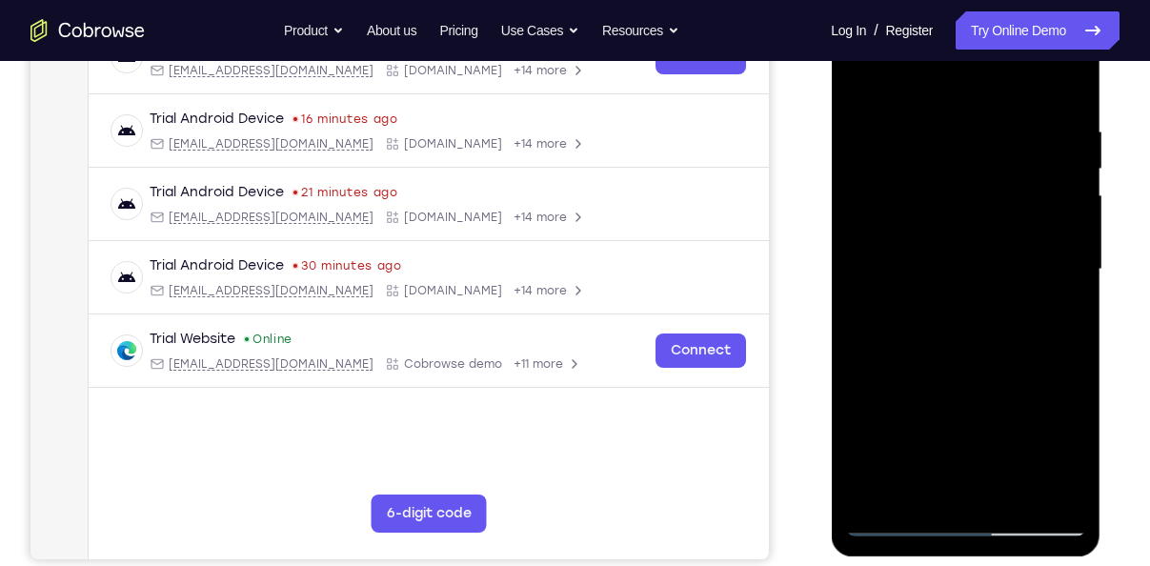
click at [1030, 474] on div at bounding box center [965, 269] width 240 height 533
click at [1055, 479] on div at bounding box center [965, 269] width 240 height 533
click at [1057, 85] on div at bounding box center [965, 269] width 240 height 533
drag, startPoint x: 1003, startPoint y: 133, endPoint x: 992, endPoint y: 278, distance: 145.1
click at [992, 278] on div at bounding box center [965, 269] width 240 height 533
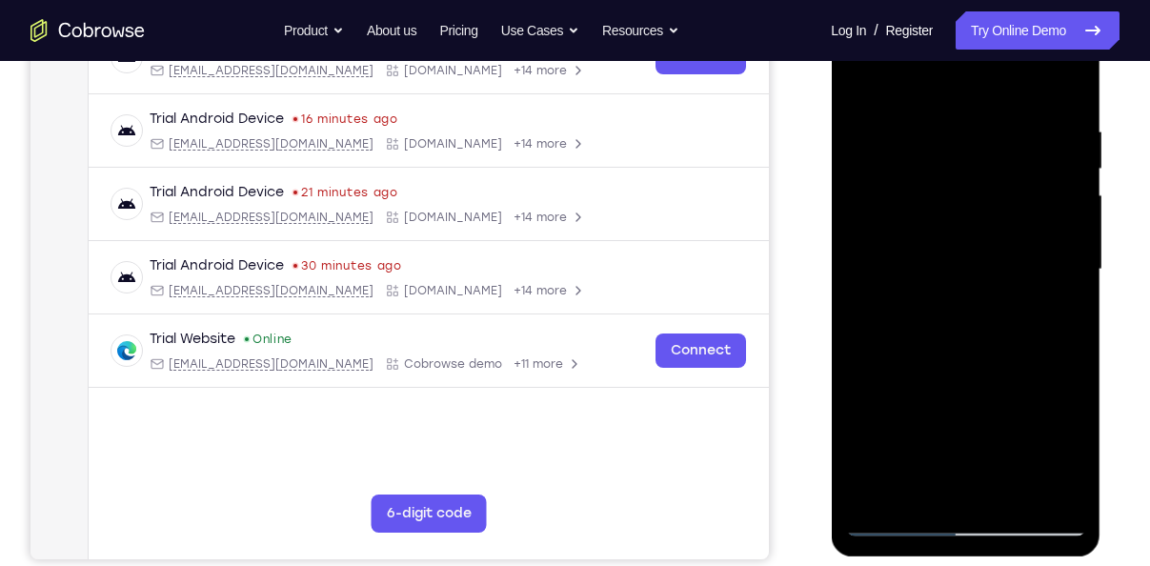
drag, startPoint x: 988, startPoint y: 184, endPoint x: 988, endPoint y: 312, distance: 128.6
click at [988, 312] on div at bounding box center [965, 269] width 240 height 533
drag, startPoint x: 989, startPoint y: 399, endPoint x: 1004, endPoint y: 159, distance: 240.5
click at [1004, 159] on div at bounding box center [965, 269] width 240 height 533
drag, startPoint x: 972, startPoint y: 397, endPoint x: 1010, endPoint y: 209, distance: 192.4
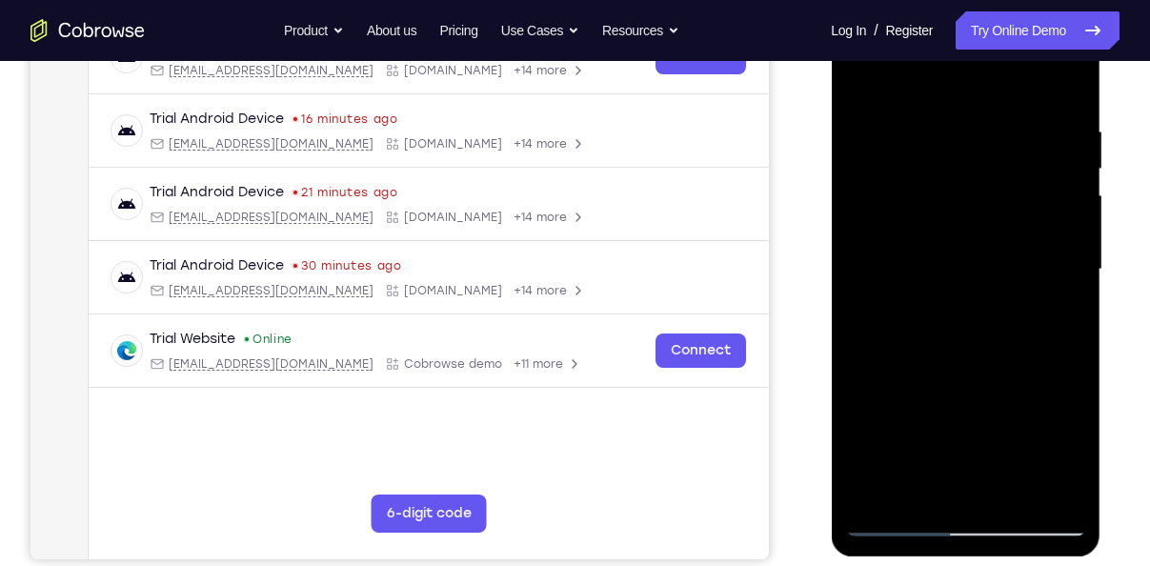
click at [1010, 209] on div at bounding box center [965, 269] width 240 height 533
drag, startPoint x: 974, startPoint y: 403, endPoint x: 1007, endPoint y: 211, distance: 194.1
click at [1007, 211] on div at bounding box center [965, 269] width 240 height 533
drag, startPoint x: 1007, startPoint y: 211, endPoint x: 996, endPoint y: 321, distance: 110.0
click at [996, 321] on div at bounding box center [965, 269] width 240 height 533
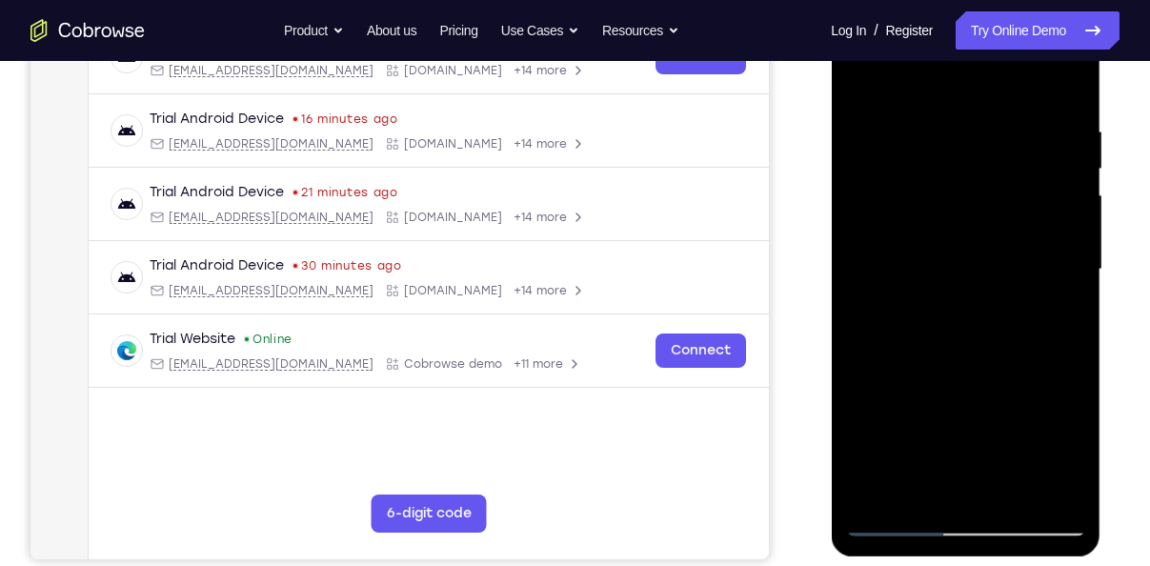
drag, startPoint x: 984, startPoint y: 404, endPoint x: 1004, endPoint y: 223, distance: 182.1
click at [1004, 223] on div at bounding box center [965, 269] width 240 height 533
drag, startPoint x: 980, startPoint y: 389, endPoint x: 1013, endPoint y: 177, distance: 214.0
click at [1013, 177] on div at bounding box center [965, 269] width 240 height 533
drag, startPoint x: 999, startPoint y: 307, endPoint x: 1017, endPoint y: 121, distance: 186.6
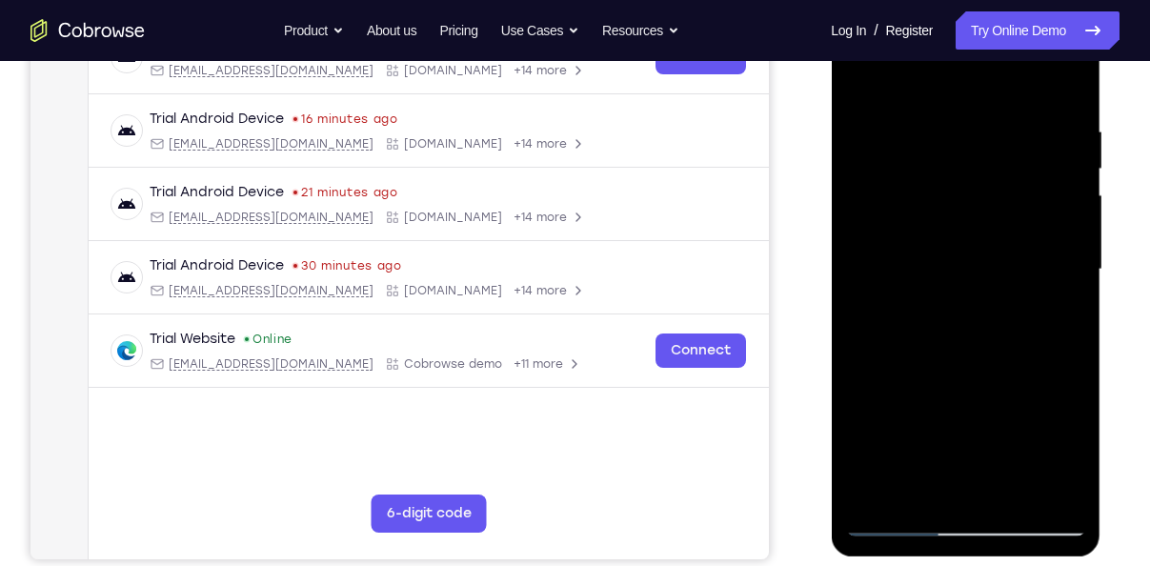
click at [1017, 121] on div at bounding box center [965, 269] width 240 height 533
drag, startPoint x: 987, startPoint y: 361, endPoint x: 1004, endPoint y: 189, distance: 173.2
click at [1004, 189] on div at bounding box center [965, 269] width 240 height 533
click at [1066, 495] on div at bounding box center [965, 269] width 240 height 533
click at [1073, 467] on div at bounding box center [965, 269] width 240 height 533
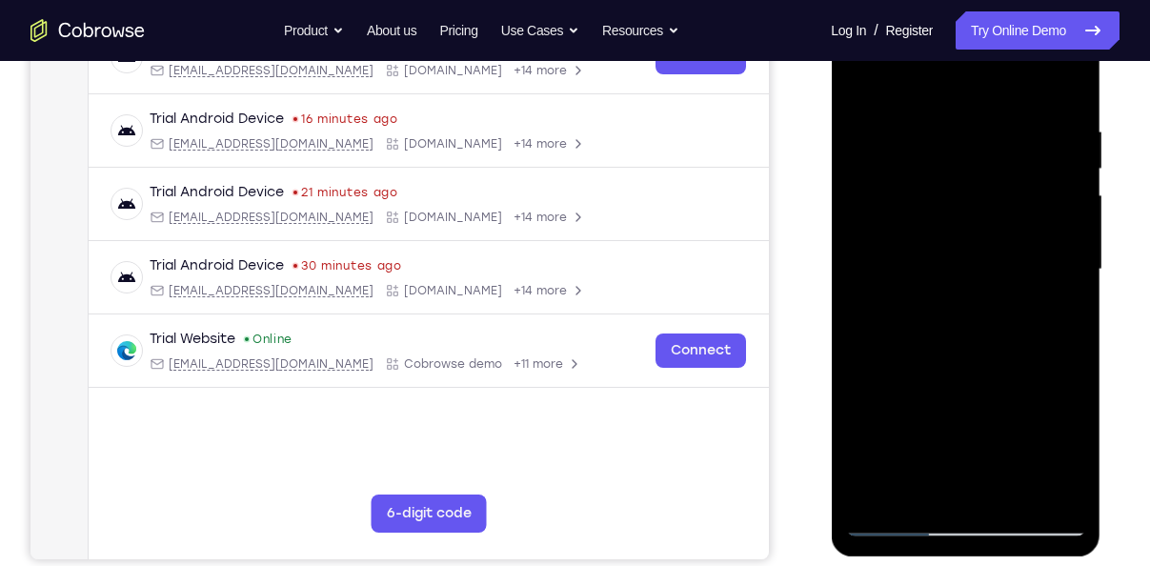
drag, startPoint x: 939, startPoint y: 415, endPoint x: 957, endPoint y: 133, distance: 282.5
click at [957, 133] on div at bounding box center [965, 269] width 240 height 533
drag, startPoint x: 984, startPoint y: 391, endPoint x: 1005, endPoint y: 190, distance: 202.0
click at [1005, 190] on div at bounding box center [965, 269] width 240 height 533
click at [976, 278] on div at bounding box center [965, 269] width 240 height 533
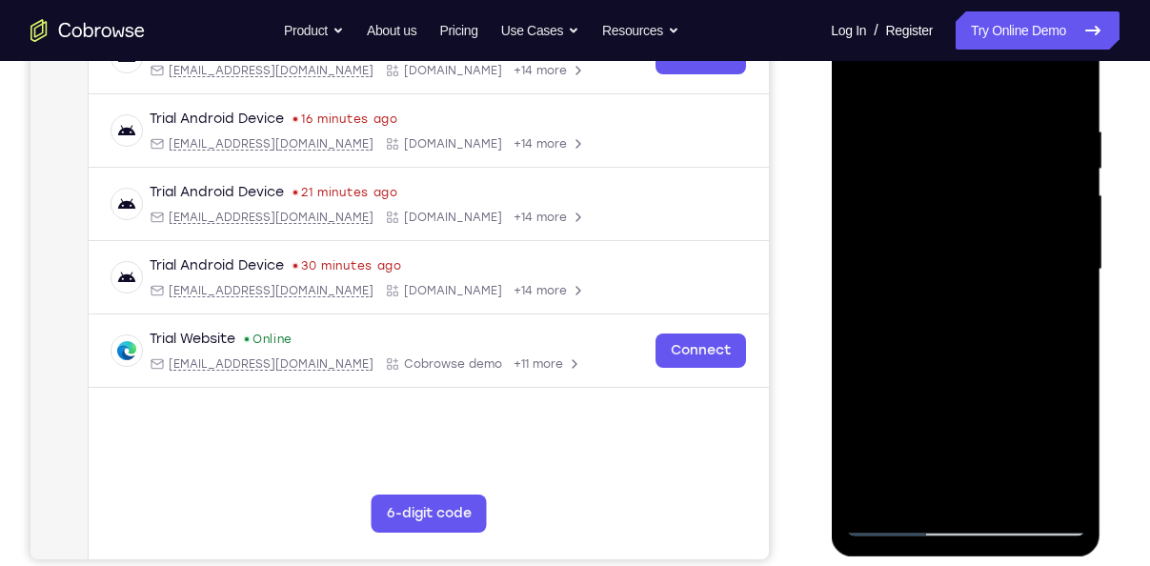
click at [976, 278] on div at bounding box center [965, 269] width 240 height 533
click at [866, 149] on div at bounding box center [965, 269] width 240 height 533
click at [1066, 74] on div at bounding box center [965, 269] width 240 height 533
drag, startPoint x: 959, startPoint y: 375, endPoint x: 1009, endPoint y: 156, distance: 224.6
click at [1009, 156] on div at bounding box center [965, 269] width 240 height 533
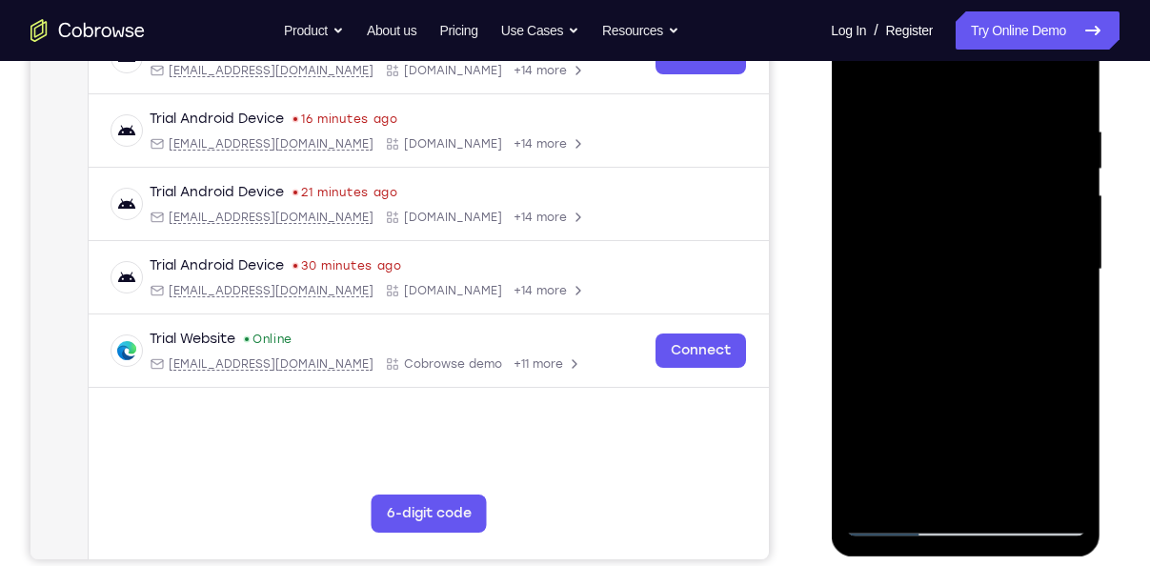
drag, startPoint x: 969, startPoint y: 396, endPoint x: 1025, endPoint y: 190, distance: 214.2
click at [1025, 190] on div at bounding box center [965, 269] width 240 height 533
click at [1061, 489] on div at bounding box center [965, 269] width 240 height 533
click at [1069, 74] on div at bounding box center [965, 269] width 240 height 533
click at [967, 369] on div at bounding box center [965, 269] width 240 height 533
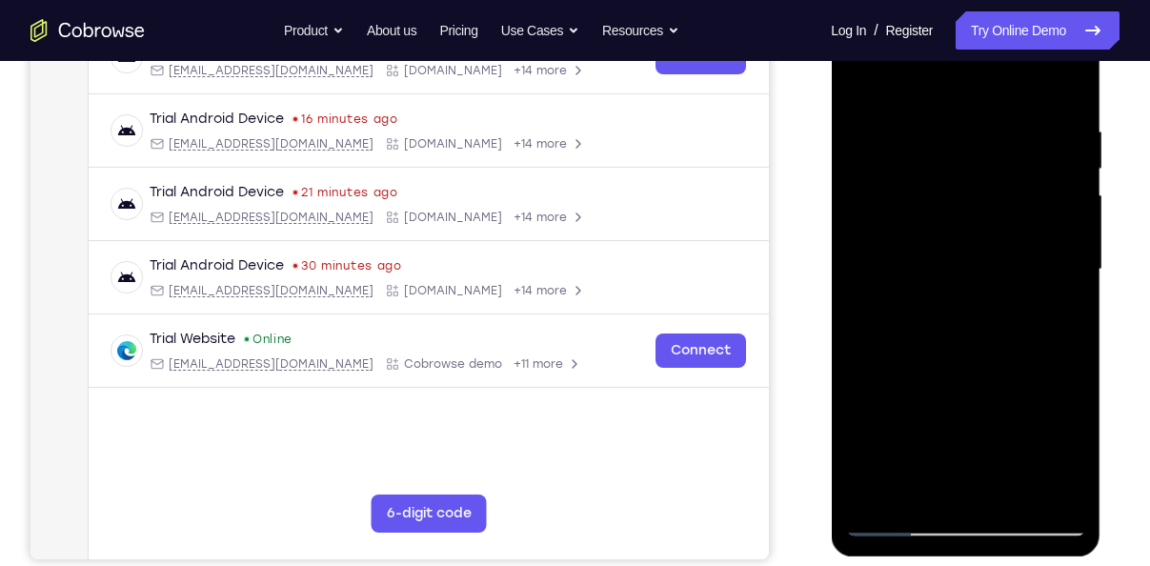
click at [907, 98] on div at bounding box center [965, 269] width 240 height 533
click at [950, 435] on div at bounding box center [965, 269] width 240 height 533
click at [915, 141] on div at bounding box center [965, 269] width 240 height 533
click at [859, 83] on div at bounding box center [965, 269] width 240 height 533
drag, startPoint x: 922, startPoint y: 439, endPoint x: 943, endPoint y: 230, distance: 209.6
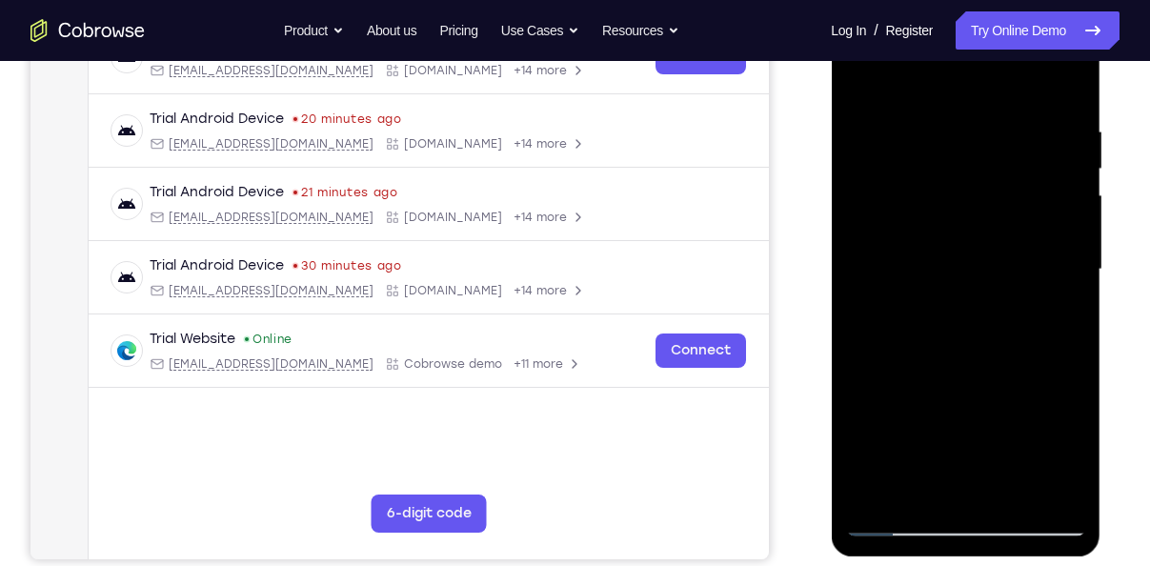
click at [943, 230] on div at bounding box center [965, 269] width 240 height 533
drag, startPoint x: 1004, startPoint y: 384, endPoint x: 1006, endPoint y: 134, distance: 249.5
click at [1006, 134] on div at bounding box center [965, 269] width 240 height 533
click at [1006, 490] on div at bounding box center [965, 269] width 240 height 533
click at [880, 499] on div at bounding box center [965, 269] width 240 height 533
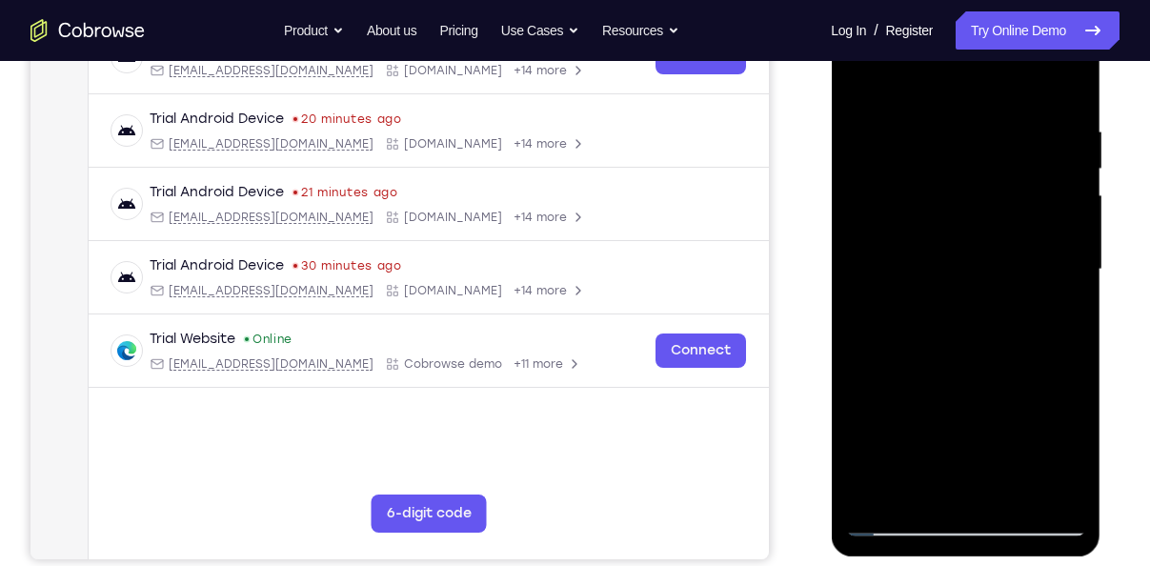
drag, startPoint x: 983, startPoint y: 441, endPoint x: 982, endPoint y: 218, distance: 222.9
click at [982, 218] on div at bounding box center [965, 269] width 240 height 533
drag, startPoint x: 996, startPoint y: 444, endPoint x: 998, endPoint y: 176, distance: 267.6
click at [998, 176] on div at bounding box center [965, 269] width 240 height 533
click at [890, 417] on div at bounding box center [965, 269] width 240 height 533
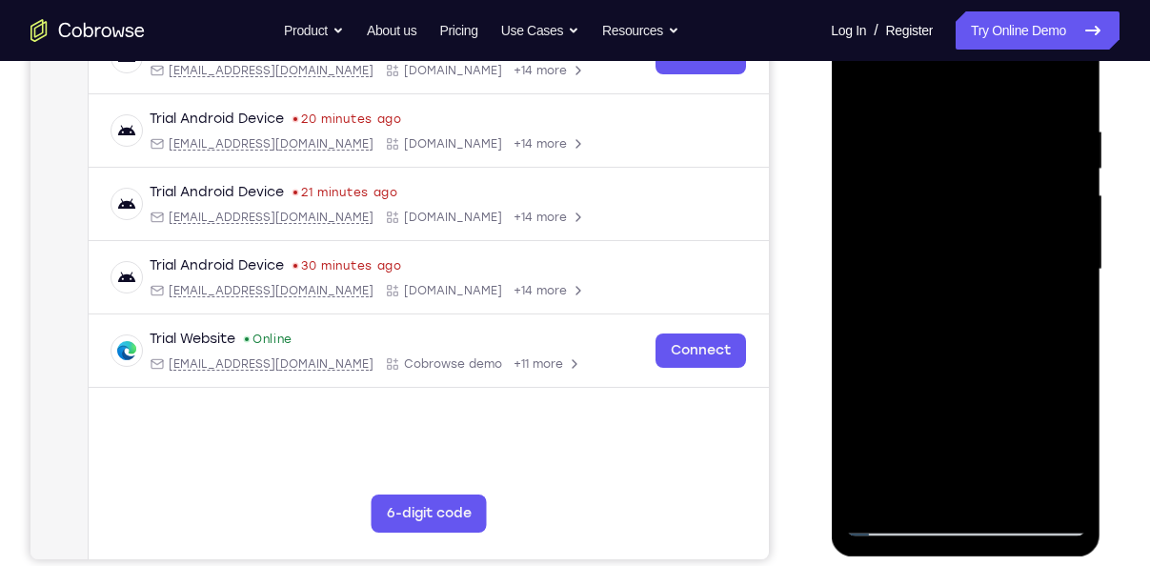
drag, startPoint x: 861, startPoint y: 421, endPoint x: 897, endPoint y: 151, distance: 271.9
click at [897, 151] on div at bounding box center [965, 269] width 240 height 533
drag, startPoint x: 944, startPoint y: 371, endPoint x: 989, endPoint y: 92, distance: 282.6
click at [989, 92] on div at bounding box center [965, 269] width 240 height 533
drag, startPoint x: 1030, startPoint y: 350, endPoint x: 1027, endPoint y: 144, distance: 206.7
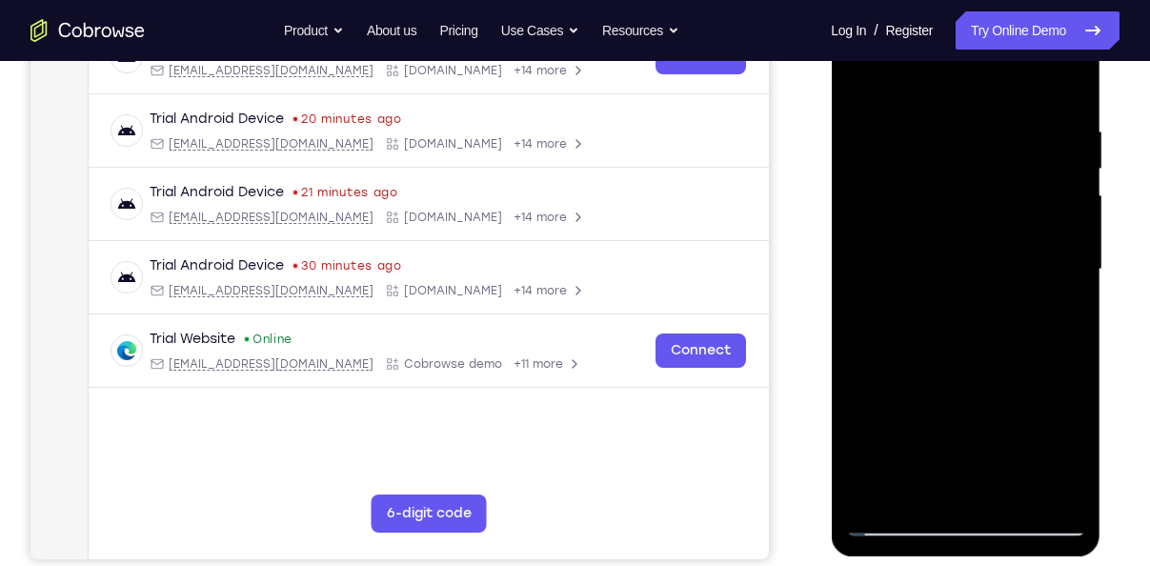
click at [1027, 144] on div at bounding box center [965, 269] width 240 height 533
drag, startPoint x: 1048, startPoint y: 425, endPoint x: 1046, endPoint y: 281, distance: 143.8
click at [1046, 281] on div at bounding box center [965, 269] width 240 height 533
click at [1071, 212] on div at bounding box center [965, 269] width 240 height 533
click at [1023, 280] on div at bounding box center [965, 269] width 240 height 533
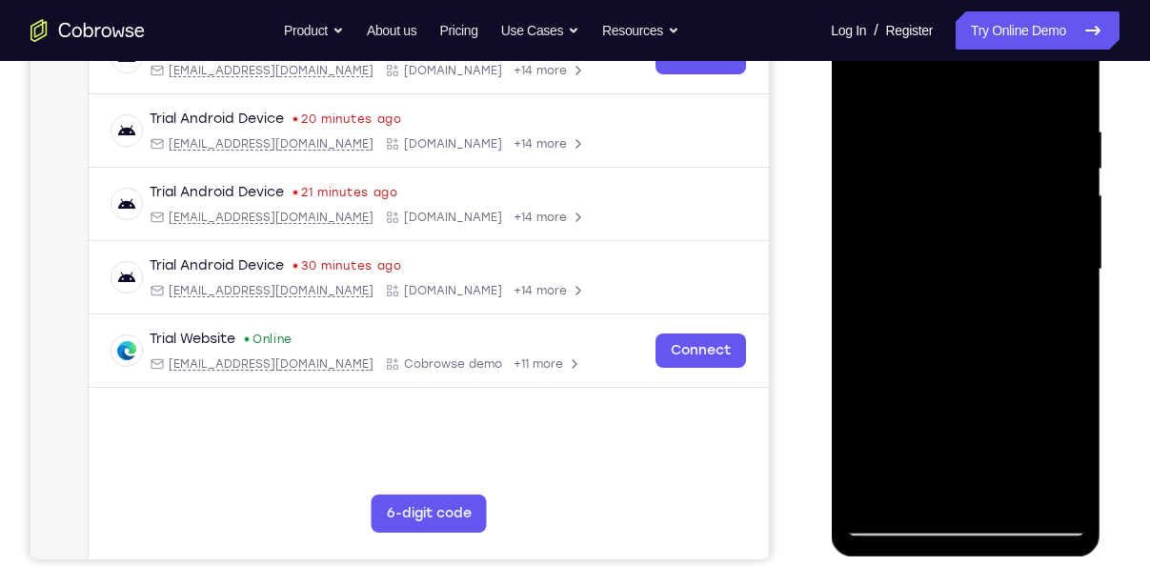
drag, startPoint x: 1030, startPoint y: 363, endPoint x: 1012, endPoint y: 155, distance: 208.4
click at [1012, 155] on div at bounding box center [965, 269] width 240 height 533
click at [904, 289] on div at bounding box center [965, 269] width 240 height 533
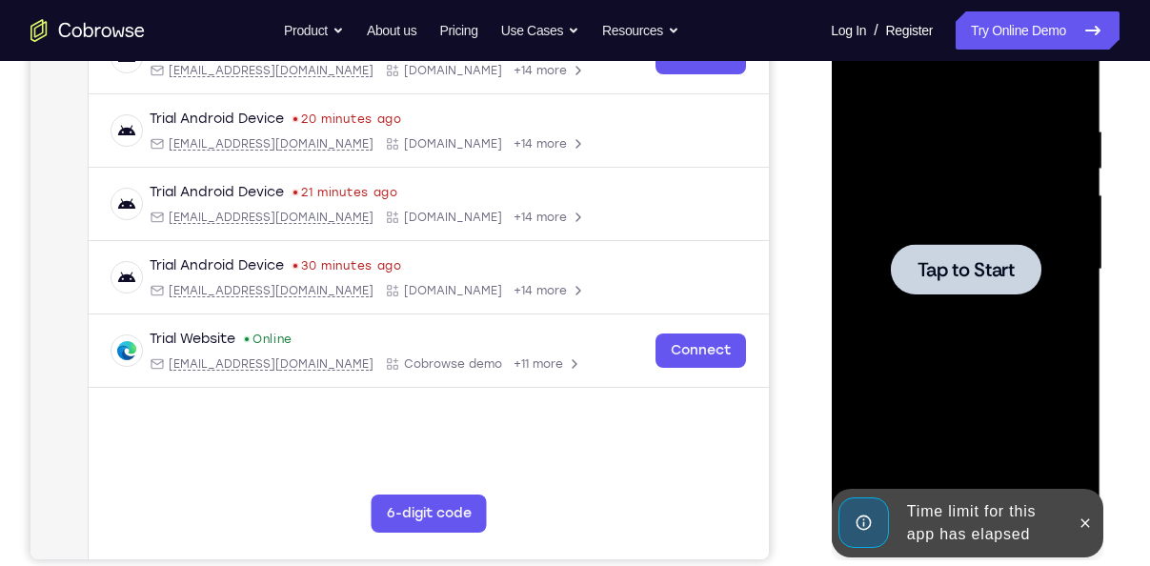
click at [1033, 202] on div at bounding box center [965, 269] width 240 height 533
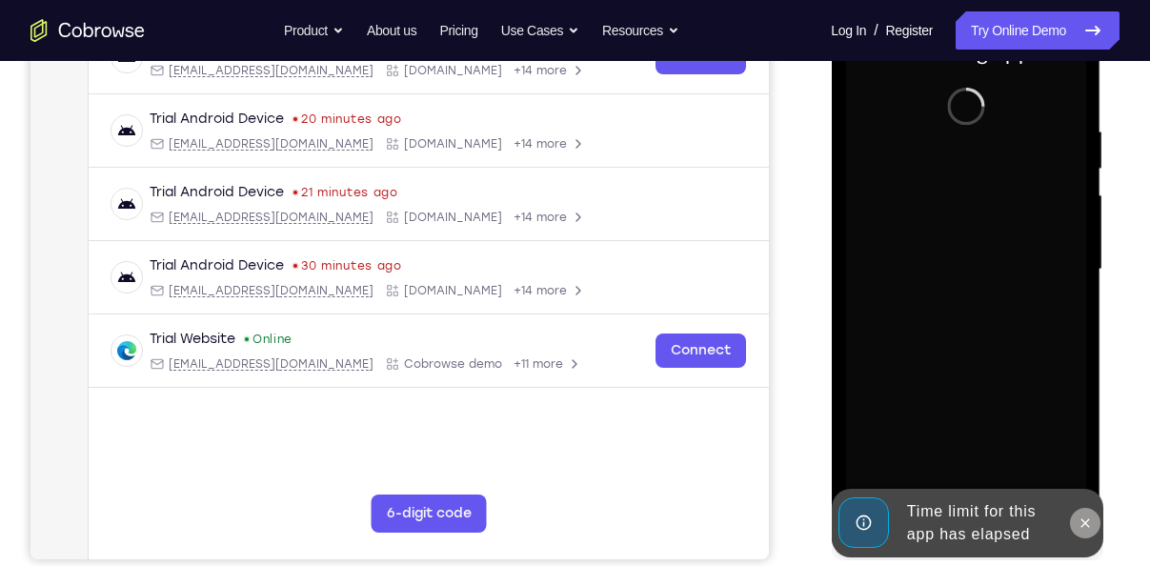
click at [1077, 521] on icon at bounding box center [1083, 522] width 15 height 15
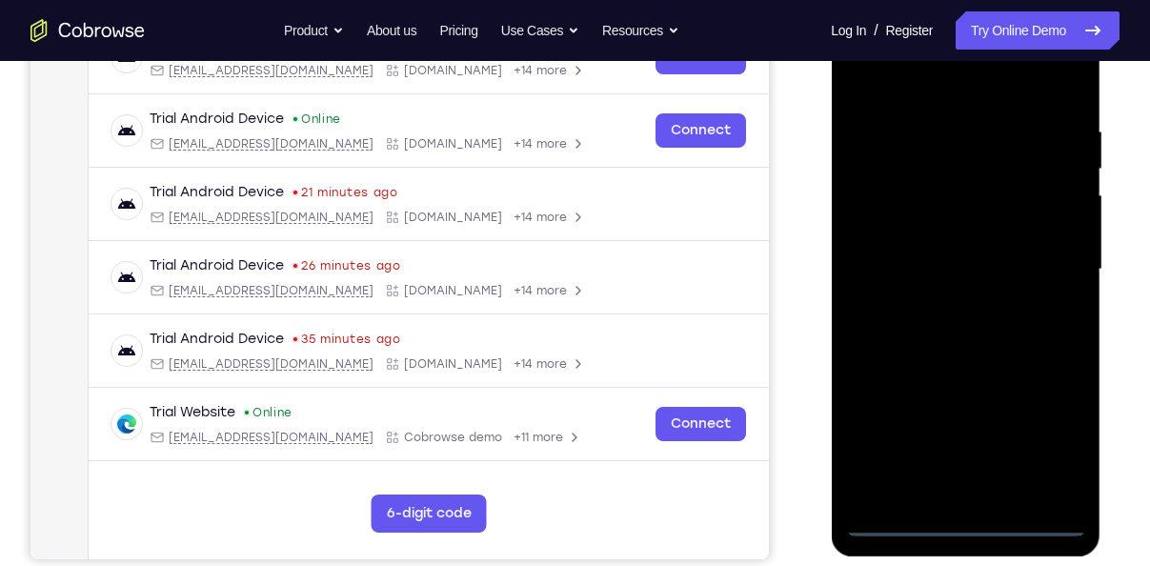
click at [968, 523] on div at bounding box center [965, 269] width 240 height 533
click at [1059, 447] on div at bounding box center [965, 269] width 240 height 533
click at [904, 79] on div at bounding box center [965, 269] width 240 height 533
click at [1049, 274] on div at bounding box center [965, 269] width 240 height 533
click at [947, 300] on div at bounding box center [965, 269] width 240 height 533
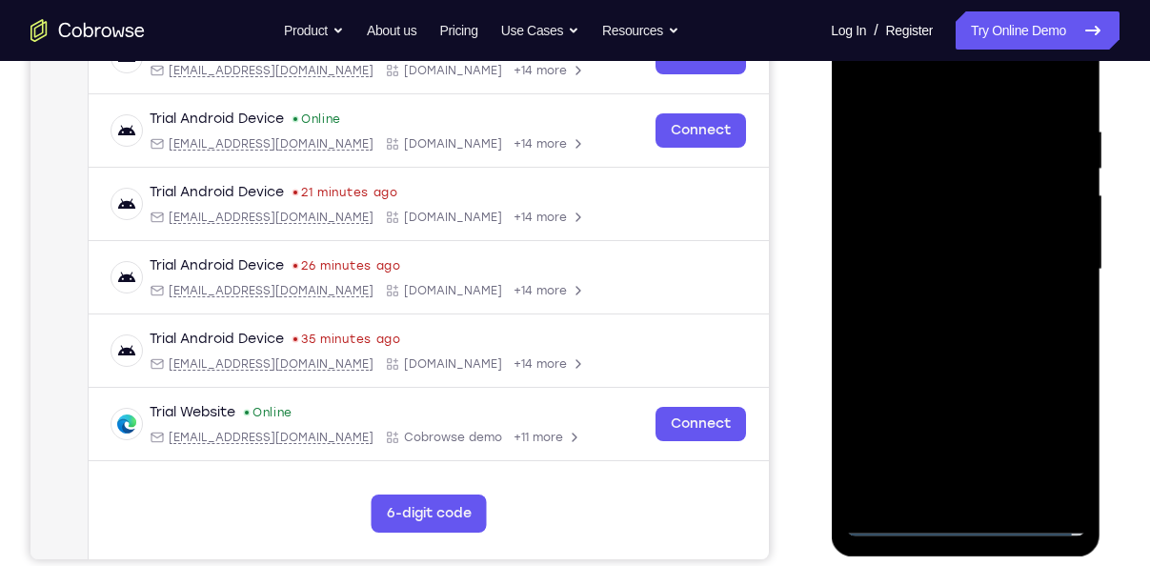
click at [959, 252] on div at bounding box center [965, 269] width 240 height 533
click at [947, 247] on div at bounding box center [965, 269] width 240 height 533
click at [948, 279] on div at bounding box center [965, 269] width 240 height 533
click at [961, 326] on div at bounding box center [965, 269] width 240 height 533
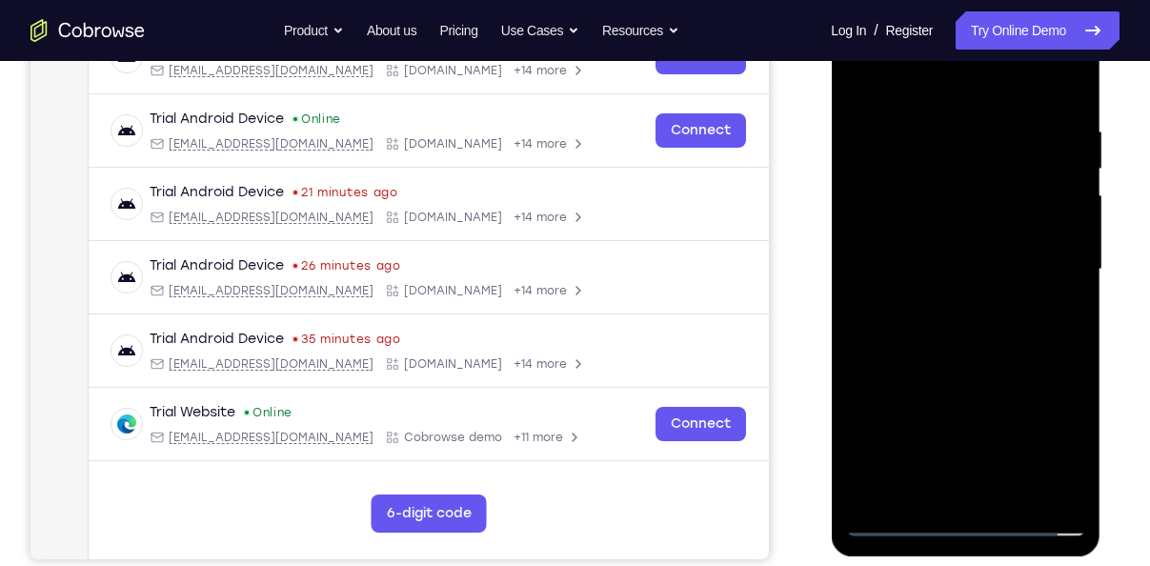
click at [961, 326] on div at bounding box center [965, 269] width 240 height 533
click at [960, 356] on div at bounding box center [965, 269] width 240 height 533
drag, startPoint x: 960, startPoint y: 356, endPoint x: 979, endPoint y: 186, distance: 171.5
click at [979, 186] on div at bounding box center [965, 269] width 240 height 533
drag, startPoint x: 981, startPoint y: 365, endPoint x: 990, endPoint y: 178, distance: 186.9
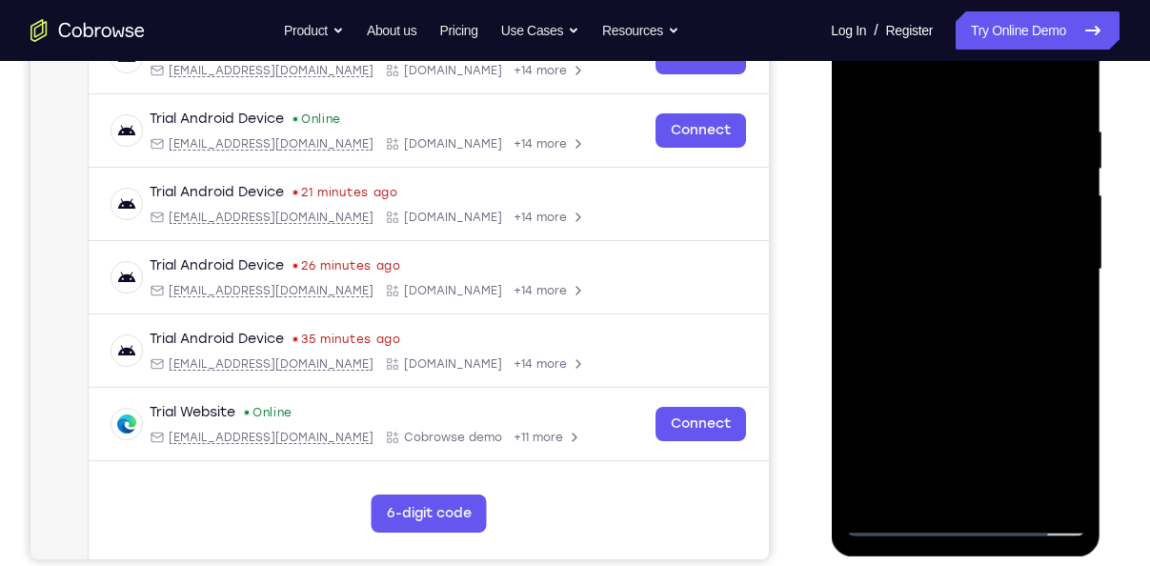
click at [990, 178] on div at bounding box center [965, 269] width 240 height 533
drag, startPoint x: 998, startPoint y: 341, endPoint x: 1014, endPoint y: 200, distance: 141.9
click at [1014, 200] on div at bounding box center [965, 269] width 240 height 533
click at [1069, 292] on div at bounding box center [965, 269] width 240 height 533
click at [863, 288] on div at bounding box center [965, 269] width 240 height 533
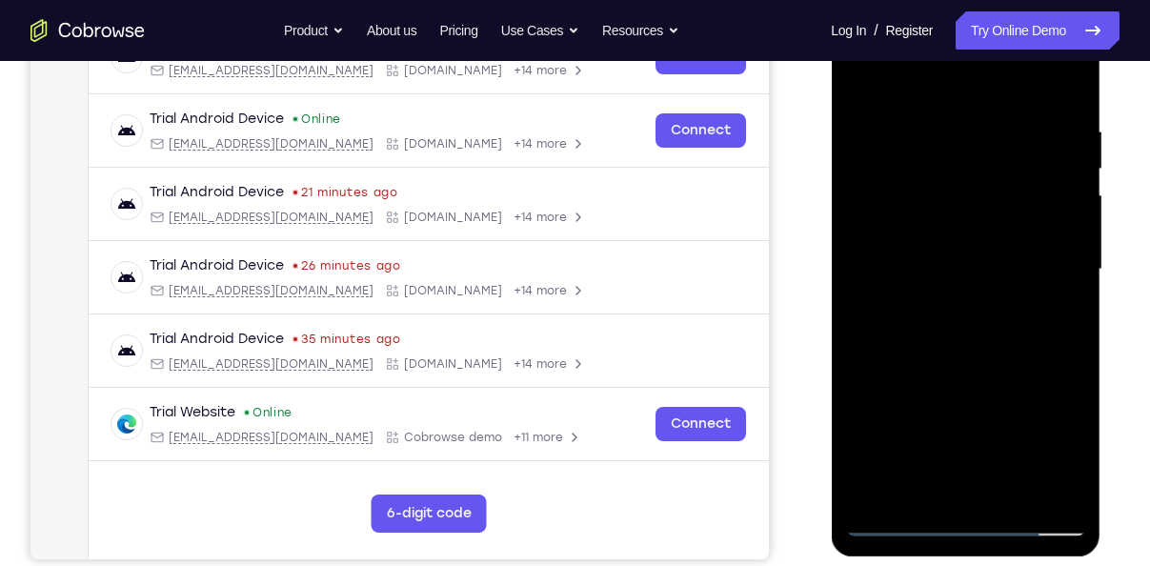
drag, startPoint x: 908, startPoint y: 355, endPoint x: 926, endPoint y: 249, distance: 108.2
click at [926, 249] on div at bounding box center [965, 269] width 240 height 533
click at [874, 392] on div at bounding box center [965, 269] width 240 height 533
drag, startPoint x: 935, startPoint y: 434, endPoint x: 962, endPoint y: 314, distance: 122.9
click at [962, 314] on div at bounding box center [965, 269] width 240 height 533
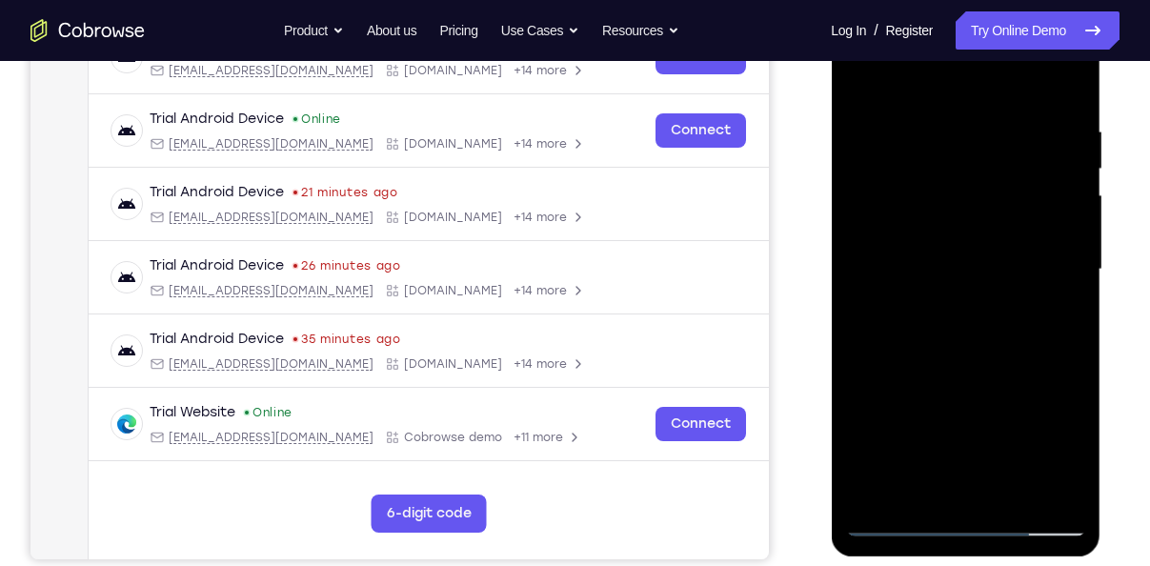
drag, startPoint x: 965, startPoint y: 348, endPoint x: 978, endPoint y: 263, distance: 85.8
click at [978, 263] on div at bounding box center [965, 269] width 240 height 533
drag, startPoint x: 962, startPoint y: 360, endPoint x: 991, endPoint y: 228, distance: 135.6
click at [991, 228] on div at bounding box center [965, 269] width 240 height 533
drag, startPoint x: 986, startPoint y: 363, endPoint x: 1006, endPoint y: 209, distance: 155.6
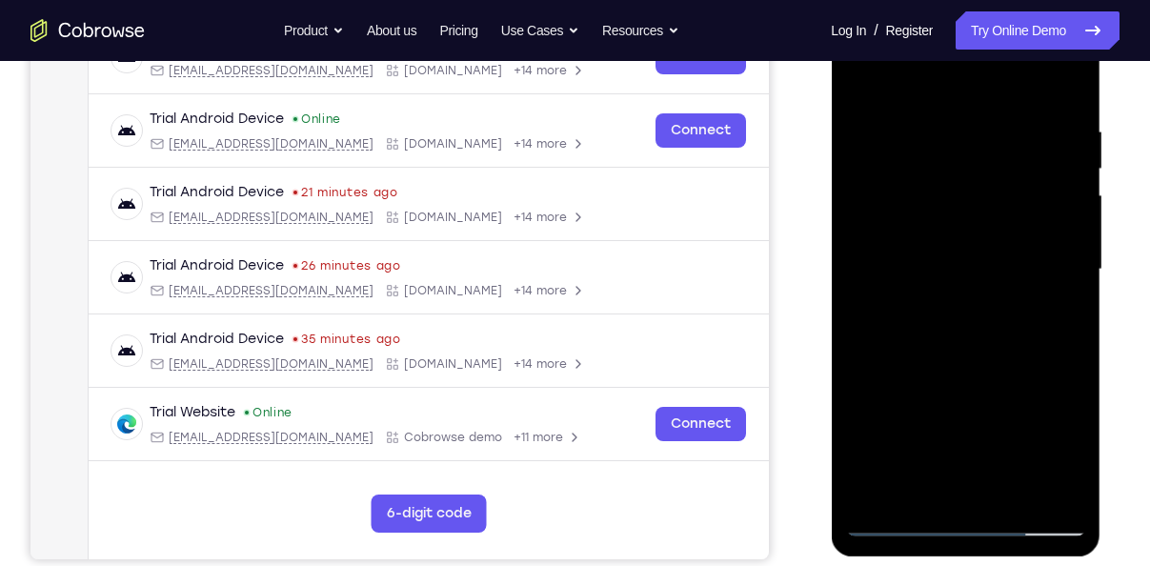
click at [1006, 209] on div at bounding box center [965, 269] width 240 height 533
drag, startPoint x: 984, startPoint y: 353, endPoint x: 1017, endPoint y: 209, distance: 148.6
click at [1017, 209] on div at bounding box center [965, 269] width 240 height 533
click at [1055, 495] on div at bounding box center [965, 269] width 240 height 533
click at [1069, 80] on div at bounding box center [965, 269] width 240 height 533
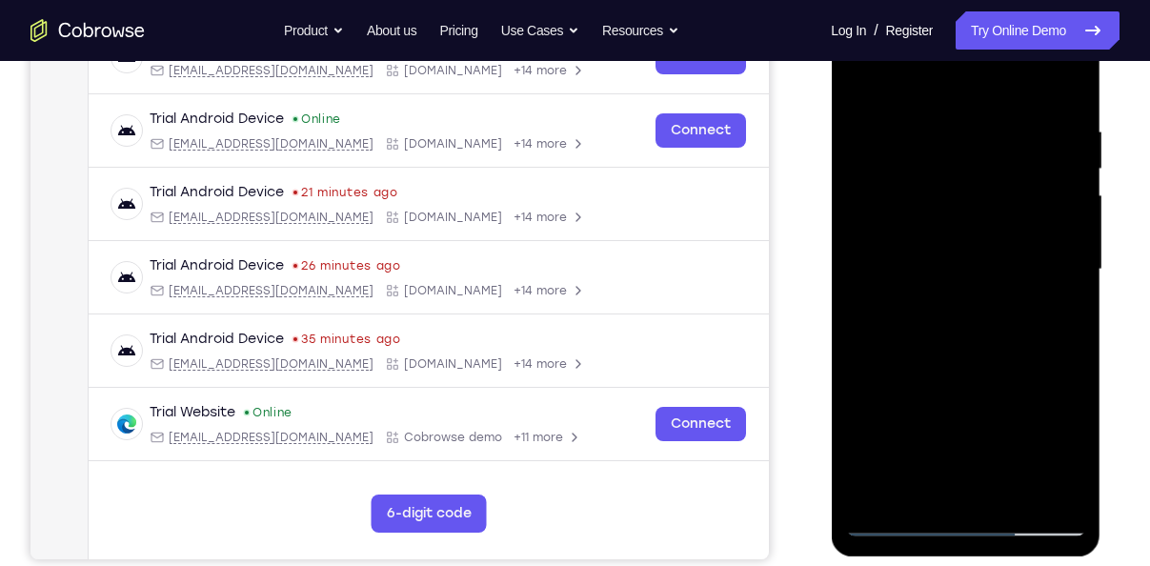
click at [978, 367] on div at bounding box center [965, 269] width 240 height 533
click at [903, 110] on div at bounding box center [965, 269] width 240 height 533
click at [962, 436] on div at bounding box center [965, 269] width 240 height 533
drag, startPoint x: 965, startPoint y: 414, endPoint x: 966, endPoint y: 289, distance: 125.7
click at [966, 289] on div at bounding box center [965, 269] width 240 height 533
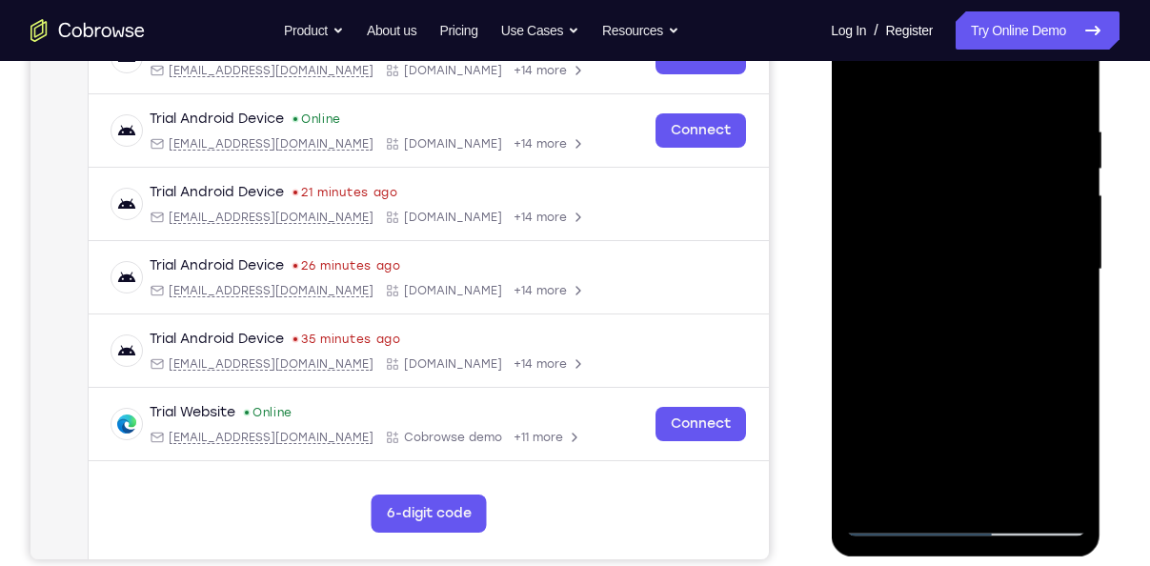
drag, startPoint x: 961, startPoint y: 307, endPoint x: 953, endPoint y: 193, distance: 113.6
click at [953, 193] on div at bounding box center [965, 269] width 240 height 533
drag, startPoint x: 984, startPoint y: 396, endPoint x: 968, endPoint y: 229, distance: 168.4
click at [968, 229] on div at bounding box center [965, 269] width 240 height 533
drag, startPoint x: 1021, startPoint y: 380, endPoint x: 991, endPoint y: 182, distance: 200.3
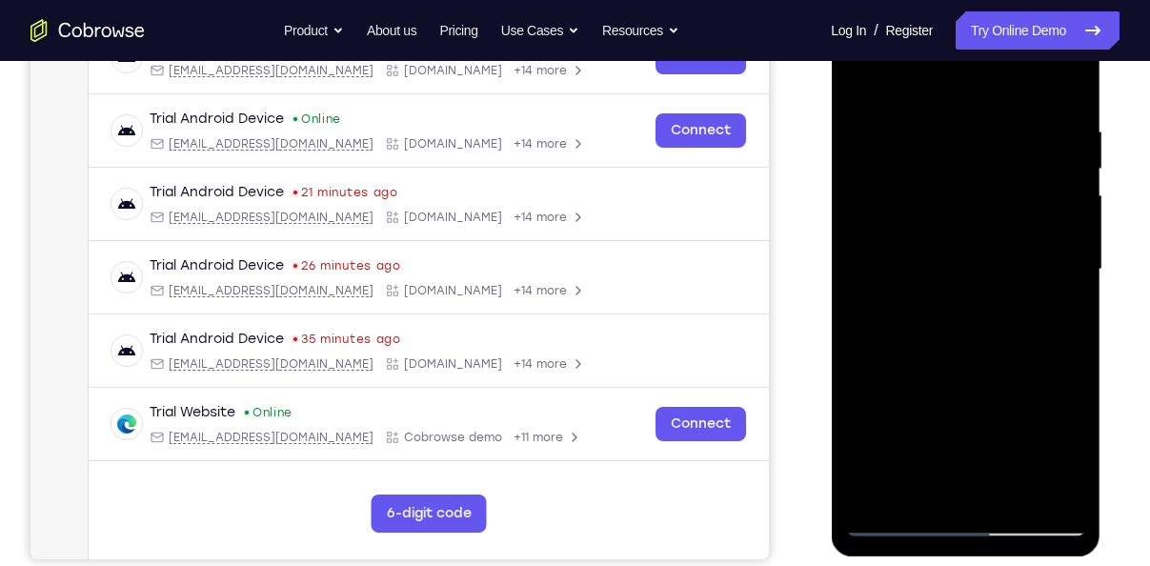
click at [991, 182] on div at bounding box center [965, 269] width 240 height 533
drag, startPoint x: 996, startPoint y: 330, endPoint x: 977, endPoint y: 144, distance: 186.7
click at [977, 144] on div at bounding box center [965, 269] width 240 height 533
drag, startPoint x: 1001, startPoint y: 379, endPoint x: 975, endPoint y: 205, distance: 176.2
click at [975, 205] on div at bounding box center [965, 269] width 240 height 533
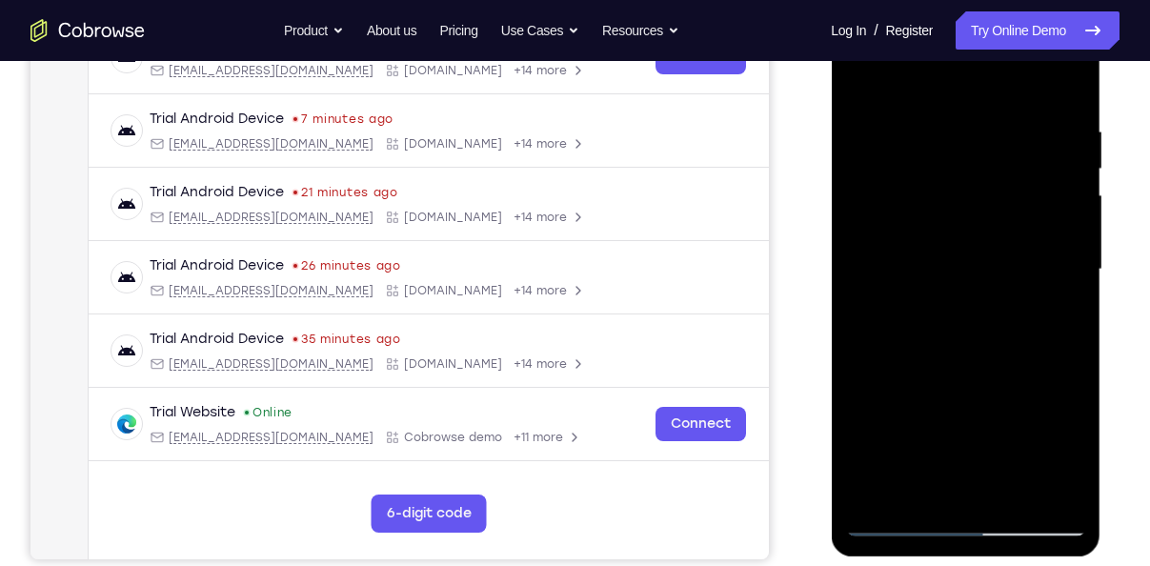
click at [941, 316] on div at bounding box center [965, 269] width 240 height 533
click at [1030, 163] on div at bounding box center [965, 269] width 240 height 533
click at [890, 399] on div at bounding box center [965, 269] width 240 height 533
click at [1070, 250] on div at bounding box center [965, 269] width 240 height 533
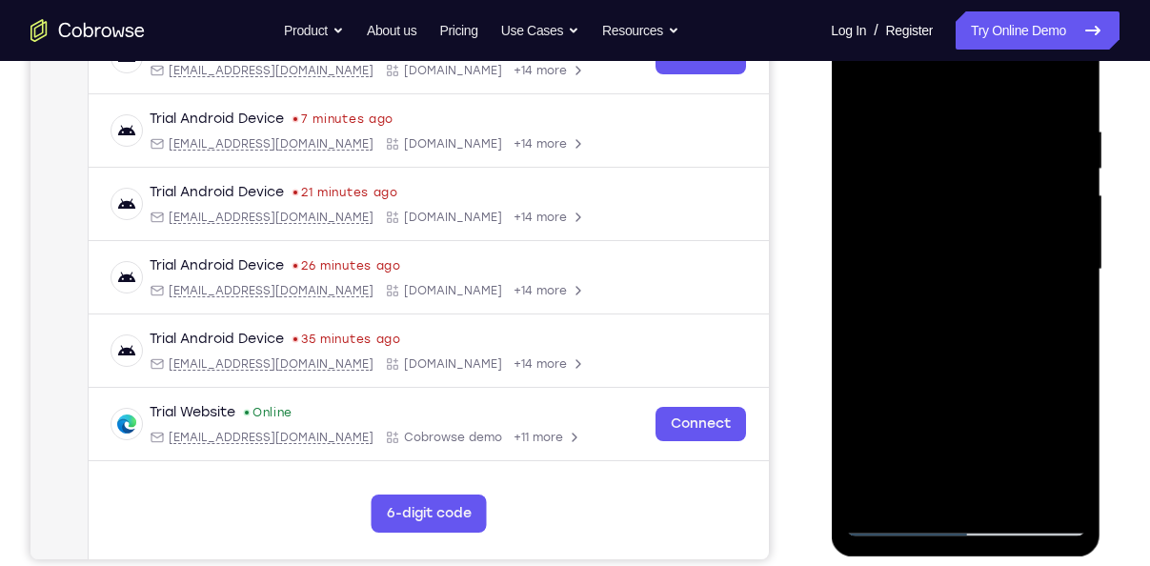
click at [1070, 250] on div at bounding box center [965, 269] width 240 height 533
click at [1072, 245] on div at bounding box center [965, 269] width 240 height 533
click at [1062, 248] on div at bounding box center [965, 269] width 240 height 533
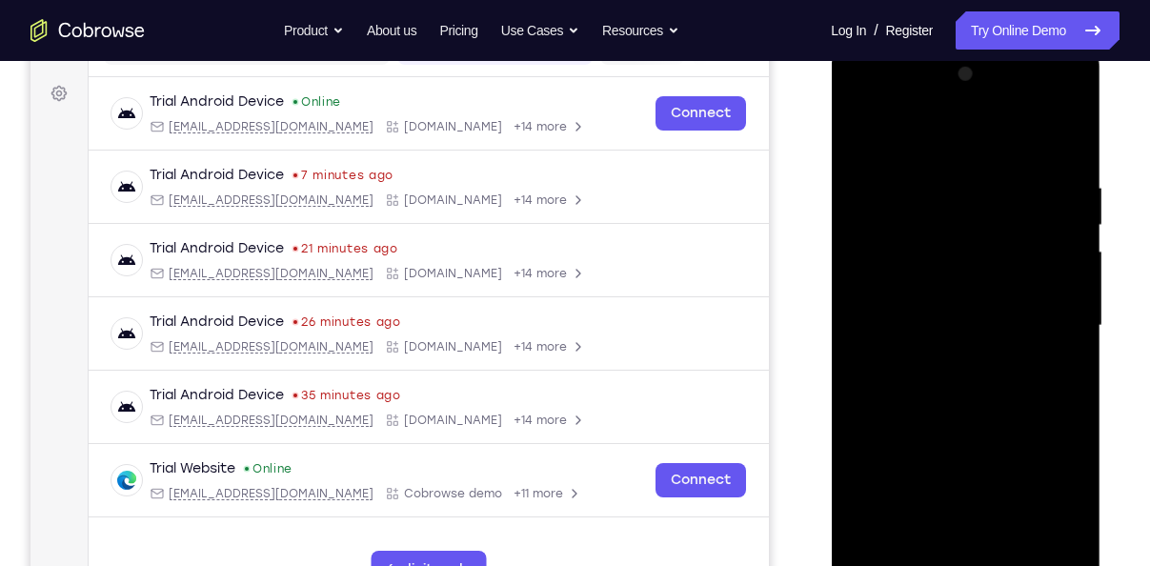
scroll to position [268, 0]
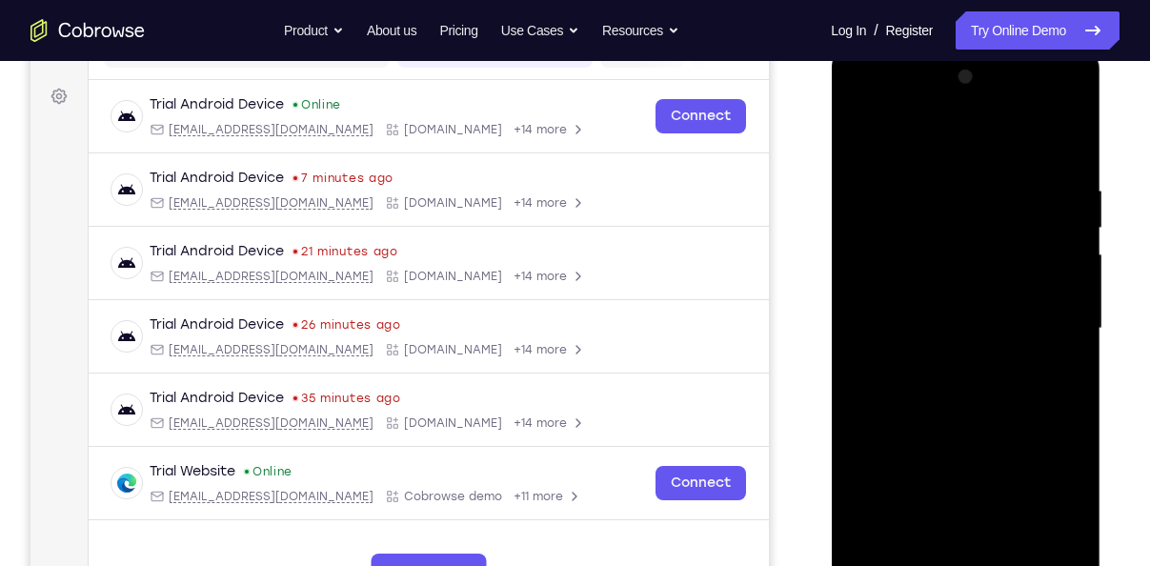
click at [867, 136] on div at bounding box center [965, 328] width 240 height 533
click at [927, 207] on div at bounding box center [965, 328] width 240 height 533
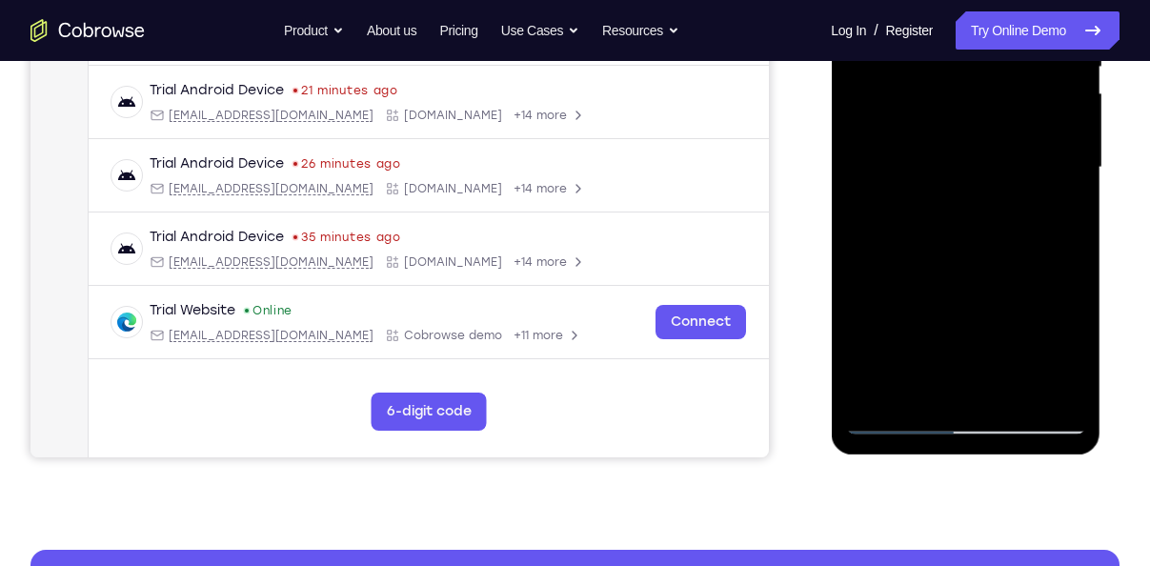
scroll to position [429, 0]
click at [889, 417] on div at bounding box center [965, 167] width 240 height 533
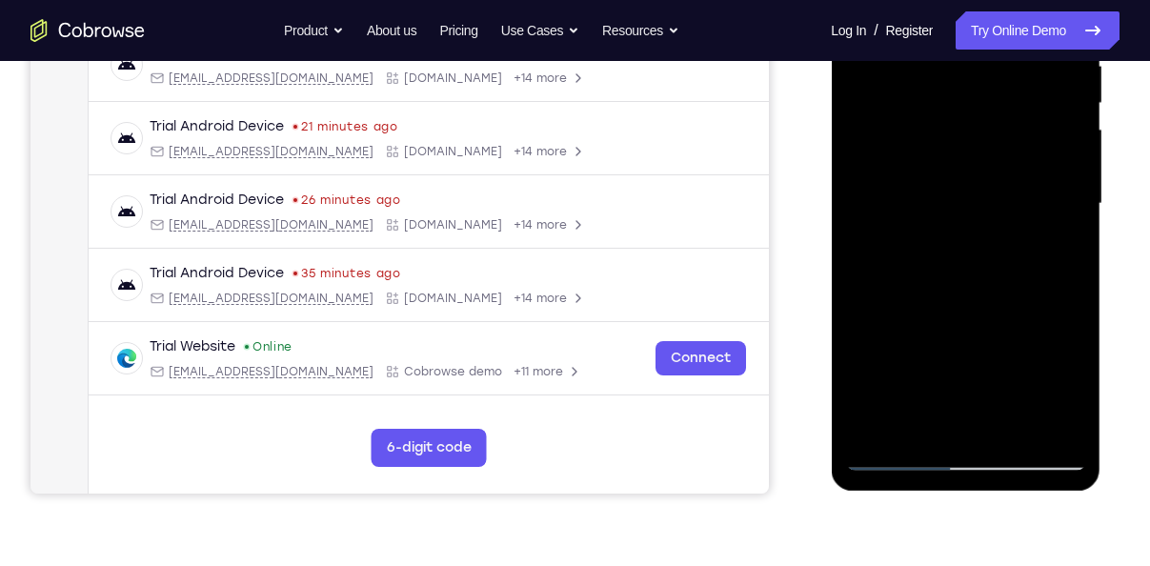
scroll to position [387, 0]
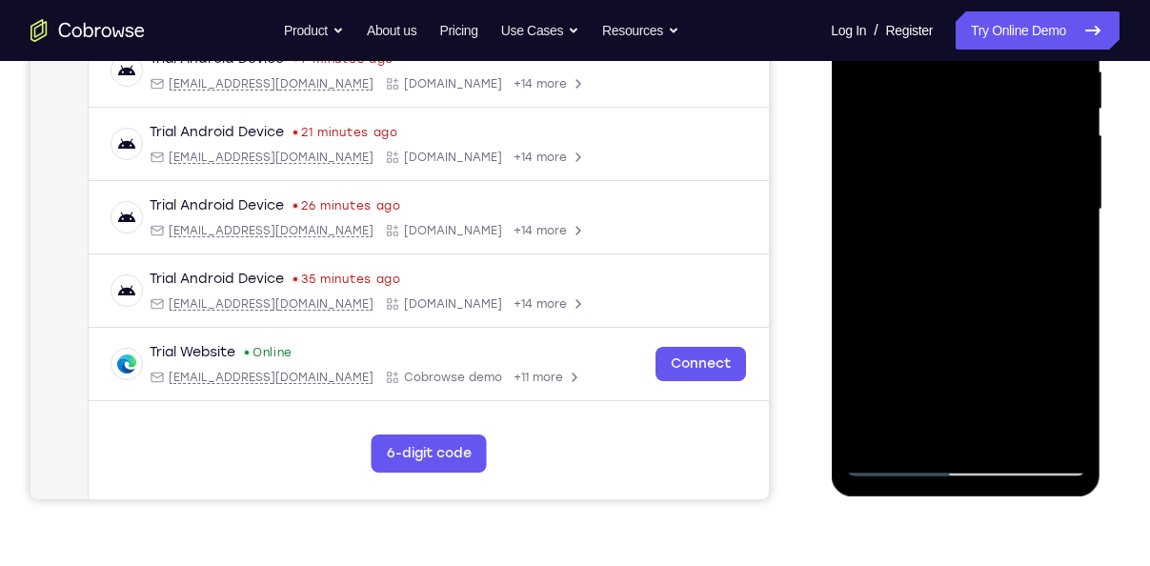
drag, startPoint x: 922, startPoint y: 372, endPoint x: 930, endPoint y: 209, distance: 164.0
click at [930, 209] on div at bounding box center [965, 209] width 240 height 533
click at [870, 160] on div at bounding box center [965, 209] width 240 height 533
click at [893, 273] on div at bounding box center [965, 209] width 240 height 533
click at [885, 319] on div at bounding box center [965, 209] width 240 height 533
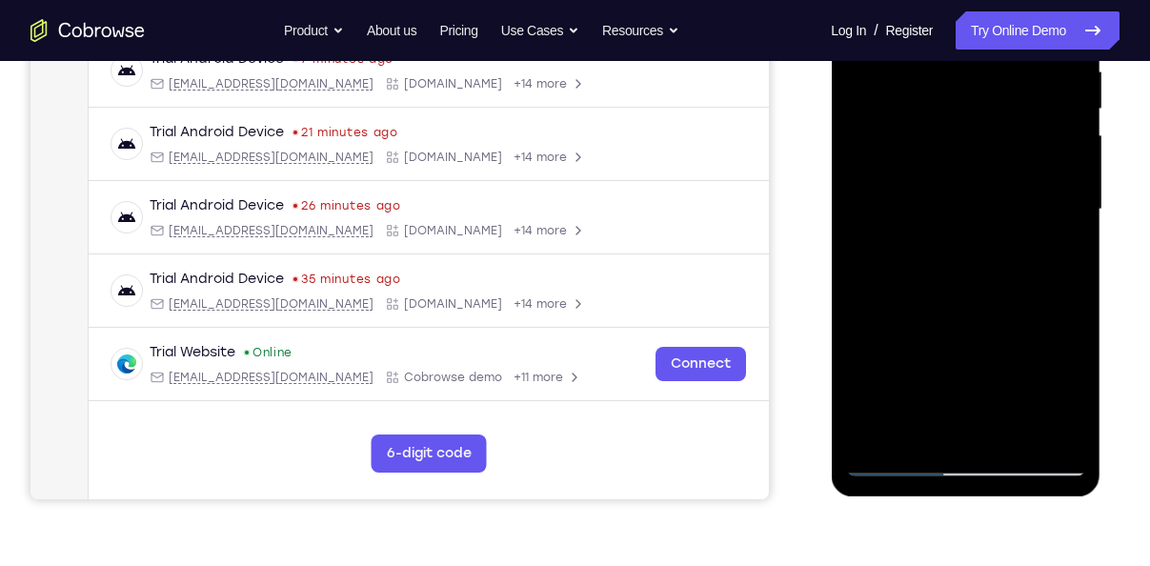
click at [885, 319] on div at bounding box center [965, 209] width 240 height 533
drag, startPoint x: 895, startPoint y: 334, endPoint x: 905, endPoint y: 200, distance: 134.6
click at [905, 200] on div at bounding box center [965, 209] width 240 height 533
drag, startPoint x: 933, startPoint y: 306, endPoint x: 934, endPoint y: 238, distance: 67.6
click at [934, 238] on div at bounding box center [965, 209] width 240 height 533
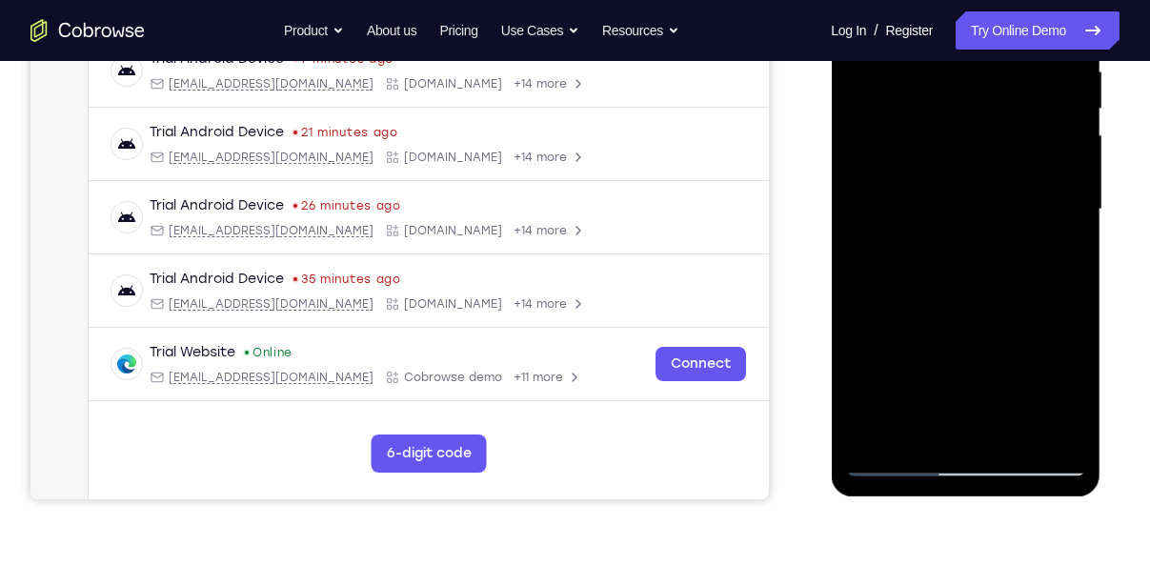
click at [918, 150] on div at bounding box center [965, 209] width 240 height 533
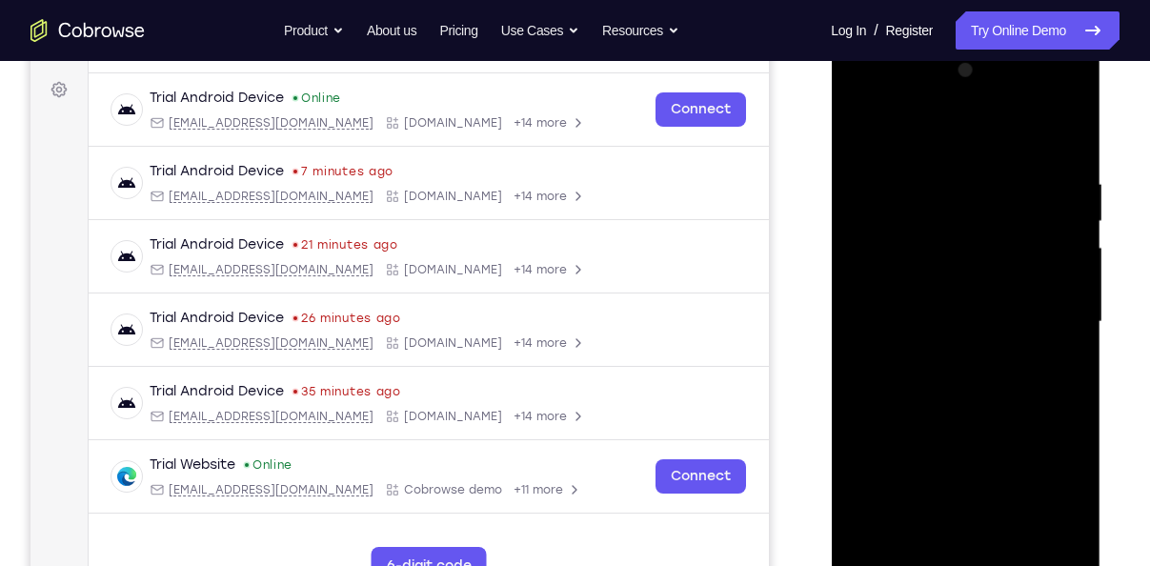
scroll to position [273, 0]
click at [1033, 216] on div at bounding box center [965, 322] width 240 height 533
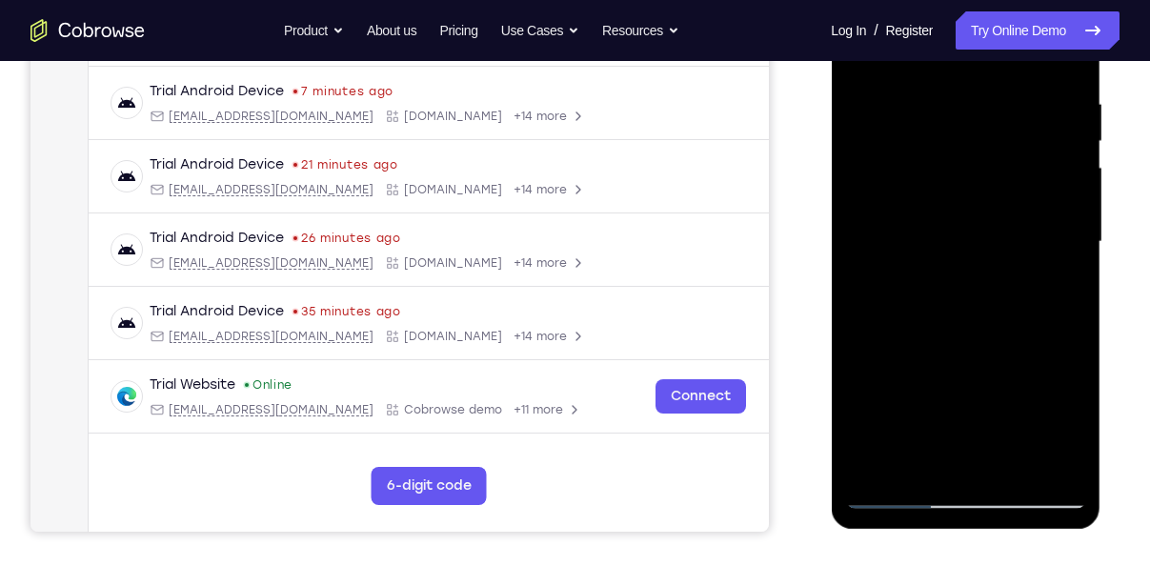
scroll to position [355, 0]
click at [1011, 463] on div at bounding box center [965, 240] width 240 height 533
click at [954, 338] on div at bounding box center [965, 240] width 240 height 533
click at [982, 218] on div at bounding box center [965, 240] width 240 height 533
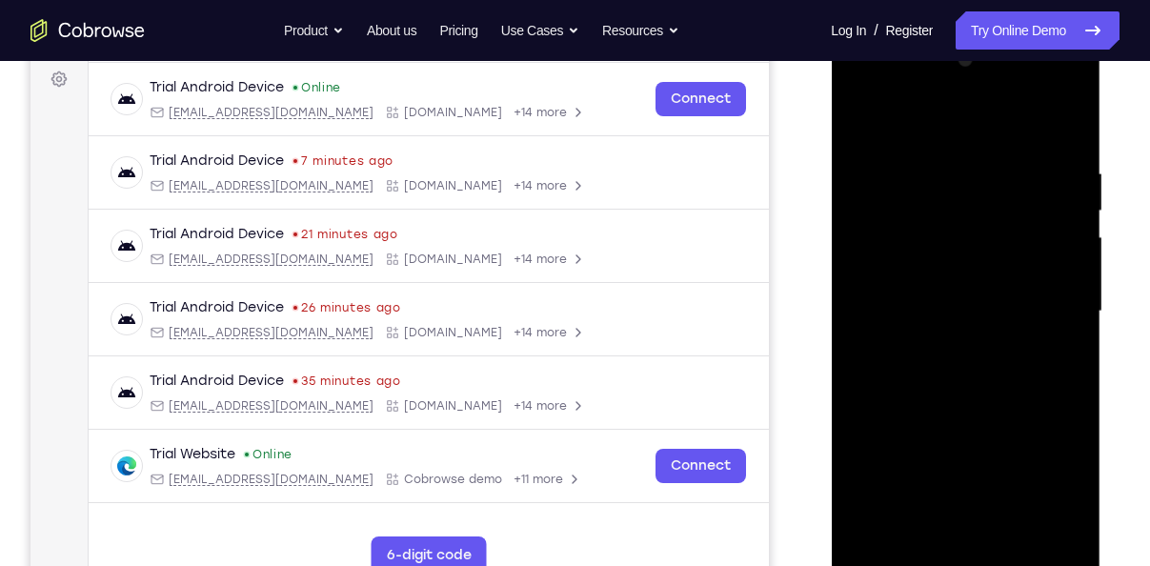
scroll to position [282, 0]
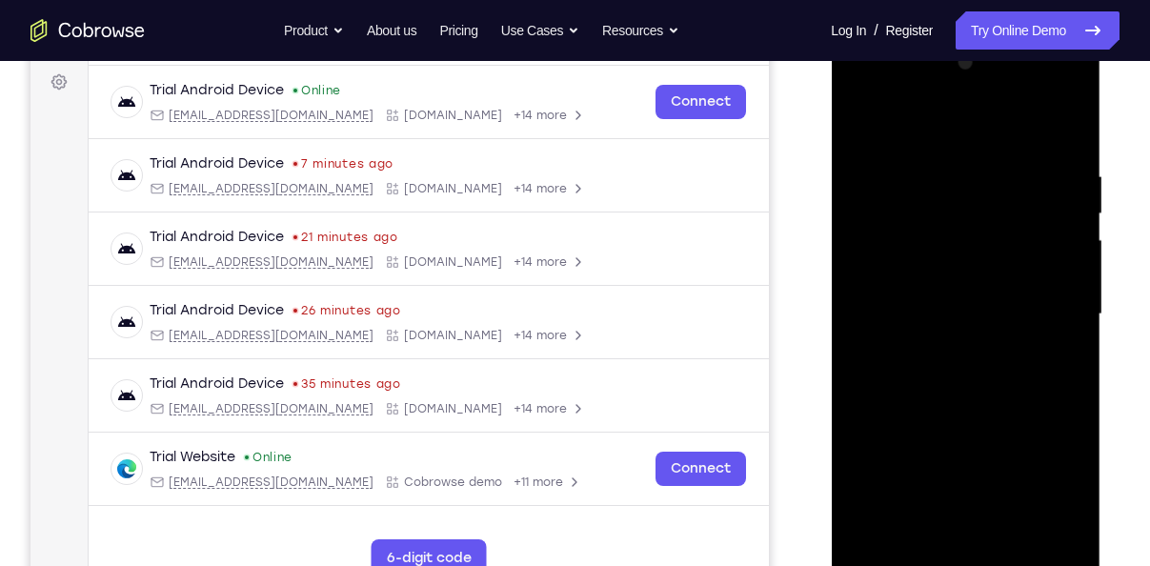
click at [861, 129] on div at bounding box center [965, 314] width 240 height 533
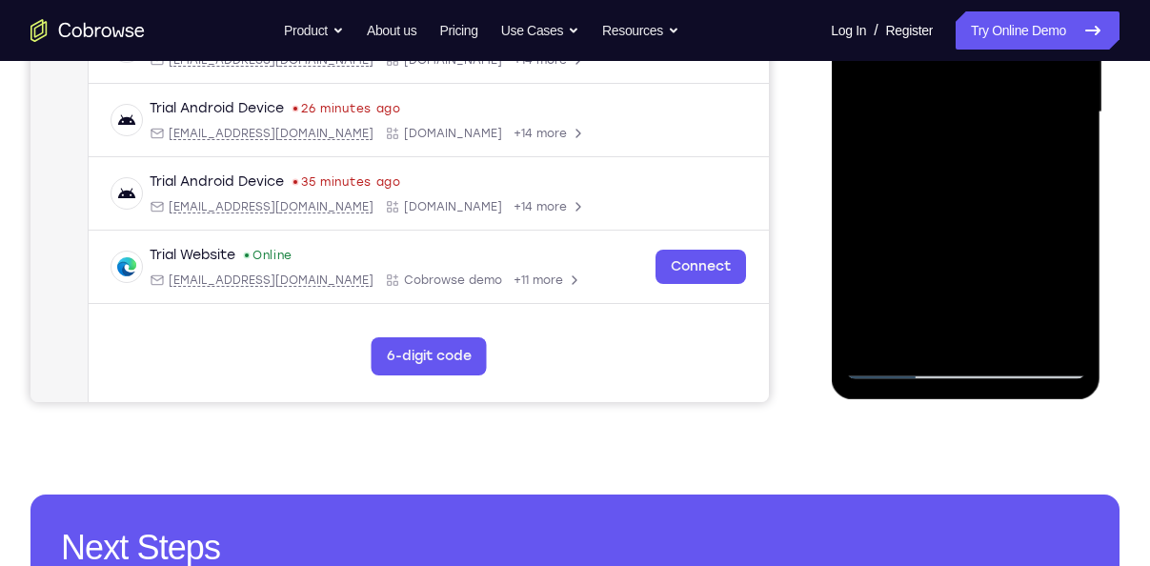
scroll to position [493, 0]
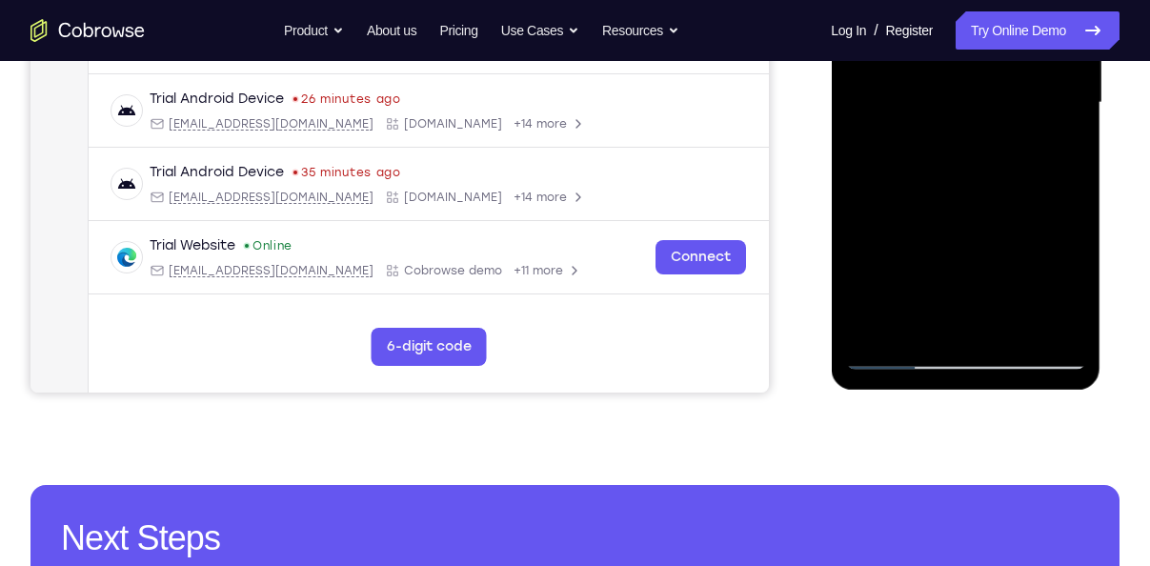
click at [899, 362] on div at bounding box center [965, 102] width 240 height 533
click at [909, 356] on div at bounding box center [965, 102] width 240 height 533
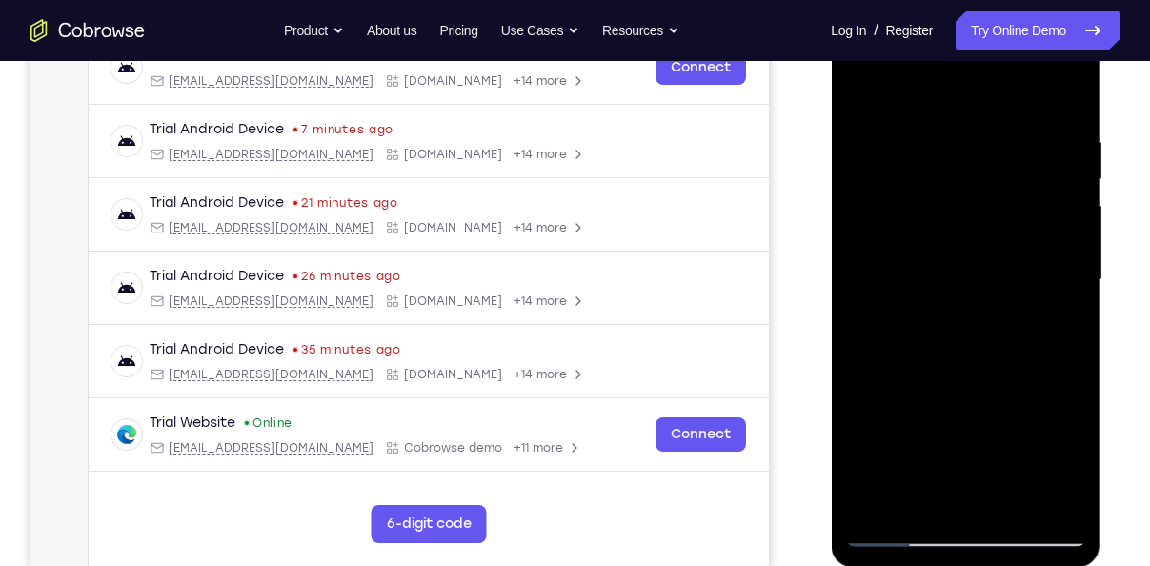
scroll to position [314, 0]
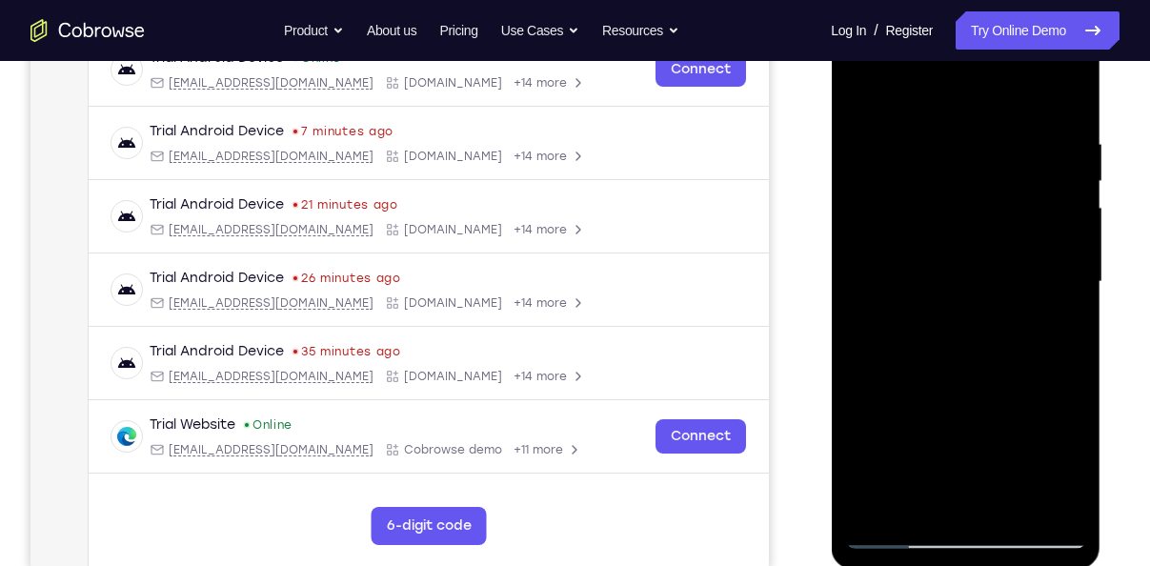
click at [859, 95] on div at bounding box center [965, 281] width 240 height 533
click at [1010, 504] on div at bounding box center [965, 281] width 240 height 533
click at [952, 264] on div at bounding box center [965, 281] width 240 height 533
click at [867, 107] on div at bounding box center [965, 281] width 240 height 533
click at [857, 98] on div at bounding box center [965, 281] width 240 height 533
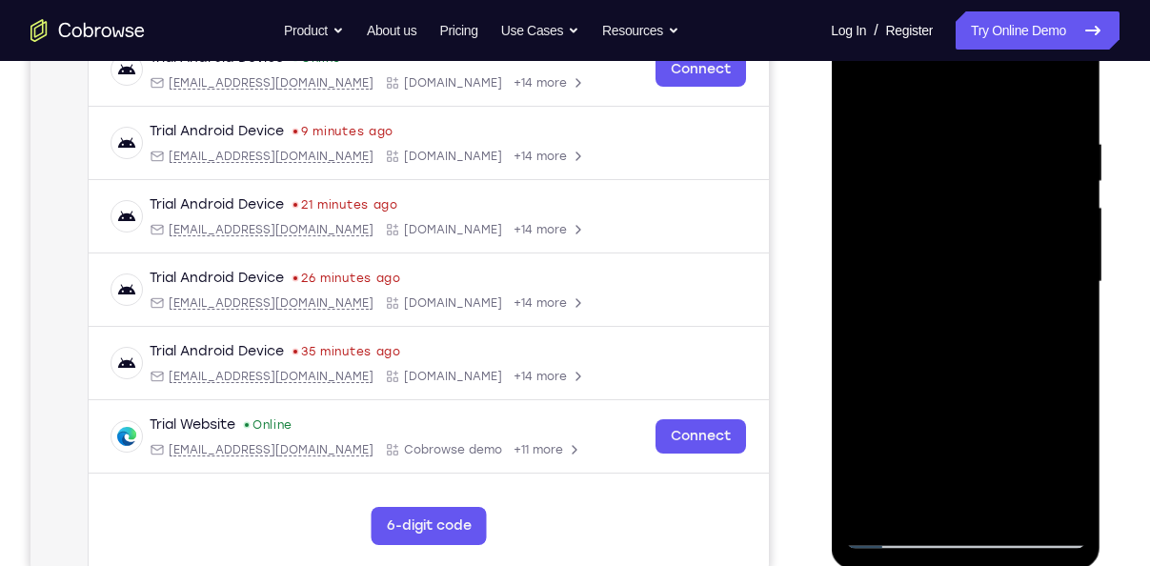
click at [967, 459] on div at bounding box center [965, 281] width 240 height 533
click at [1058, 327] on div at bounding box center [965, 281] width 240 height 533
click at [860, 90] on div at bounding box center [965, 281] width 240 height 533
click at [897, 532] on div at bounding box center [965, 281] width 240 height 533
click at [903, 537] on div at bounding box center [965, 281] width 240 height 533
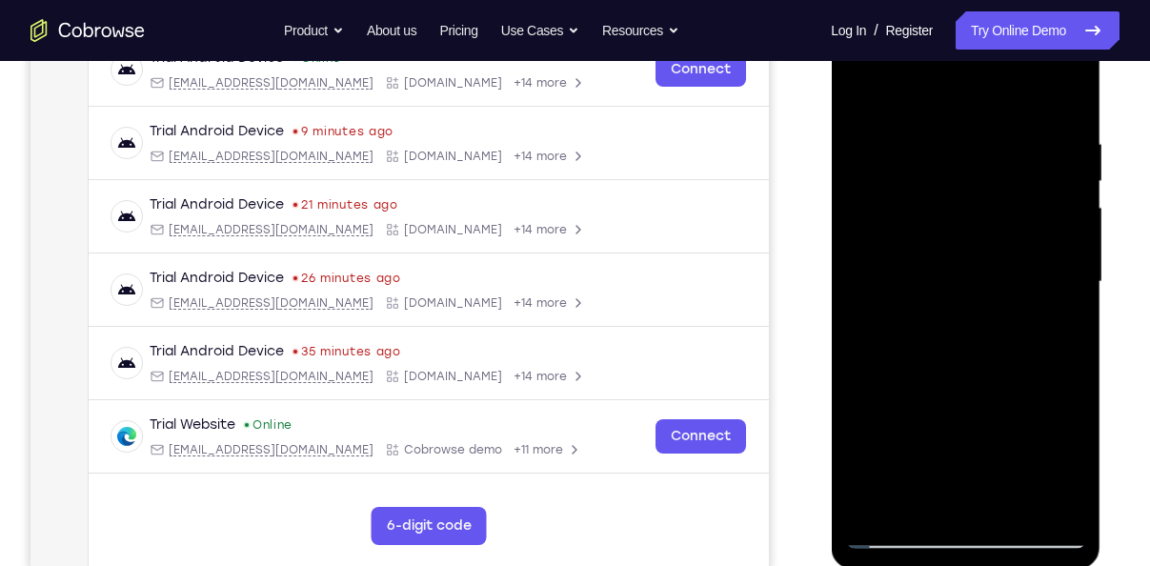
click at [903, 537] on div at bounding box center [965, 281] width 240 height 533
click at [930, 490] on div at bounding box center [965, 281] width 240 height 533
click at [867, 82] on div at bounding box center [965, 281] width 240 height 533
click at [901, 534] on div at bounding box center [965, 281] width 240 height 533
click at [920, 525] on div at bounding box center [965, 281] width 240 height 533
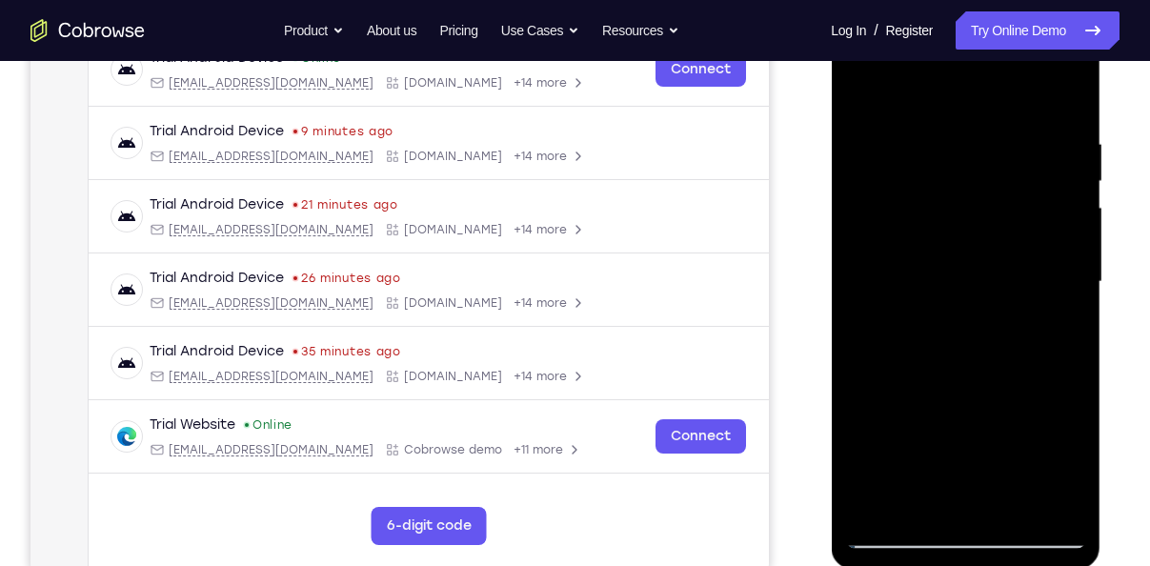
click at [906, 529] on div at bounding box center [965, 281] width 240 height 533
click at [894, 538] on div at bounding box center [965, 281] width 240 height 533
click at [891, 530] on div at bounding box center [965, 281] width 240 height 533
drag, startPoint x: 1006, startPoint y: 439, endPoint x: 966, endPoint y: 227, distance: 216.1
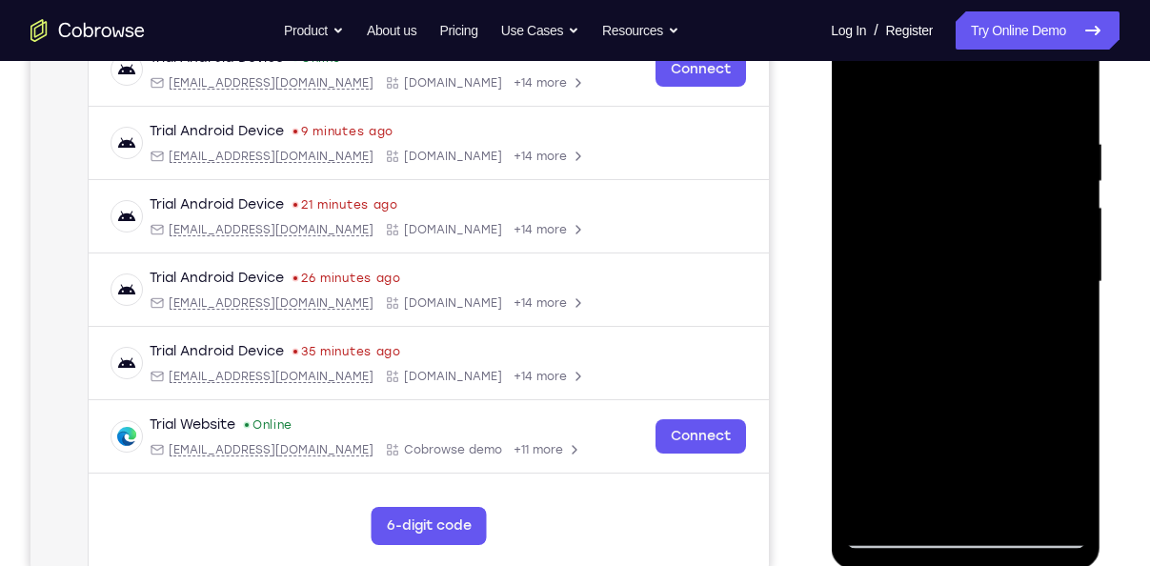
click at [966, 227] on div at bounding box center [965, 281] width 240 height 533
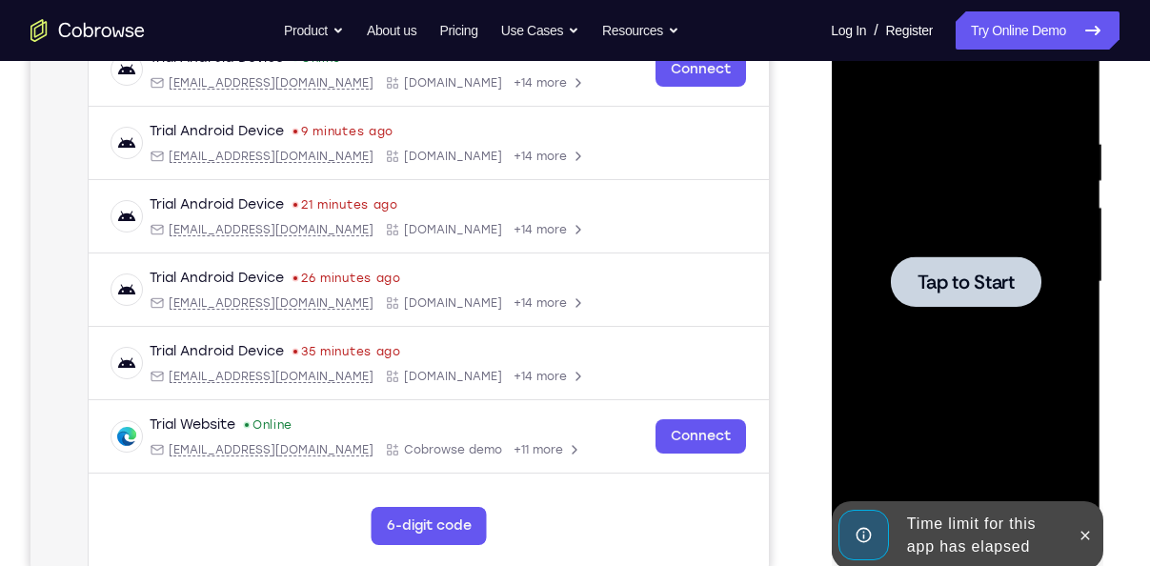
click at [932, 301] on div at bounding box center [965, 281] width 150 height 50
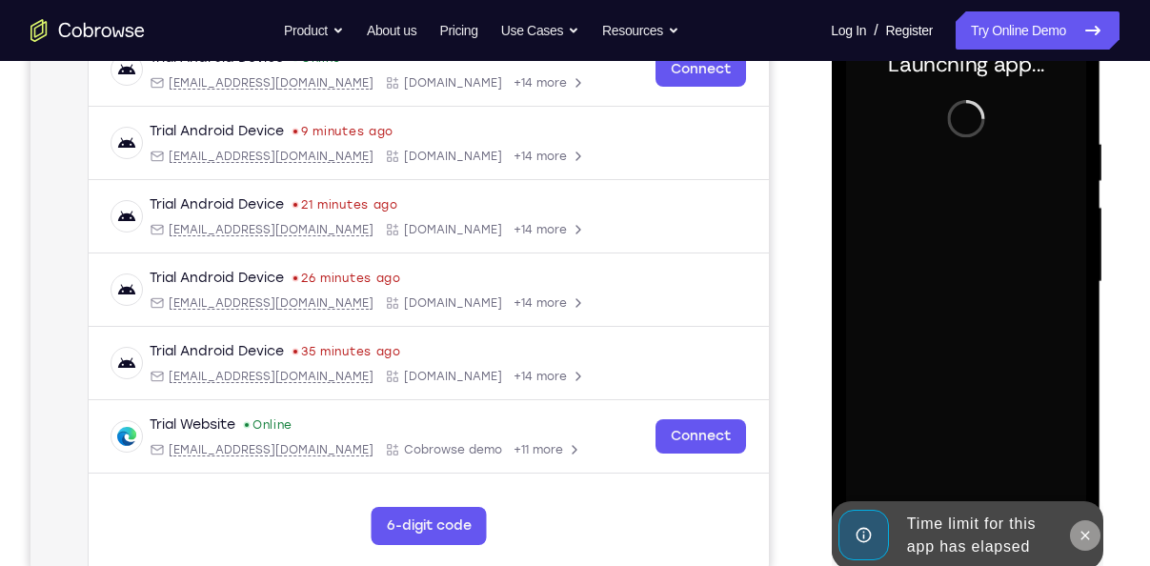
click at [1075, 531] on button at bounding box center [1084, 535] width 30 height 30
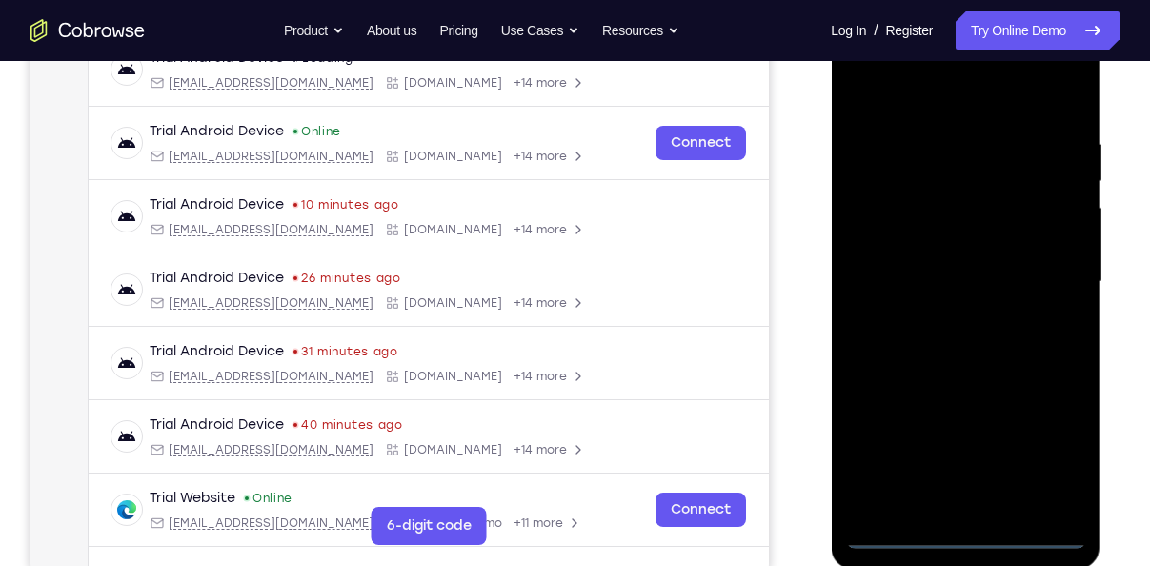
click at [967, 539] on div at bounding box center [965, 281] width 240 height 533
click at [1033, 466] on div at bounding box center [965, 281] width 240 height 533
click at [942, 101] on div at bounding box center [965, 281] width 240 height 533
click at [1036, 265] on div at bounding box center [965, 281] width 240 height 533
click at [954, 317] on div at bounding box center [965, 281] width 240 height 533
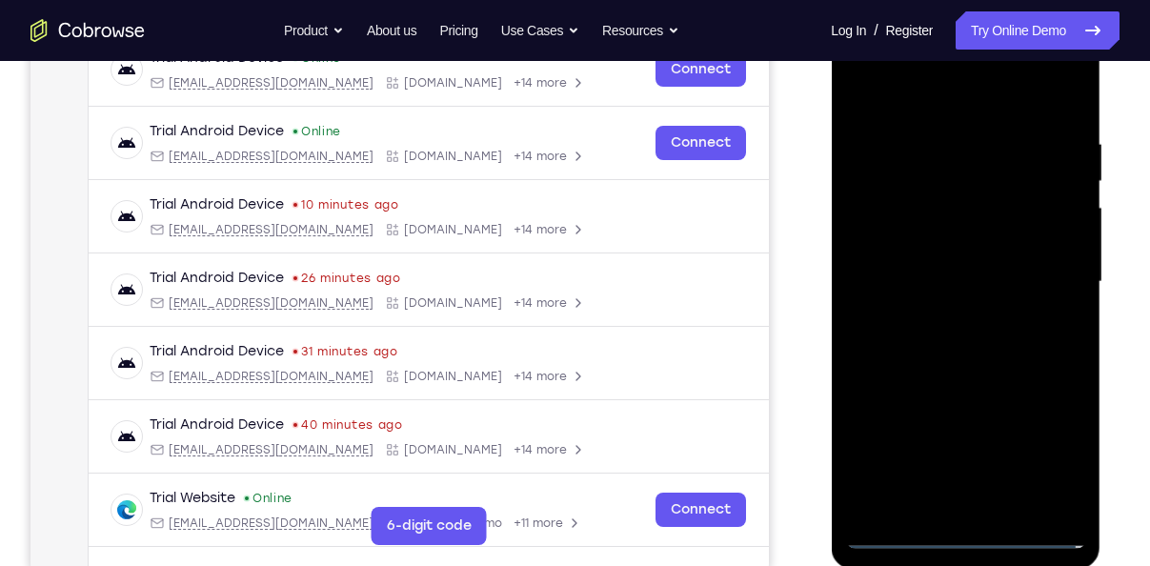
click at [933, 260] on div at bounding box center [965, 281] width 240 height 533
click at [930, 244] on div at bounding box center [965, 281] width 240 height 533
click at [931, 276] on div at bounding box center [965, 281] width 240 height 533
click at [939, 336] on div at bounding box center [965, 281] width 240 height 533
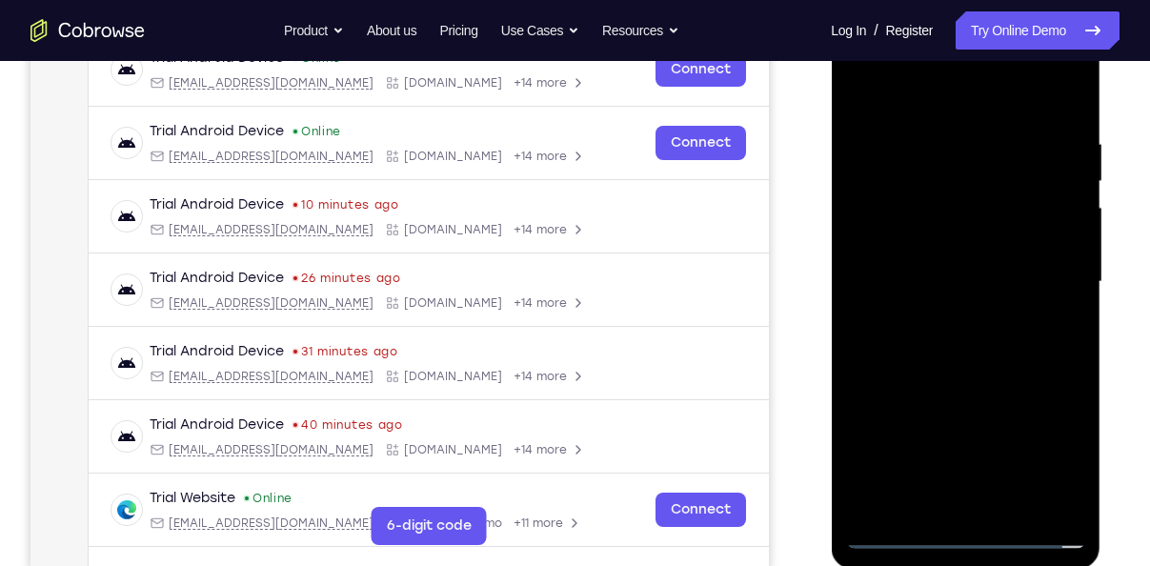
click at [939, 336] on div at bounding box center [965, 281] width 240 height 533
click at [982, 378] on div at bounding box center [965, 281] width 240 height 533
click at [994, 125] on div at bounding box center [965, 281] width 240 height 533
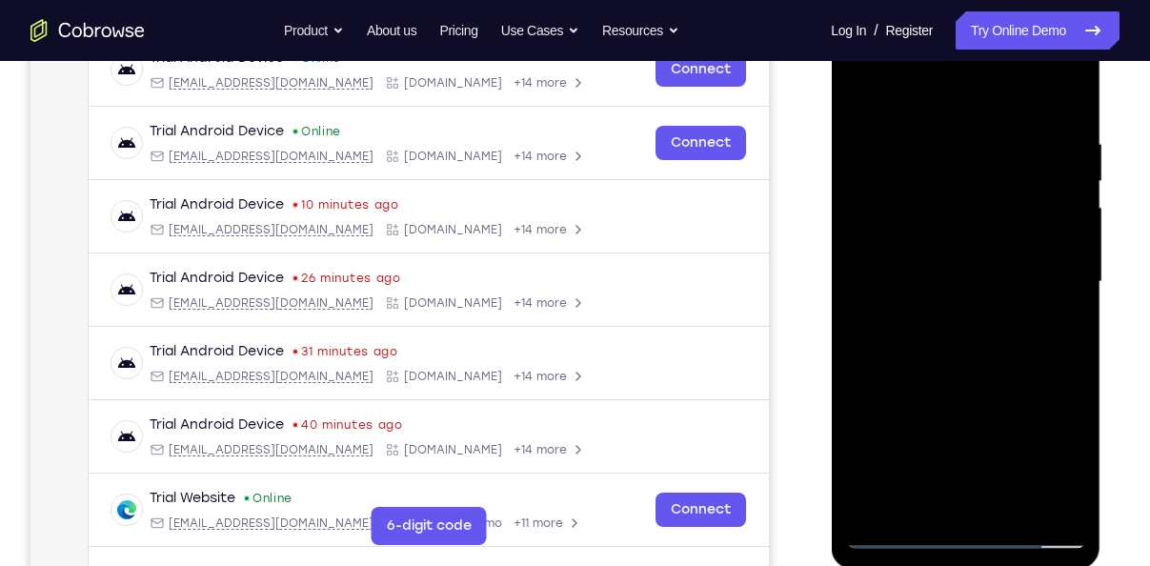
click at [1065, 505] on div at bounding box center [965, 281] width 240 height 533
click at [1032, 506] on div at bounding box center [965, 281] width 240 height 533
click at [875, 413] on div at bounding box center [965, 281] width 240 height 533
click at [1063, 494] on div at bounding box center [965, 281] width 240 height 533
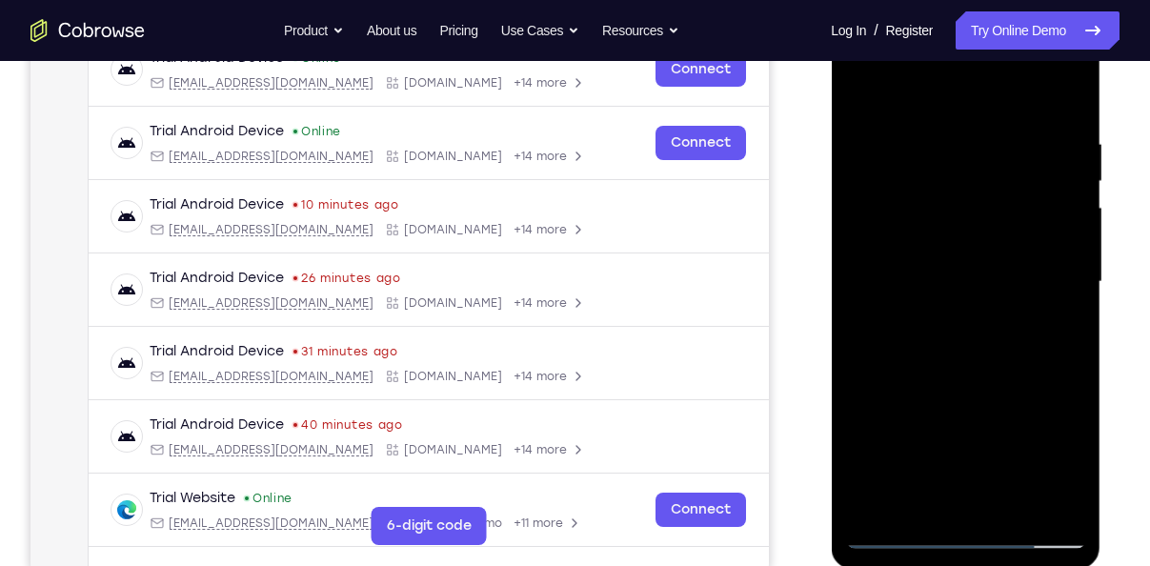
click at [1066, 94] on div at bounding box center [965, 281] width 240 height 533
click at [1053, 508] on div at bounding box center [965, 281] width 240 height 533
click at [1067, 97] on div at bounding box center [965, 281] width 240 height 533
click at [949, 384] on div at bounding box center [965, 281] width 240 height 533
click at [943, 116] on div at bounding box center [965, 281] width 240 height 533
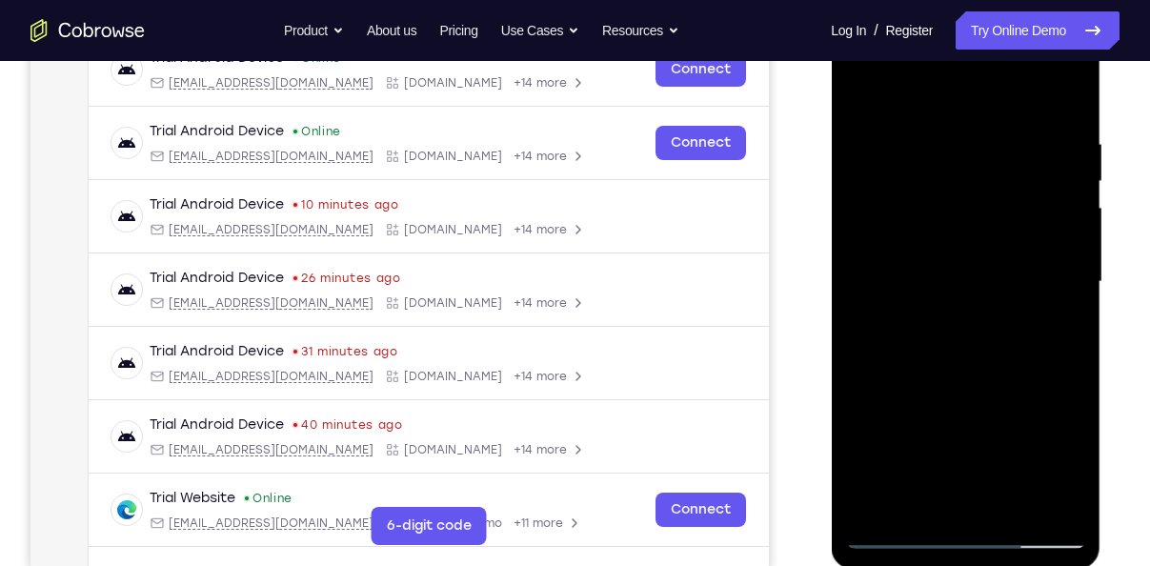
click at [1042, 438] on div at bounding box center [965, 281] width 240 height 533
click at [1053, 443] on div at bounding box center [965, 281] width 240 height 533
click at [890, 364] on div at bounding box center [965, 281] width 240 height 533
drag, startPoint x: 955, startPoint y: 417, endPoint x: 973, endPoint y: 312, distance: 106.3
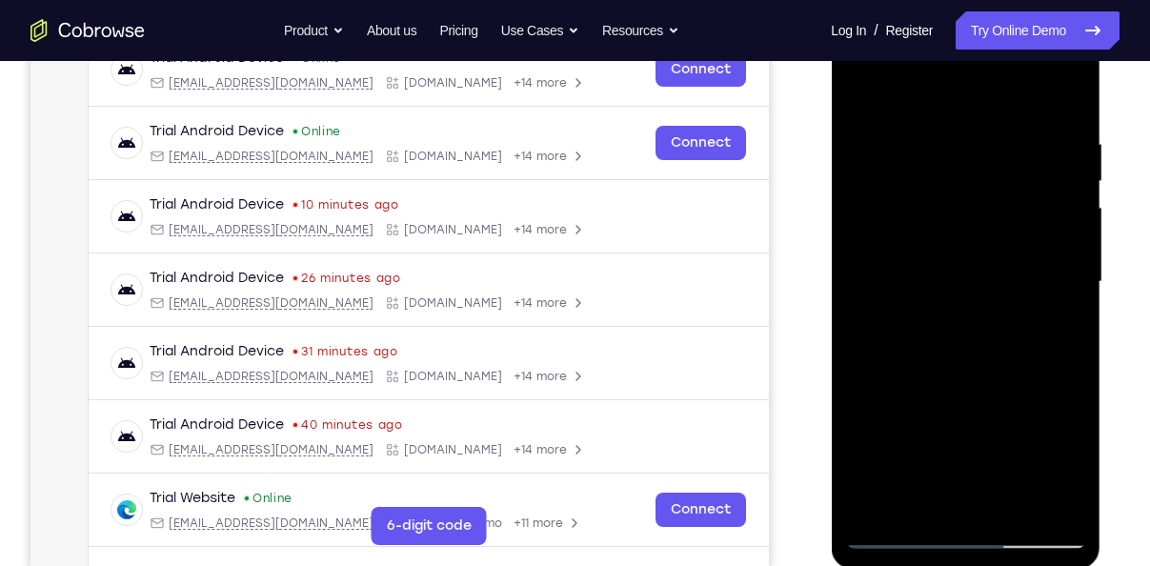
click at [973, 312] on div at bounding box center [965, 281] width 240 height 533
click at [900, 370] on div at bounding box center [965, 281] width 240 height 533
drag, startPoint x: 962, startPoint y: 290, endPoint x: 954, endPoint y: 142, distance: 148.8
click at [954, 142] on div at bounding box center [965, 281] width 240 height 533
drag, startPoint x: 1006, startPoint y: 430, endPoint x: 1034, endPoint y: 228, distance: 204.9
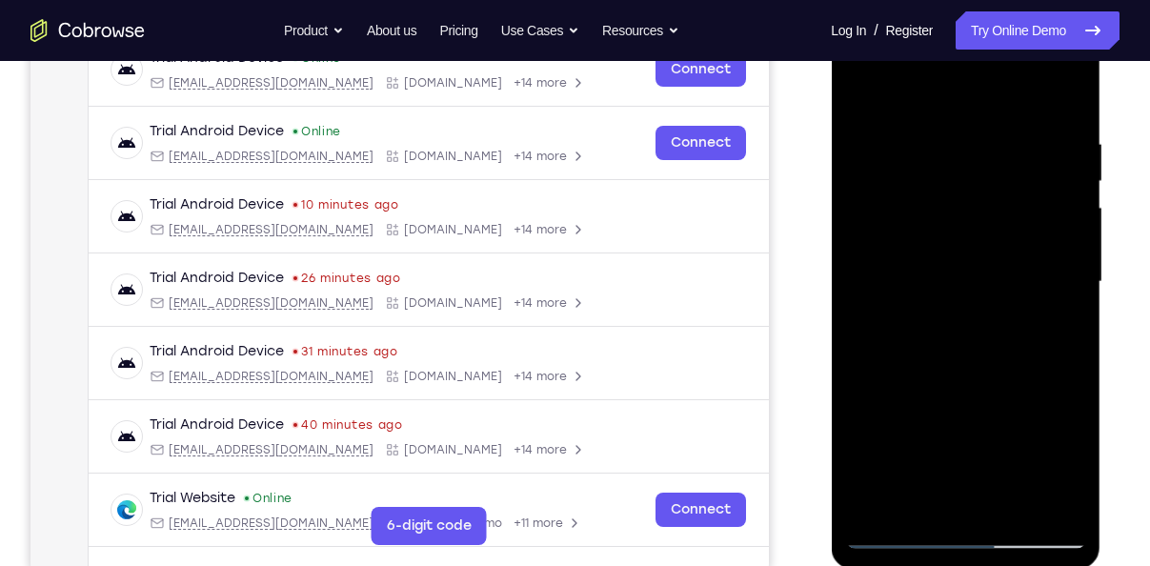
click at [1034, 228] on div at bounding box center [965, 281] width 240 height 533
click at [899, 535] on div at bounding box center [965, 281] width 240 height 533
click at [1069, 372] on div at bounding box center [965, 281] width 240 height 533
click at [979, 294] on div at bounding box center [965, 281] width 240 height 533
drag, startPoint x: 983, startPoint y: 412, endPoint x: 968, endPoint y: 232, distance: 180.6
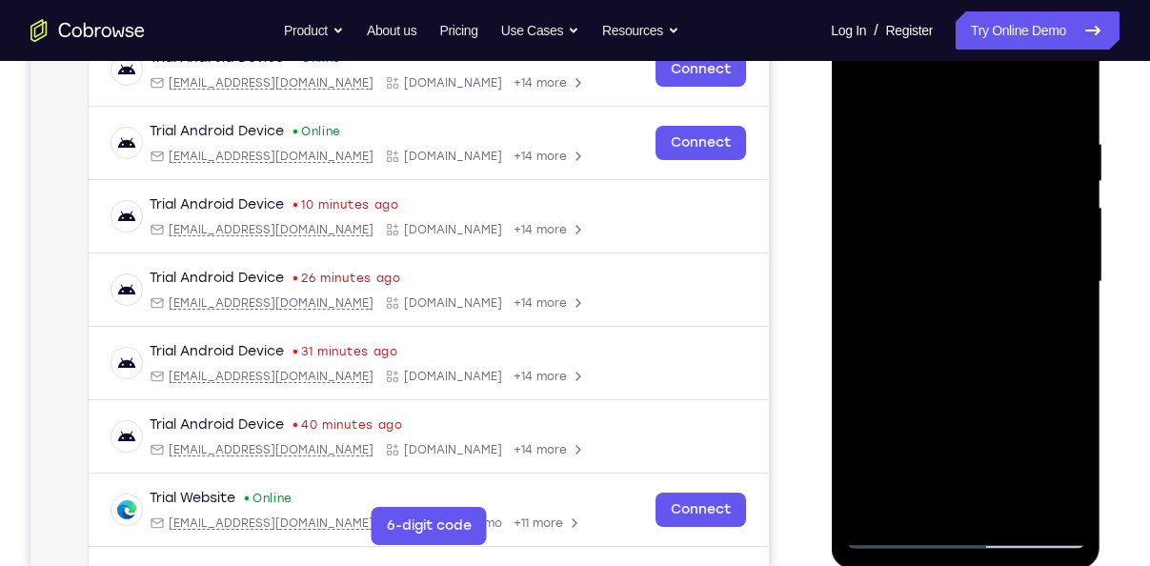
click at [968, 232] on div at bounding box center [965, 281] width 240 height 533
drag, startPoint x: 1064, startPoint y: 415, endPoint x: 1031, endPoint y: 213, distance: 204.5
click at [1031, 213] on div at bounding box center [965, 281] width 240 height 533
drag, startPoint x: 1031, startPoint y: 350, endPoint x: 1035, endPoint y: 256, distance: 93.4
click at [1035, 256] on div at bounding box center [965, 281] width 240 height 533
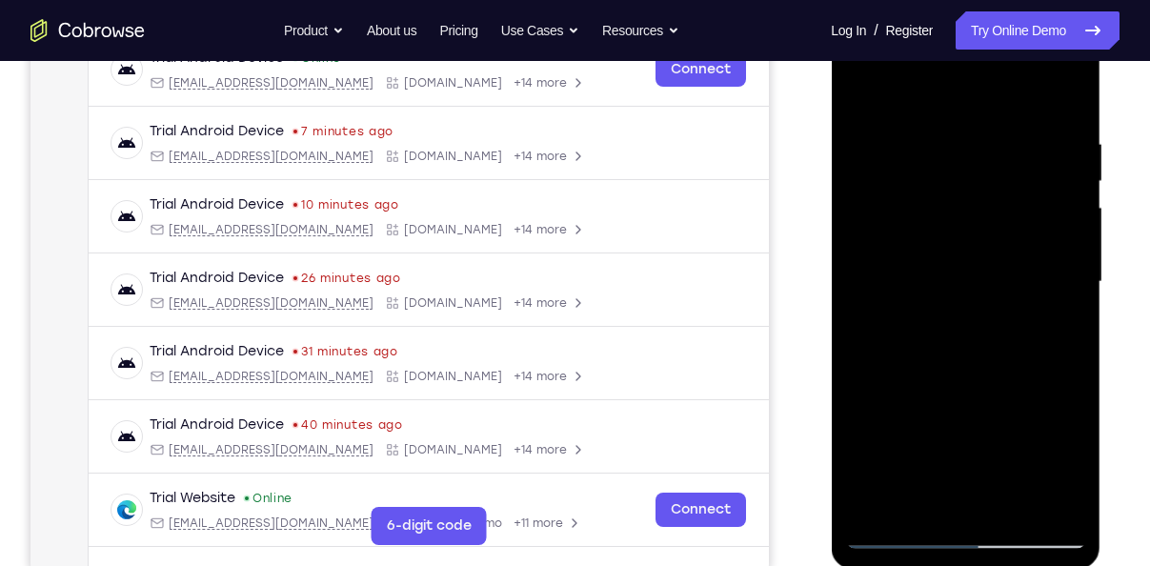
click at [933, 235] on div at bounding box center [965, 281] width 240 height 533
click at [854, 91] on div at bounding box center [965, 281] width 240 height 533
drag, startPoint x: 1003, startPoint y: 414, endPoint x: 985, endPoint y: 224, distance: 191.3
click at [985, 224] on div at bounding box center [965, 281] width 240 height 533
click at [901, 245] on div at bounding box center [965, 281] width 240 height 533
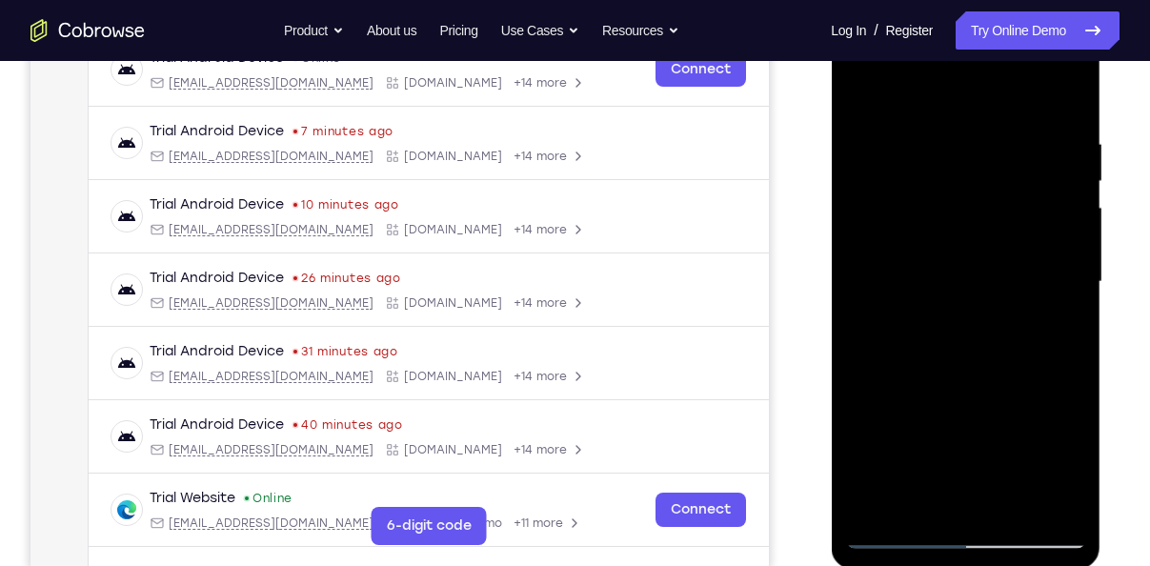
click at [1033, 170] on div at bounding box center [965, 281] width 240 height 533
click at [990, 159] on div at bounding box center [965, 281] width 240 height 533
click at [879, 526] on div at bounding box center [965, 281] width 240 height 533
click at [897, 532] on div at bounding box center [965, 281] width 240 height 533
click at [870, 283] on div at bounding box center [965, 281] width 240 height 533
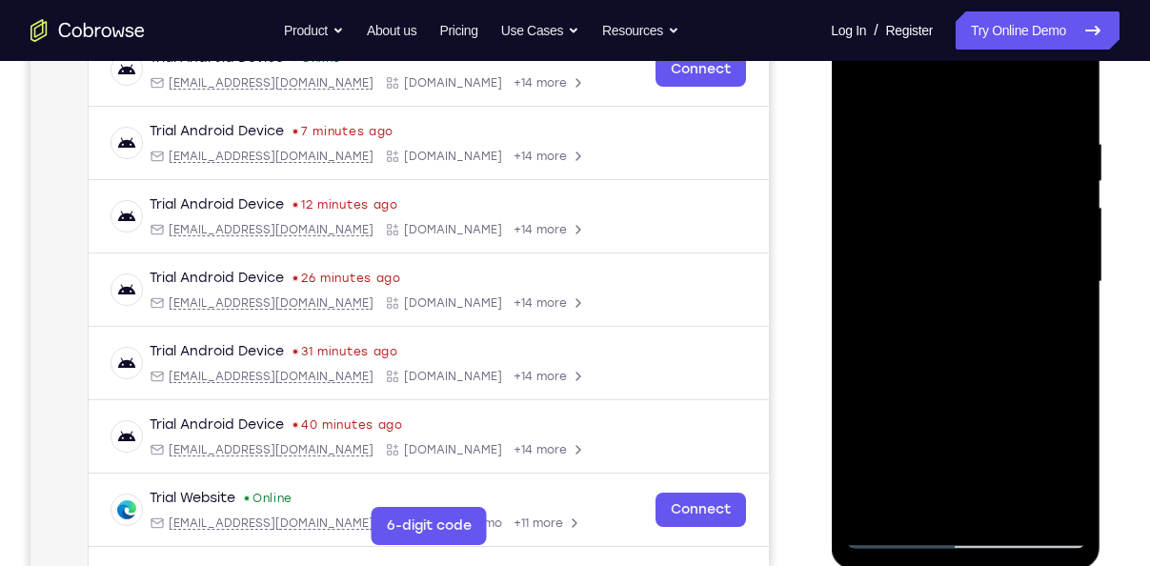
click at [907, 350] on div at bounding box center [965, 281] width 240 height 533
click at [884, 486] on div at bounding box center [965, 281] width 240 height 533
click at [884, 482] on div at bounding box center [965, 281] width 240 height 533
drag, startPoint x: 862, startPoint y: 442, endPoint x: 857, endPoint y: 267, distance: 175.3
click at [857, 267] on div at bounding box center [965, 281] width 240 height 533
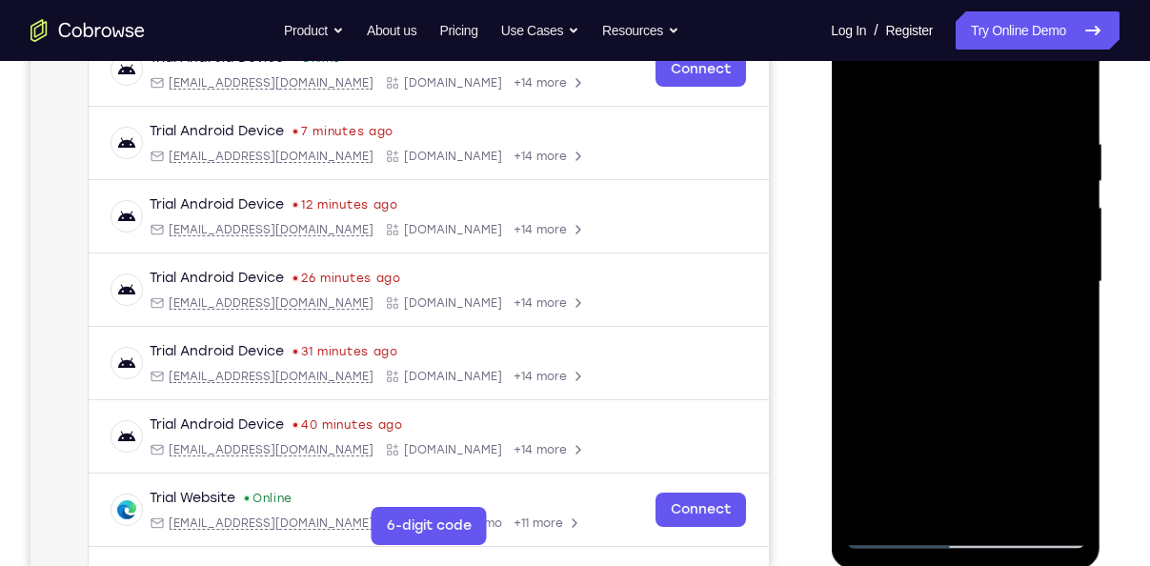
drag, startPoint x: 872, startPoint y: 414, endPoint x: 882, endPoint y: 273, distance: 141.3
click at [882, 273] on div at bounding box center [965, 281] width 240 height 533
click at [891, 529] on div at bounding box center [965, 281] width 240 height 533
drag, startPoint x: 925, startPoint y: 436, endPoint x: 925, endPoint y: 199, distance: 237.1
click at [925, 199] on div at bounding box center [965, 281] width 240 height 533
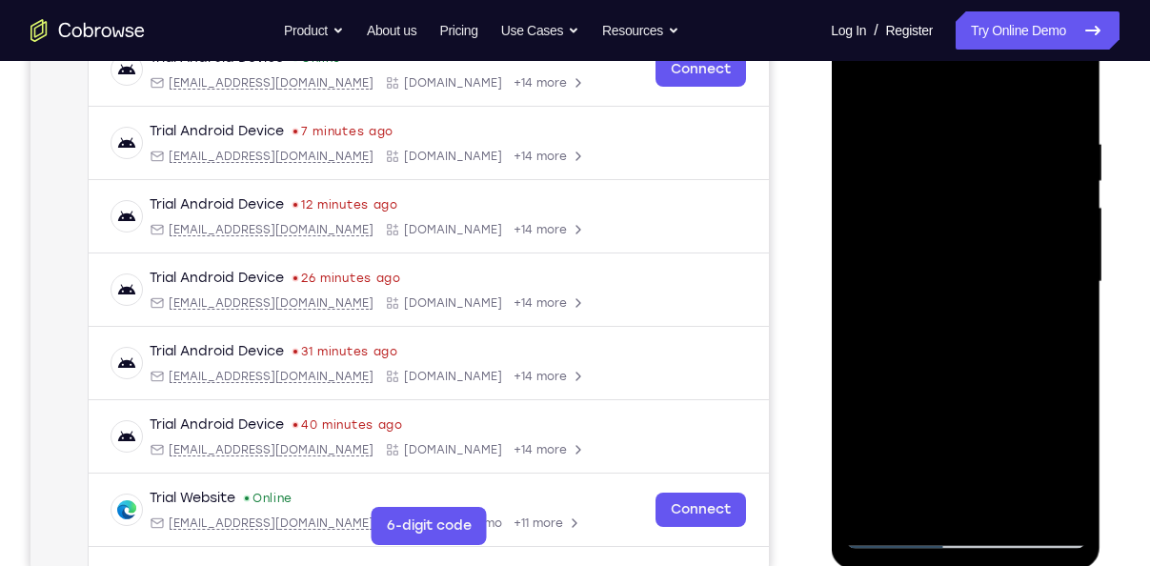
drag, startPoint x: 976, startPoint y: 436, endPoint x: 985, endPoint y: 229, distance: 207.8
click at [985, 229] on div at bounding box center [965, 281] width 240 height 533
click at [930, 215] on div at bounding box center [965, 281] width 240 height 533
click at [1020, 222] on div at bounding box center [965, 281] width 240 height 533
click at [978, 153] on div at bounding box center [965, 281] width 240 height 533
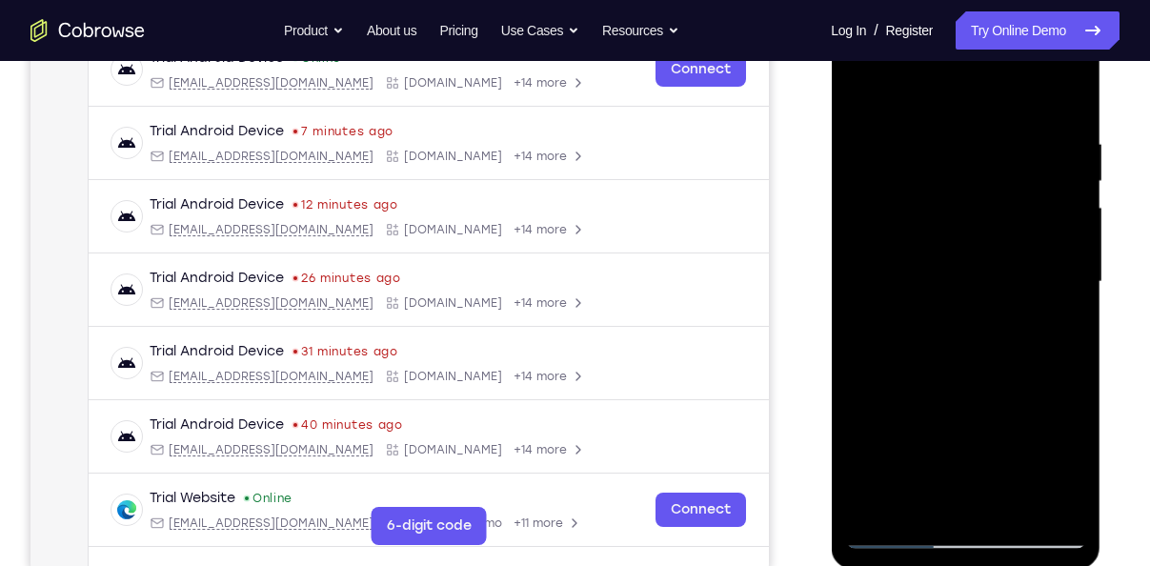
click at [897, 529] on div at bounding box center [965, 281] width 240 height 533
click at [901, 250] on div at bounding box center [965, 281] width 240 height 533
click at [887, 482] on div at bounding box center [965, 281] width 240 height 533
click at [899, 541] on div at bounding box center [965, 281] width 240 height 533
drag, startPoint x: 973, startPoint y: 456, endPoint x: 963, endPoint y: 252, distance: 204.1
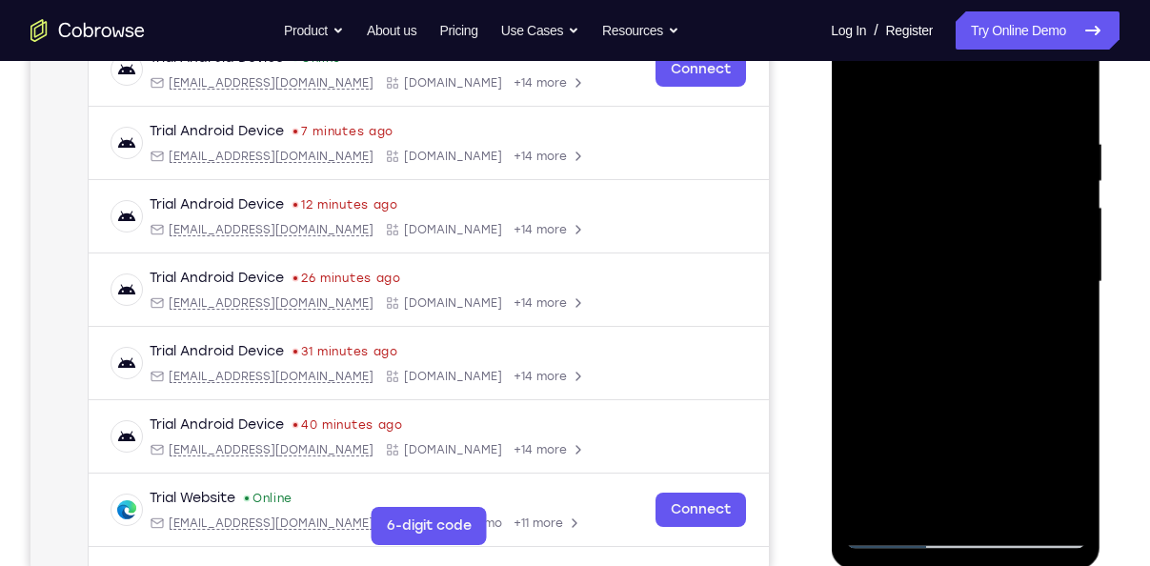
click at [963, 252] on div at bounding box center [965, 281] width 240 height 533
drag, startPoint x: 962, startPoint y: 390, endPoint x: 970, endPoint y: 273, distance: 116.4
click at [970, 273] on div at bounding box center [965, 281] width 240 height 533
click at [927, 285] on div at bounding box center [965, 281] width 240 height 533
drag, startPoint x: 950, startPoint y: 440, endPoint x: 933, endPoint y: 253, distance: 187.5
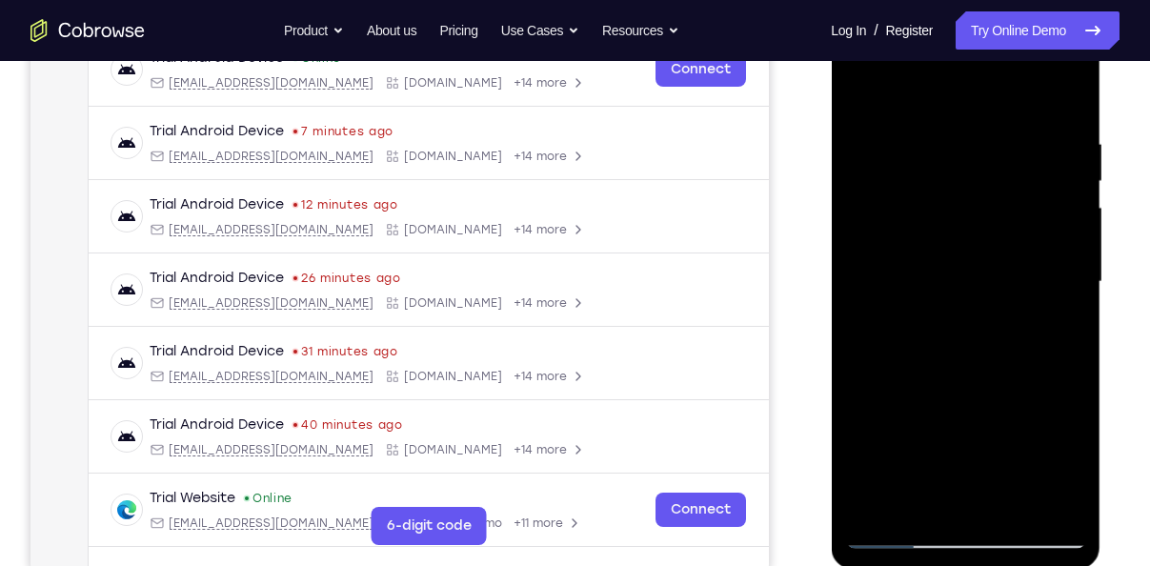
click at [933, 253] on div at bounding box center [965, 281] width 240 height 533
drag, startPoint x: 988, startPoint y: 393, endPoint x: 850, endPoint y: 416, distance: 140.0
click at [850, 416] on div at bounding box center [965, 281] width 240 height 533
drag, startPoint x: 963, startPoint y: 448, endPoint x: 943, endPoint y: 290, distance: 158.4
click at [943, 290] on div at bounding box center [965, 281] width 240 height 533
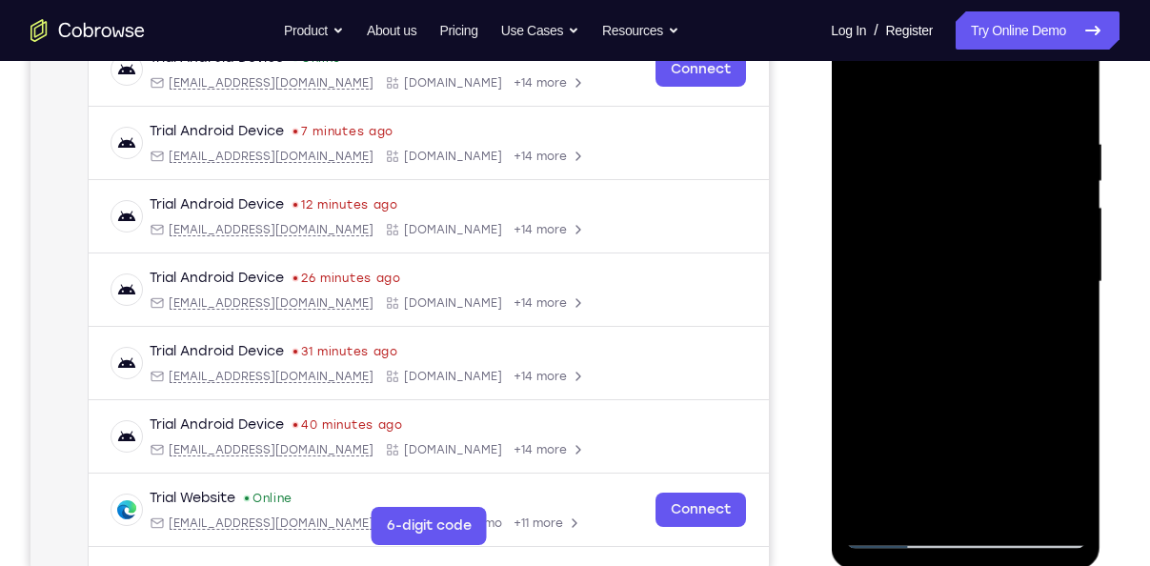
click at [904, 547] on div at bounding box center [965, 281] width 240 height 533
drag, startPoint x: 978, startPoint y: 452, endPoint x: 987, endPoint y: 171, distance: 281.1
click at [987, 171] on div at bounding box center [965, 281] width 240 height 533
drag, startPoint x: 976, startPoint y: 419, endPoint x: 989, endPoint y: 278, distance: 141.5
click at [989, 278] on div at bounding box center [965, 281] width 240 height 533
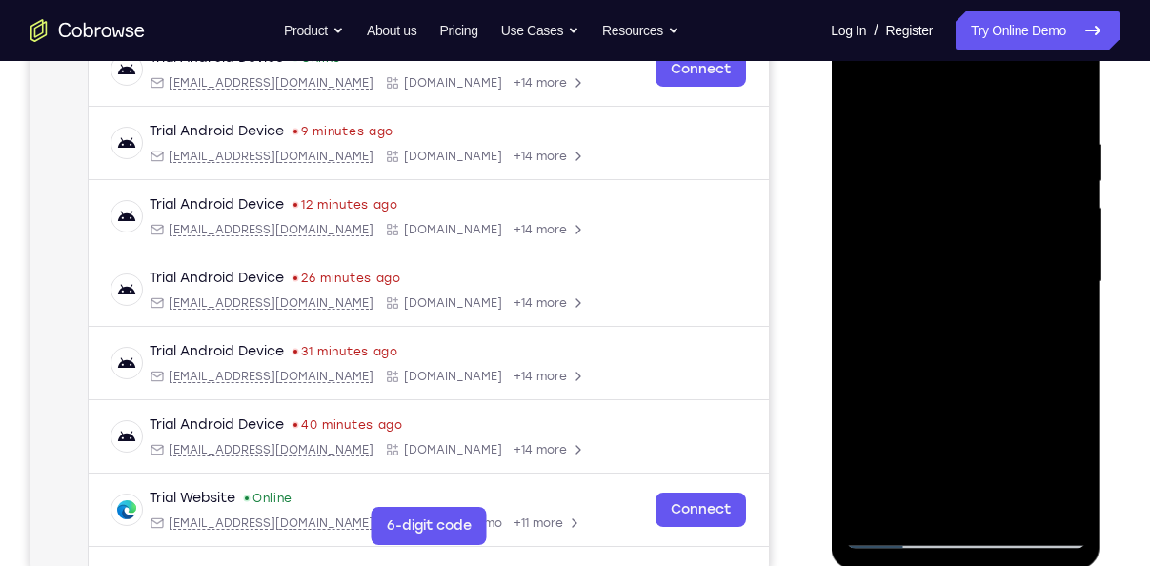
click at [910, 259] on div at bounding box center [965, 281] width 240 height 533
drag, startPoint x: 931, startPoint y: 459, endPoint x: 941, endPoint y: 261, distance: 198.3
click at [941, 261] on div at bounding box center [965, 281] width 240 height 533
click at [888, 533] on div at bounding box center [965, 281] width 240 height 533
drag, startPoint x: 954, startPoint y: 438, endPoint x: 943, endPoint y: 104, distance: 334.5
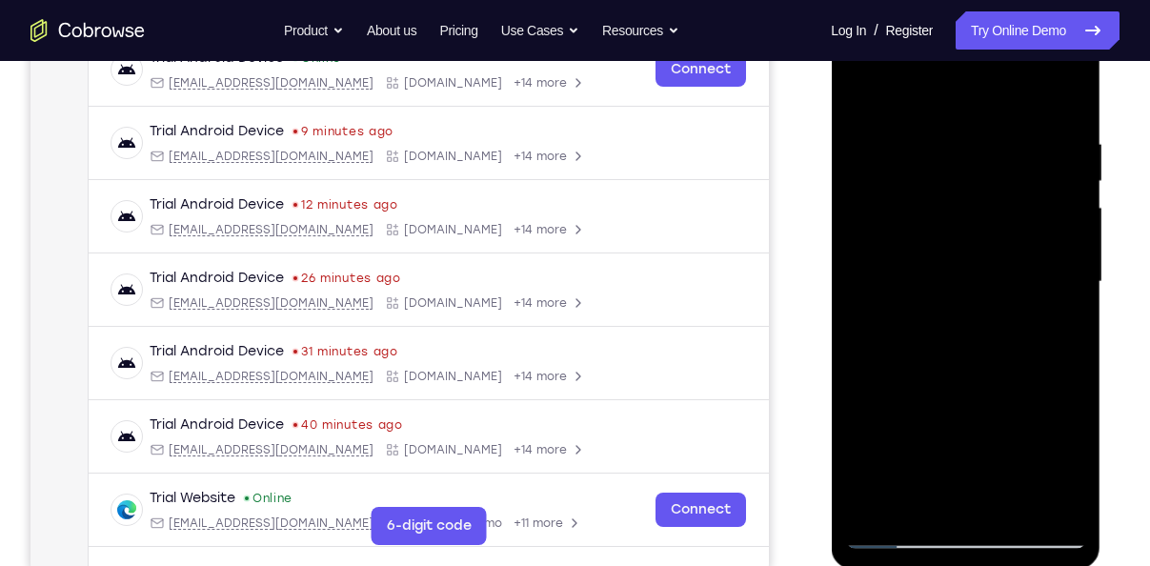
click at [943, 104] on div at bounding box center [965, 281] width 240 height 533
click at [907, 245] on div at bounding box center [965, 281] width 240 height 533
click at [1030, 182] on div at bounding box center [965, 281] width 240 height 533
click at [980, 440] on div at bounding box center [965, 281] width 240 height 533
click at [966, 152] on div at bounding box center [965, 281] width 240 height 533
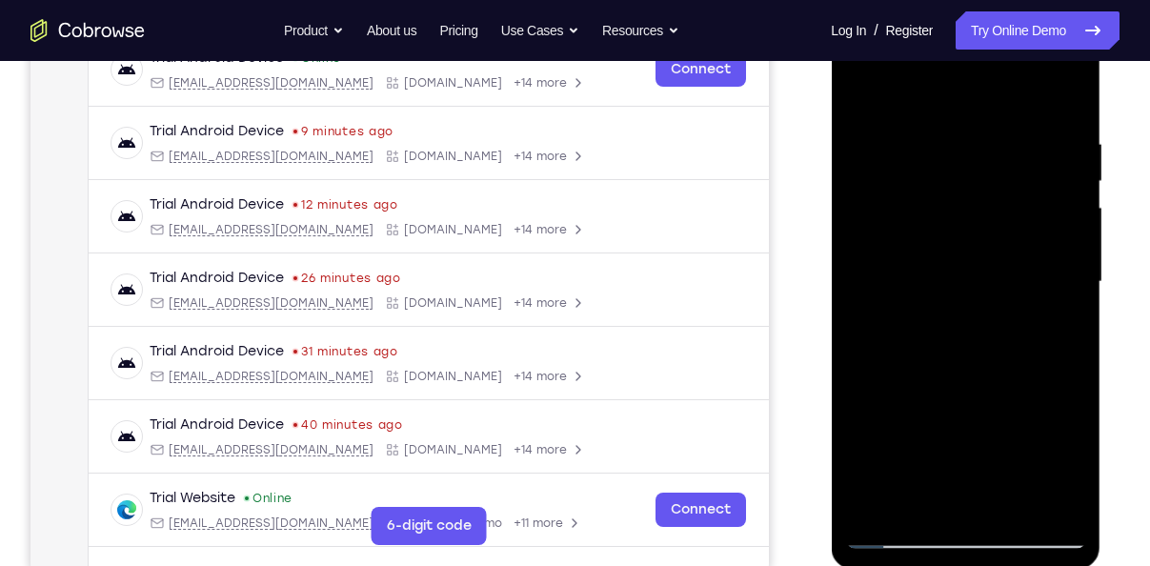
click at [856, 82] on div at bounding box center [965, 281] width 240 height 533
click at [984, 166] on div at bounding box center [965, 281] width 240 height 533
click at [892, 535] on div at bounding box center [965, 281] width 240 height 533
drag, startPoint x: 992, startPoint y: 430, endPoint x: 971, endPoint y: 177, distance: 253.3
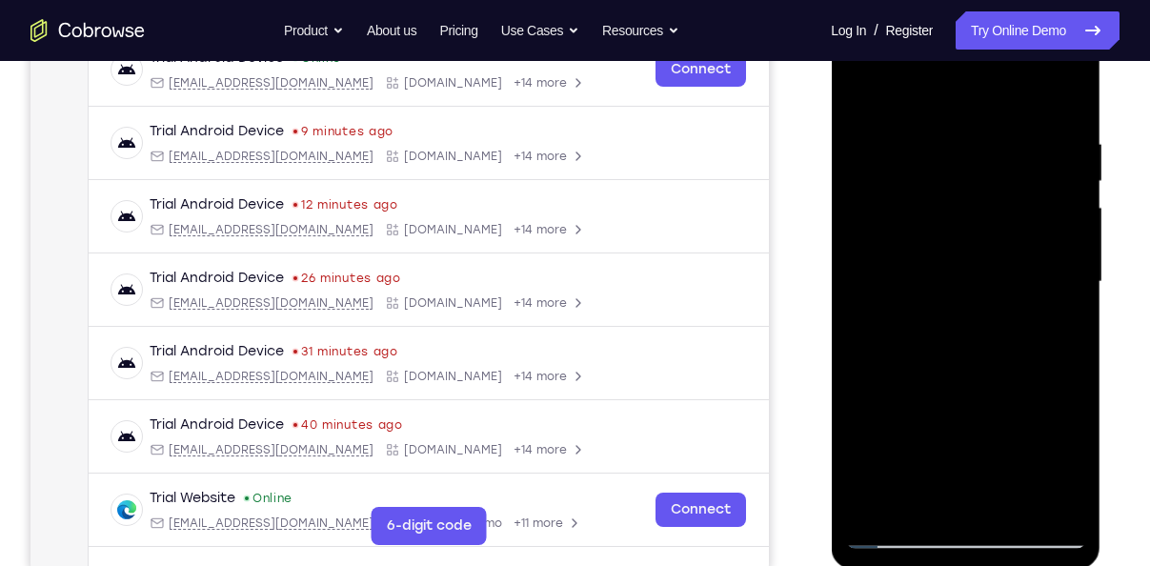
click at [971, 177] on div at bounding box center [965, 281] width 240 height 533
drag, startPoint x: 988, startPoint y: 361, endPoint x: 1000, endPoint y: 246, distance: 115.9
click at [1000, 246] on div at bounding box center [965, 281] width 240 height 533
drag, startPoint x: 1018, startPoint y: 430, endPoint x: 1008, endPoint y: 166, distance: 265.0
click at [1008, 166] on div at bounding box center [965, 281] width 240 height 533
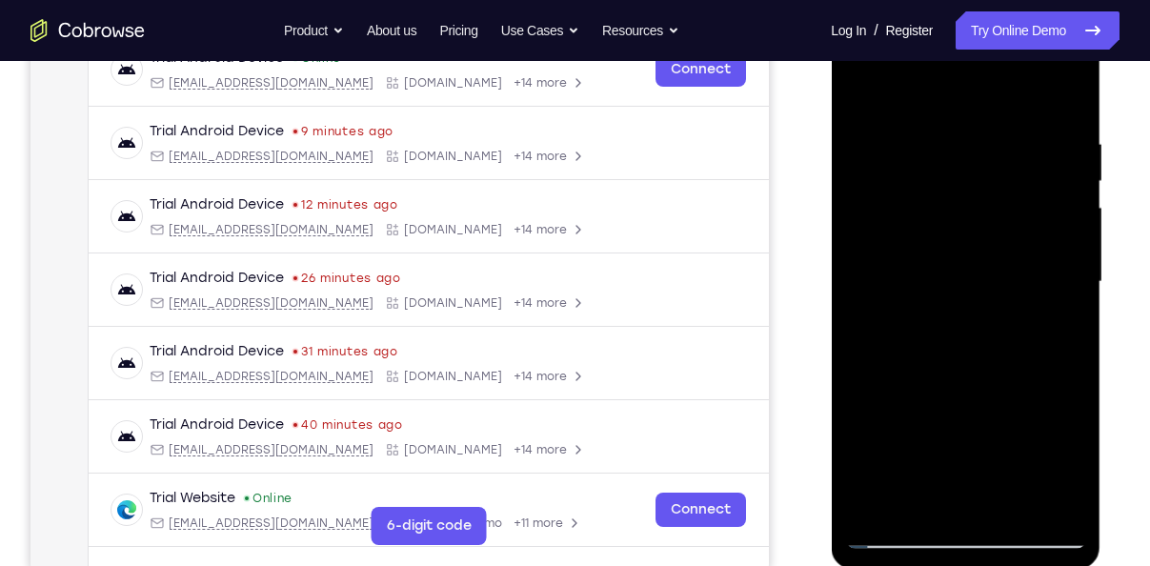
drag, startPoint x: 1034, startPoint y: 423, endPoint x: 1024, endPoint y: 196, distance: 226.9
click at [1024, 196] on div at bounding box center [965, 281] width 240 height 533
drag, startPoint x: 1068, startPoint y: 393, endPoint x: 1033, endPoint y: 179, distance: 217.0
click at [1033, 179] on div at bounding box center [965, 281] width 240 height 533
drag, startPoint x: 1070, startPoint y: 467, endPoint x: 1058, endPoint y: 297, distance: 170.0
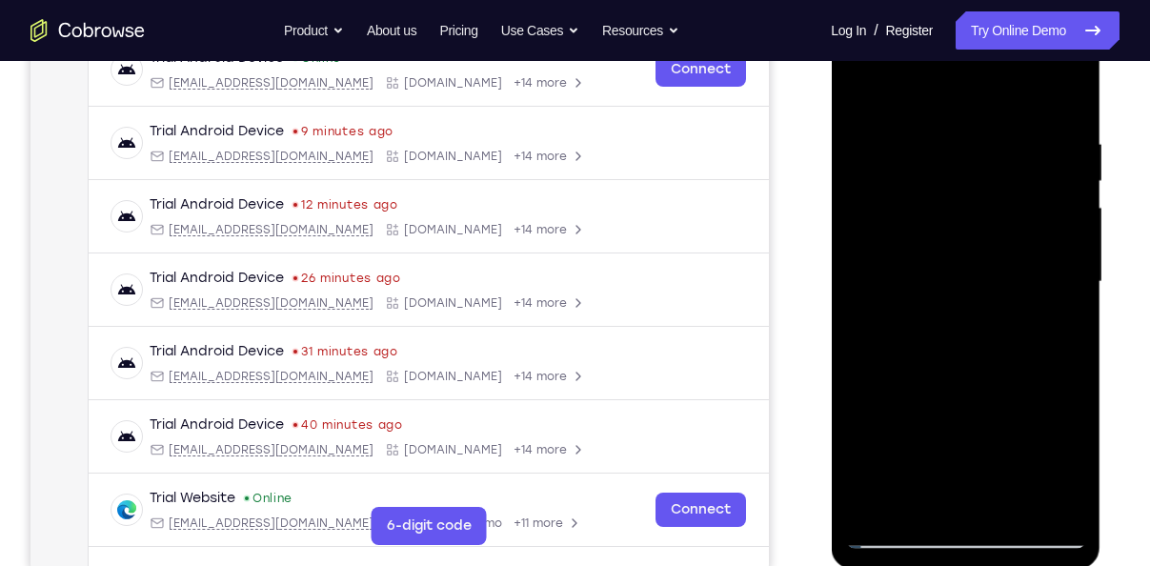
click at [1058, 297] on div at bounding box center [965, 281] width 240 height 533
click at [925, 304] on div at bounding box center [965, 281] width 240 height 533
click at [900, 536] on div at bounding box center [965, 281] width 240 height 533
drag, startPoint x: 1012, startPoint y: 456, endPoint x: 971, endPoint y: 156, distance: 302.8
click at [971, 156] on div at bounding box center [965, 281] width 240 height 533
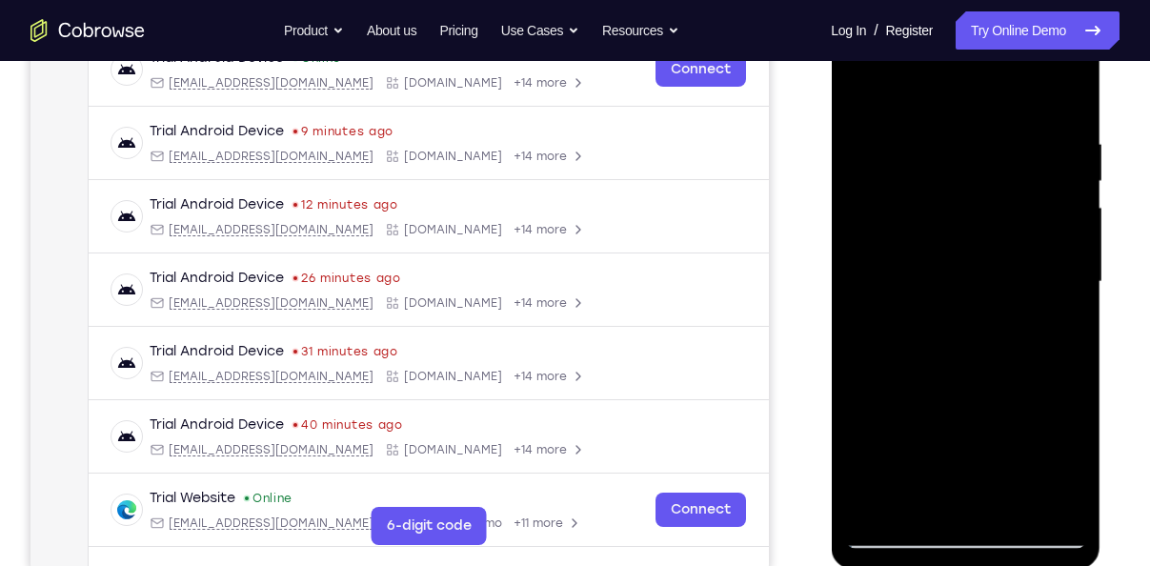
drag, startPoint x: 1035, startPoint y: 487, endPoint x: 1015, endPoint y: 226, distance: 261.7
click at [1015, 226] on div at bounding box center [965, 281] width 240 height 533
drag, startPoint x: 1026, startPoint y: 380, endPoint x: 1038, endPoint y: 165, distance: 215.6
click at [1038, 165] on div at bounding box center [965, 281] width 240 height 533
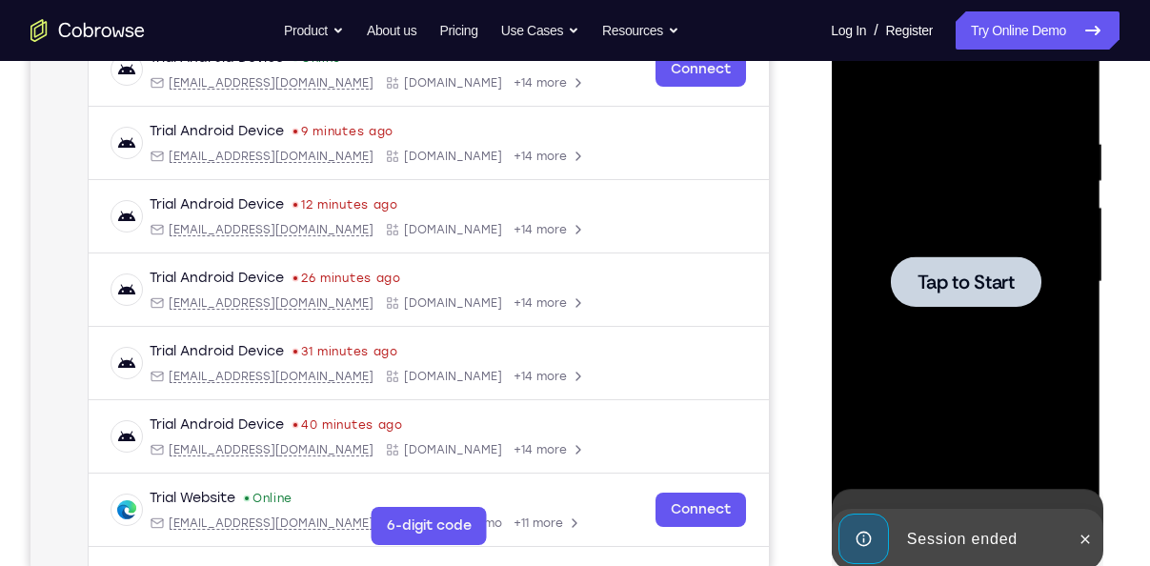
drag, startPoint x: 1006, startPoint y: 471, endPoint x: 1021, endPoint y: 183, distance: 289.0
click at [1021, 1] on div "Tap to Start" at bounding box center [965, 1] width 270 height 0
